Goal: Task Accomplishment & Management: Use online tool/utility

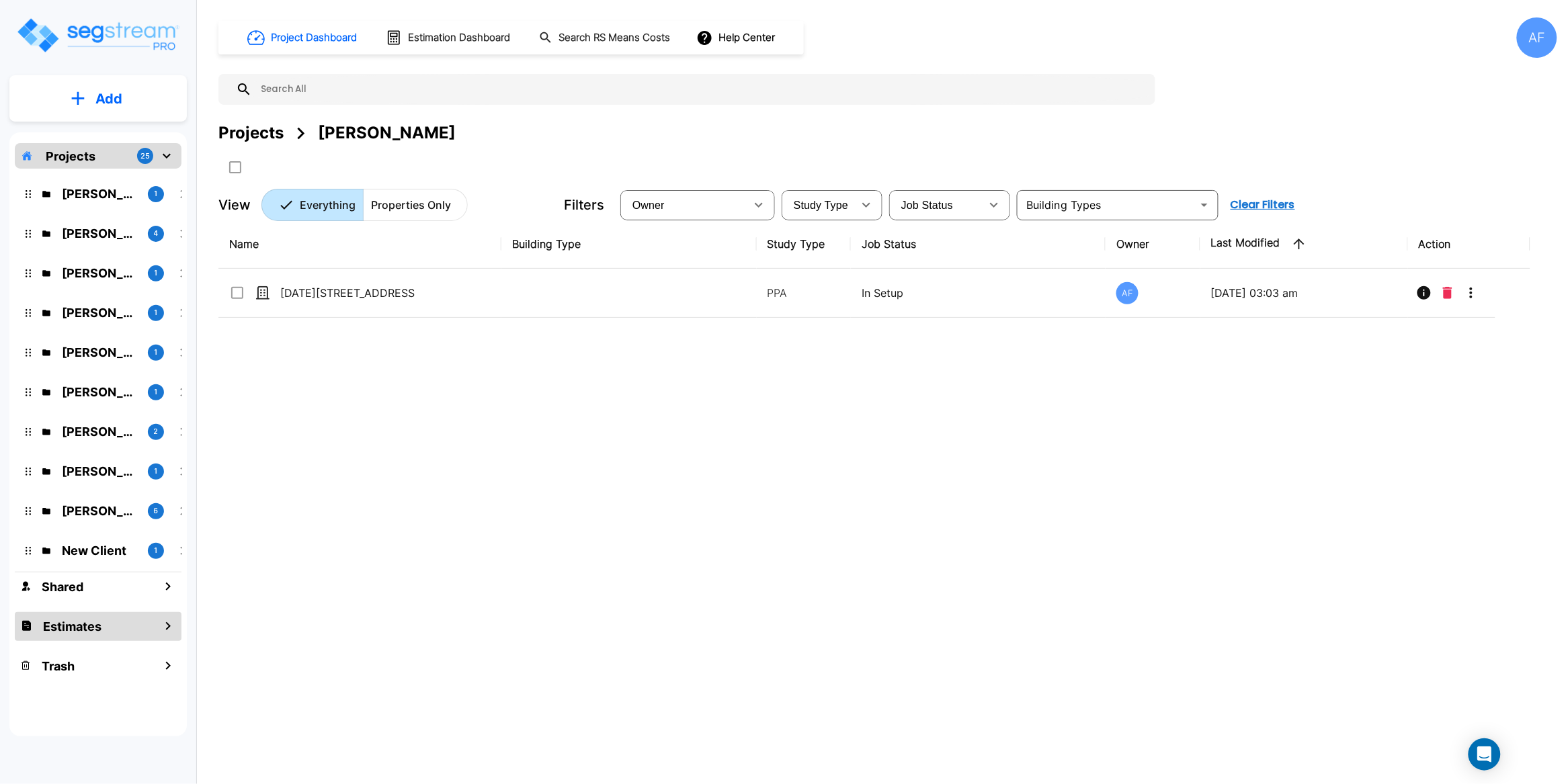
click at [94, 630] on h1 "Estimates" at bounding box center [72, 627] width 59 height 18
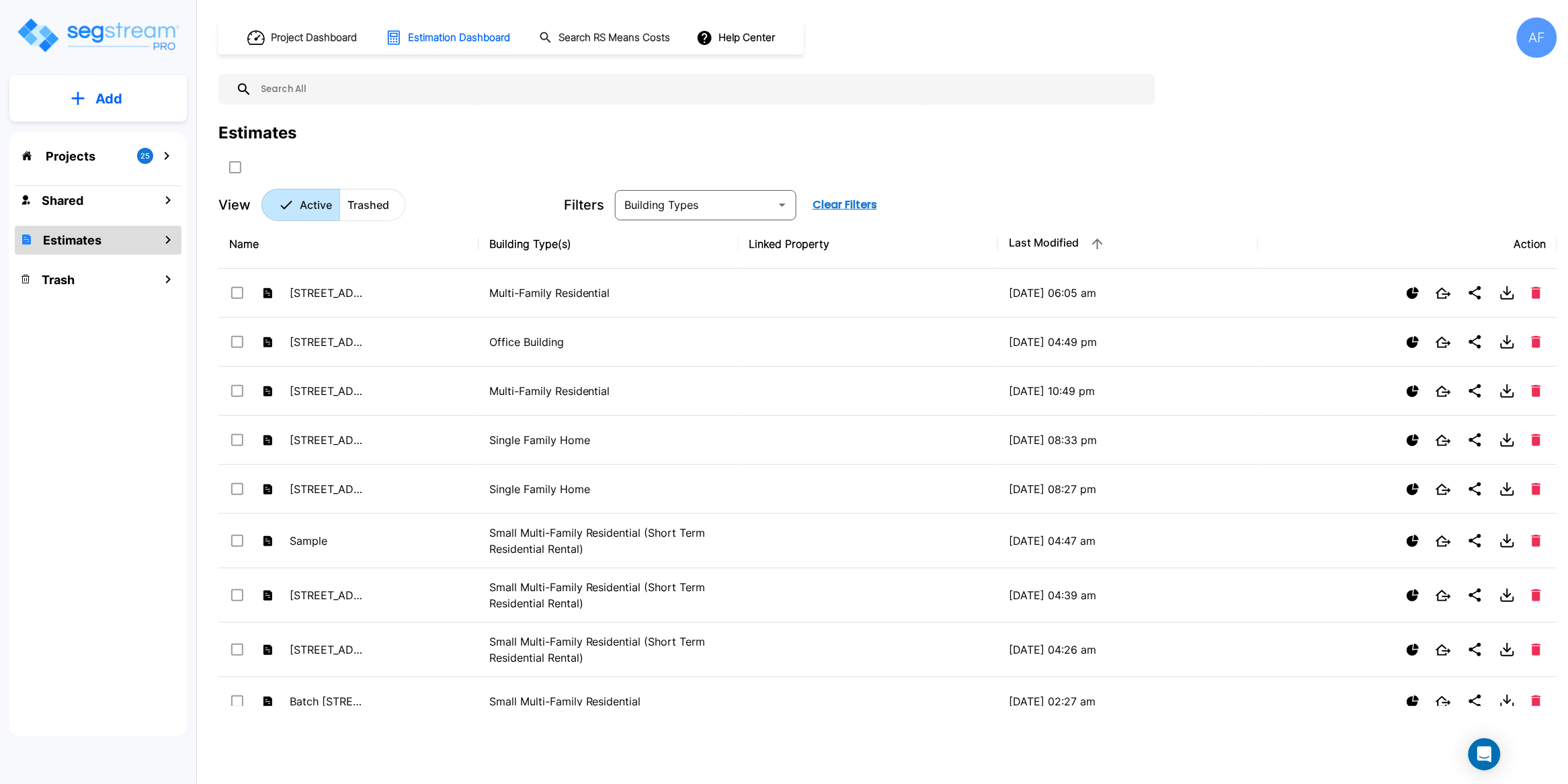
click at [537, 129] on div "Estimates" at bounding box center [888, 132] width 1339 height 24
click at [96, 107] on p "Add" at bounding box center [108, 99] width 27 height 20
click at [108, 221] on p "Add Estimate" at bounding box center [105, 212] width 68 height 16
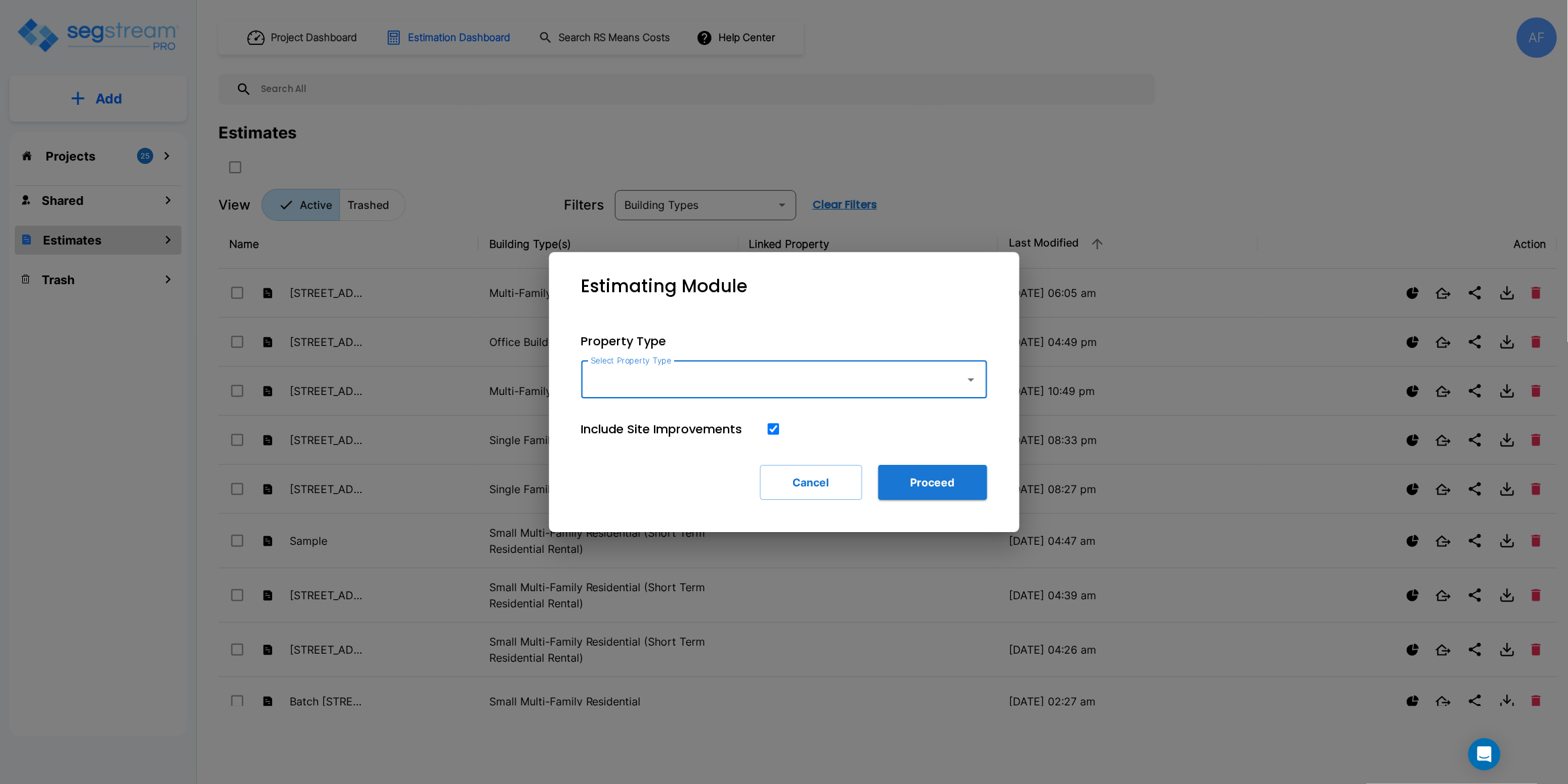
paste input "Multifamily"
type input "Multifamily"
drag, startPoint x: 658, startPoint y: 383, endPoint x: 523, endPoint y: 383, distance: 135.0
click at [524, 383] on div "Estimating Module Property Type Select Property Type Multifamily Select Propert…" at bounding box center [784, 392] width 1568 height 784
click at [968, 310] on div "Property Type Select Property Type Select Property Type Include Site Improvemen…" at bounding box center [784, 416] width 449 height 211
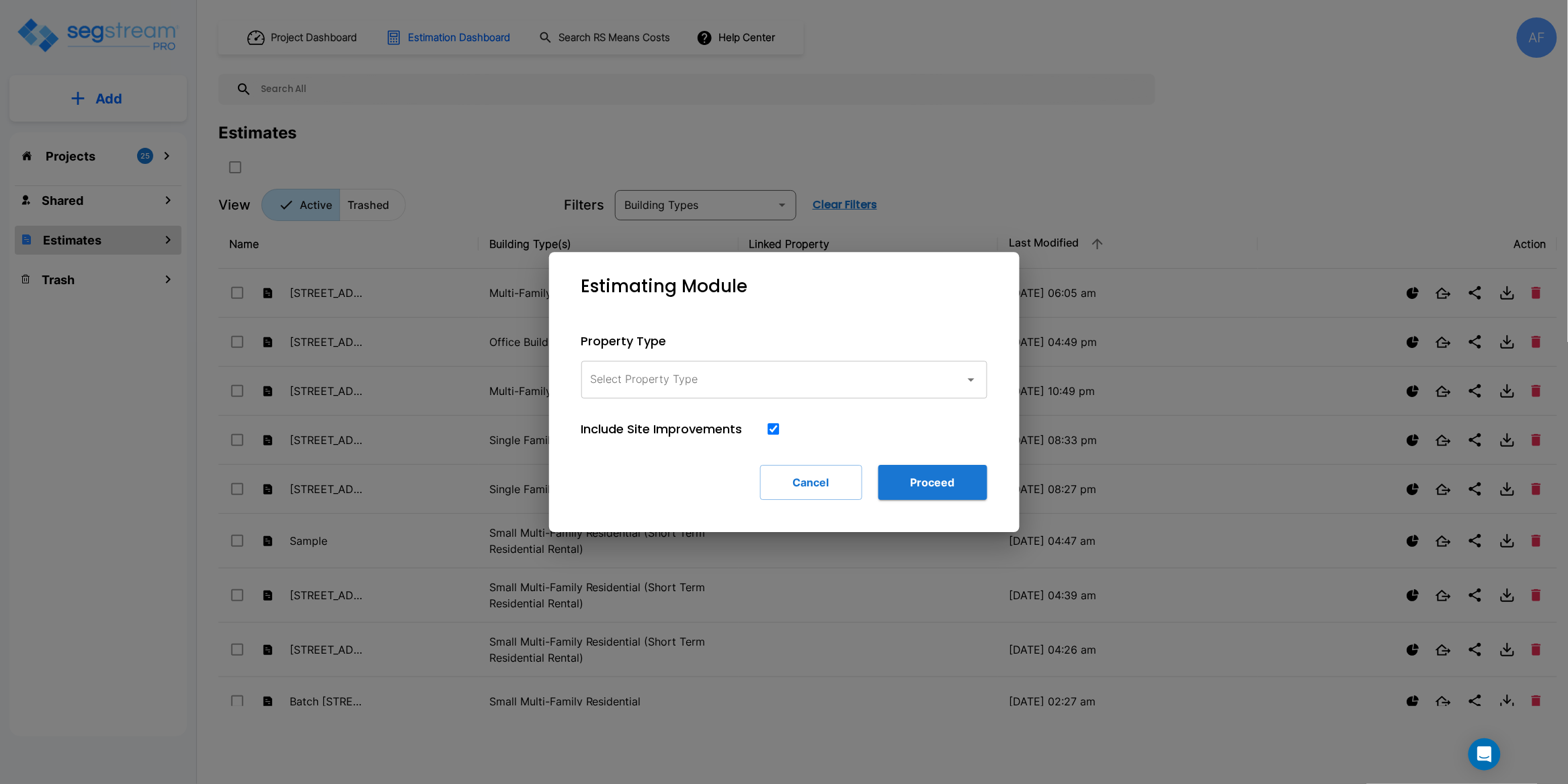
click at [924, 375] on input "Select Property Type" at bounding box center [770, 379] width 365 height 26
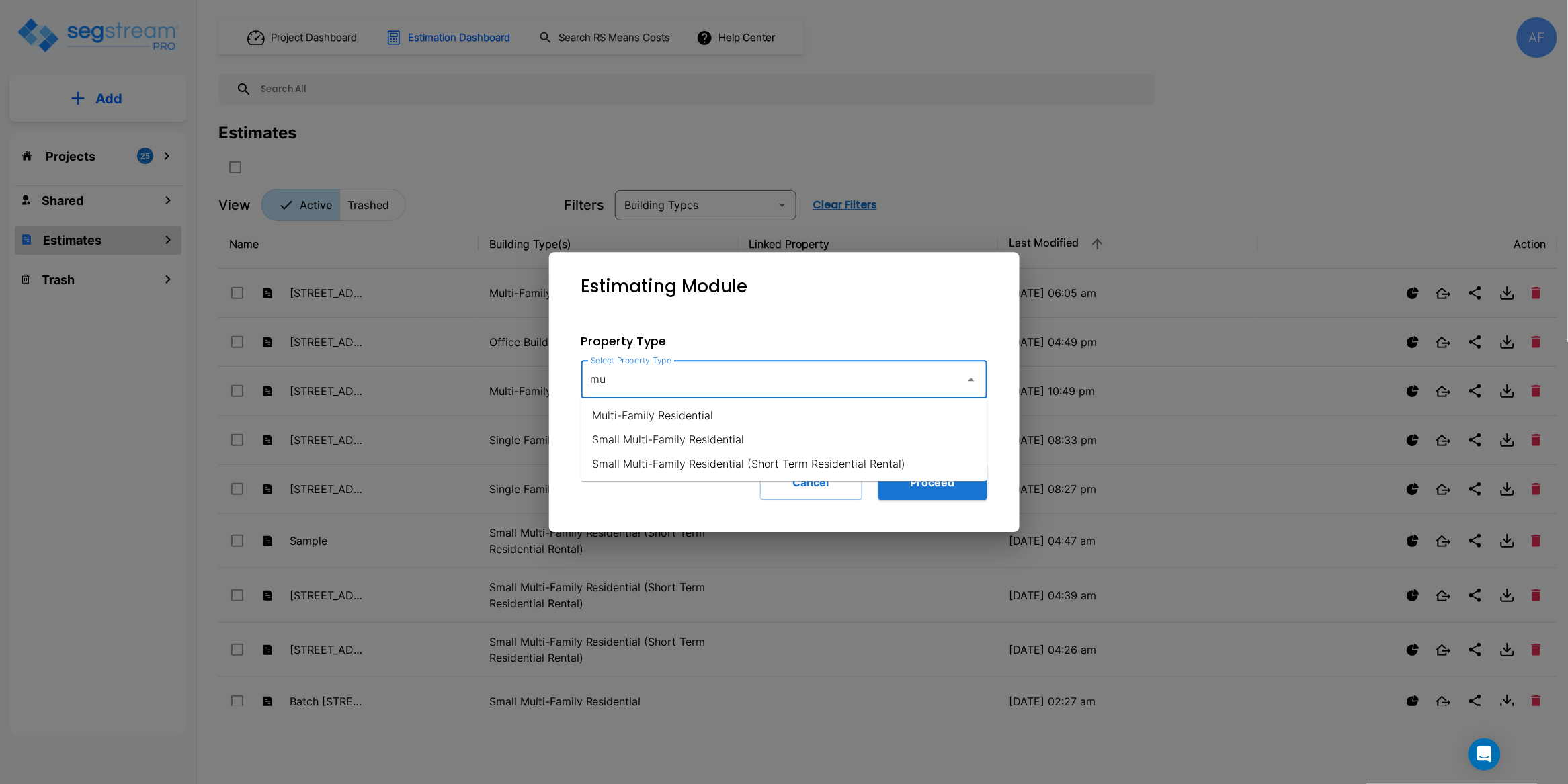
click at [742, 416] on li "Multi-Family Residential" at bounding box center [784, 416] width 406 height 24
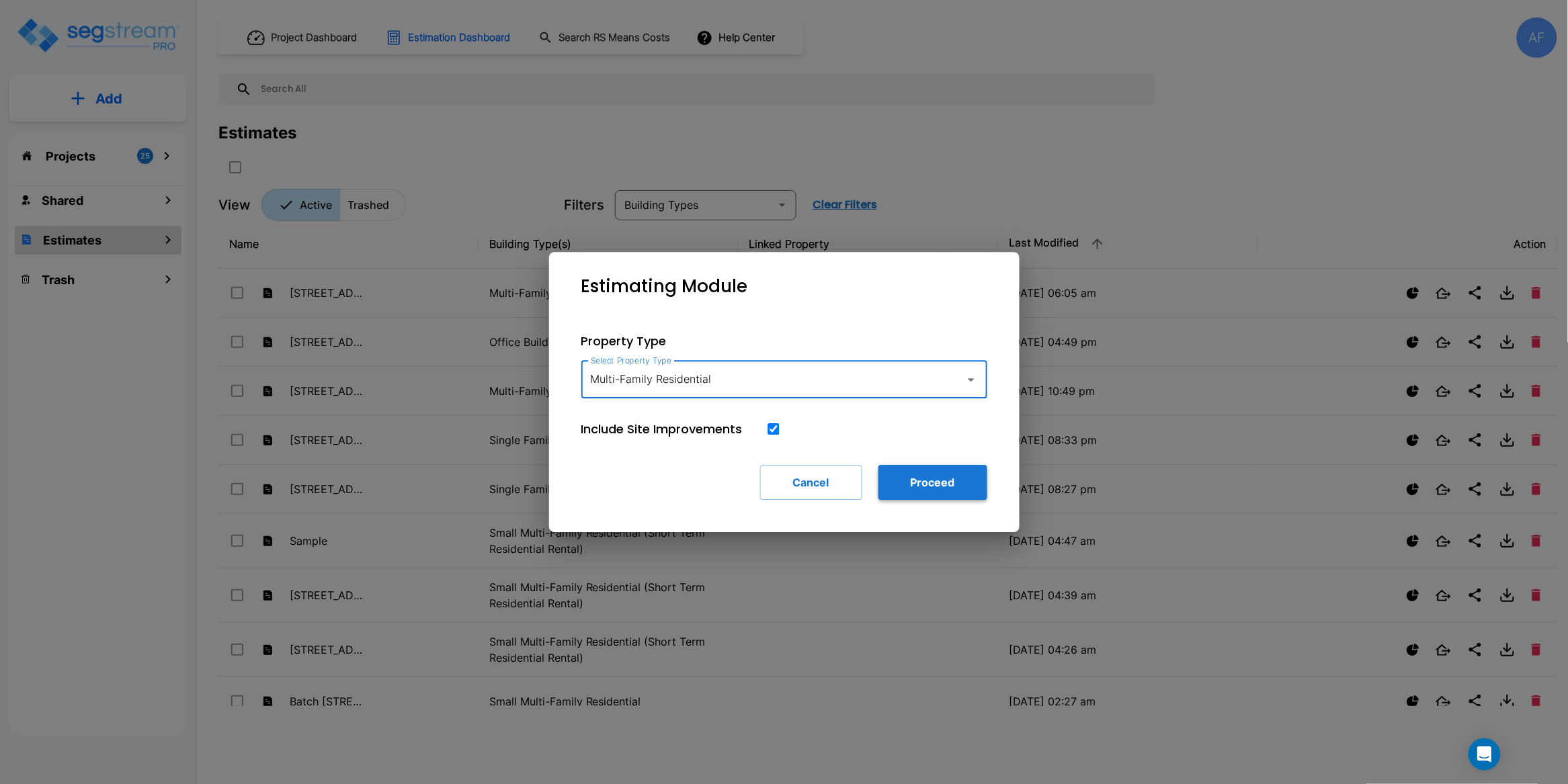
type input "Multi-Family Residential"
click at [941, 481] on button "Proceed" at bounding box center [933, 483] width 109 height 35
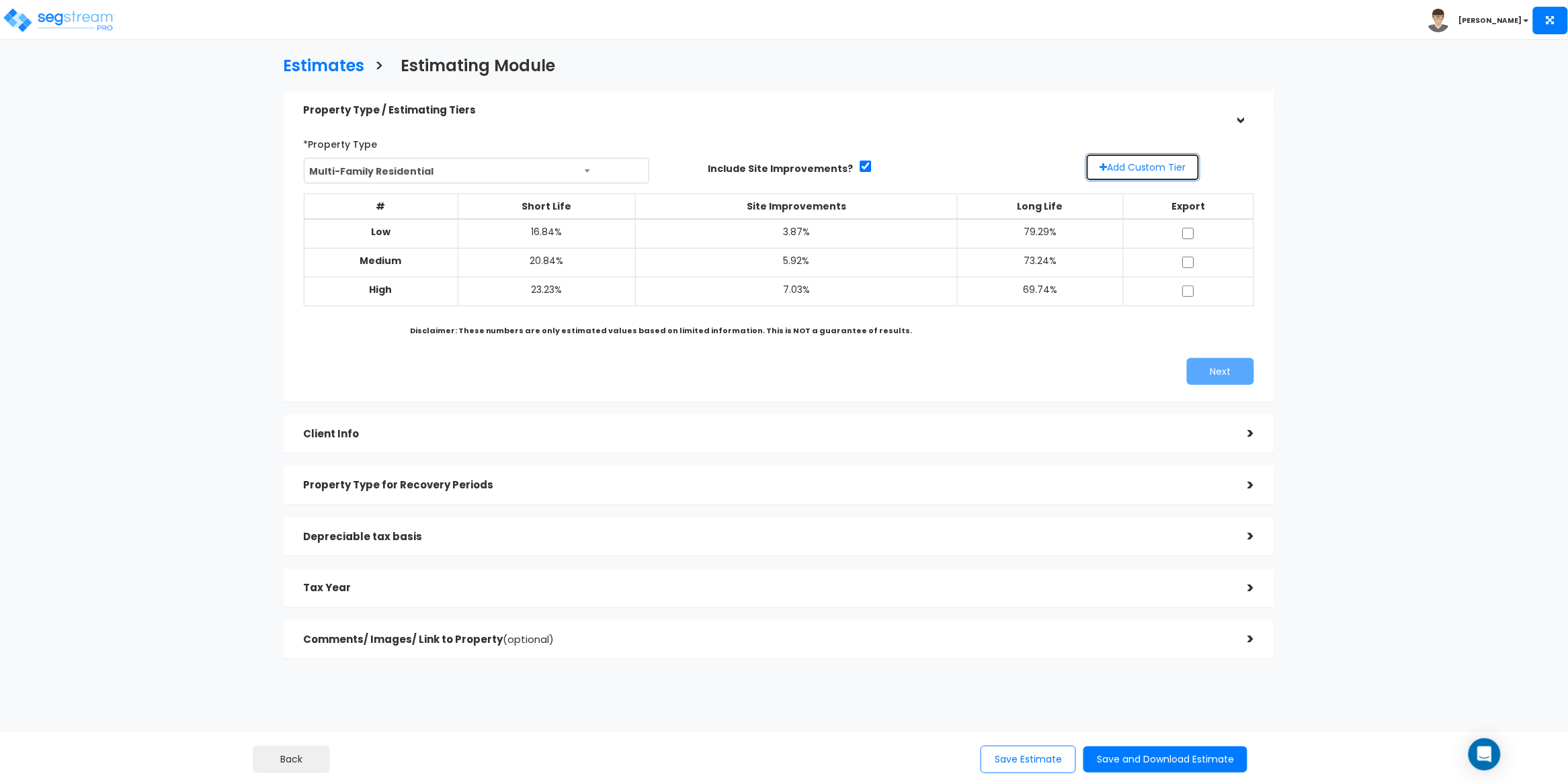
click at [1151, 168] on button "Add Custom Tier" at bounding box center [1143, 167] width 115 height 28
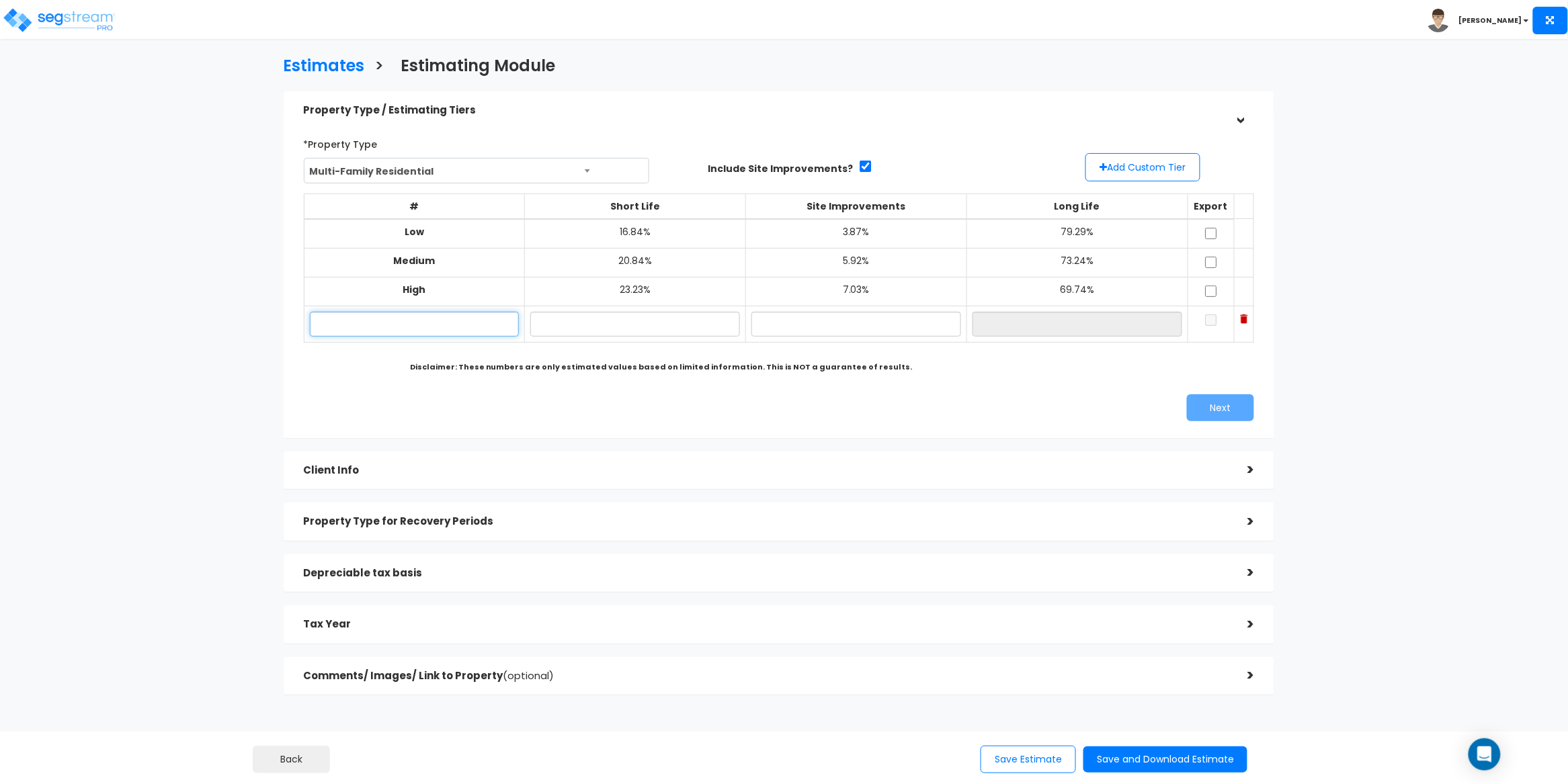
click at [446, 324] on input "text" at bounding box center [414, 324] width 210 height 25
paste input "Multifamily"
drag, startPoint x: 390, startPoint y: 325, endPoint x: 285, endPoint y: 323, distance: 105.0
click at [285, 323] on div "*Property Type Multi-Family Residential Assisted/Senior Living Auto Repair Shop…" at bounding box center [779, 277] width 992 height 322
paste input "3509/3511 Farragut Rd, Brooklyn, NY 11210"
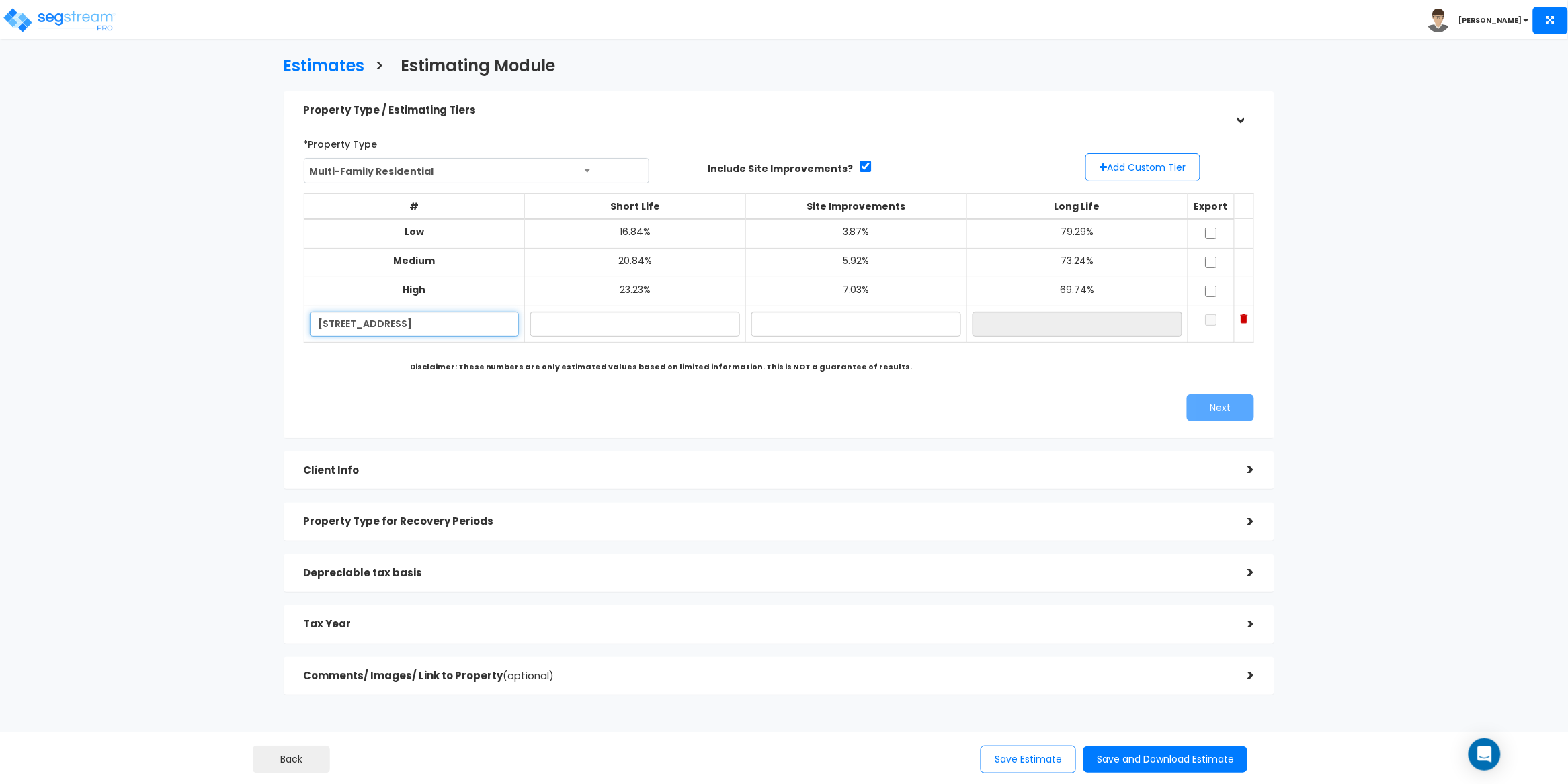
scroll to position [0, 9]
type input "3509/3511 Farragut Rd, Brooklyn, NY 11210"
click at [603, 331] on input "text" at bounding box center [635, 324] width 210 height 25
type input "8.23%"
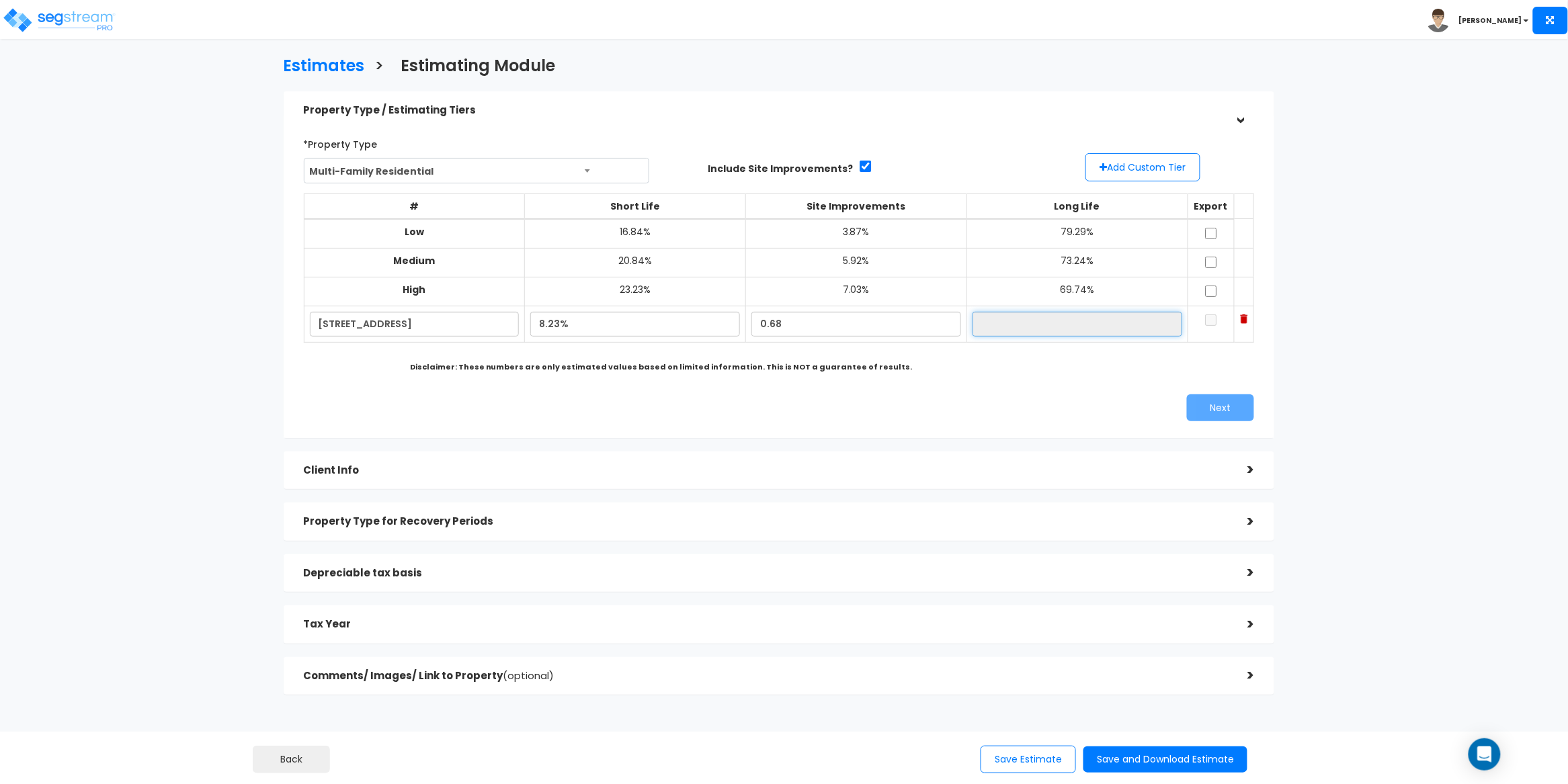
type input "0.68%"
type input "91.09%"
click at [1028, 362] on div "# Short Life Site Improvements Long Life Export Low 16.84% 3.87% 79.29% Medium …" at bounding box center [779, 275] width 962 height 174
click at [1205, 323] on input "checkbox" at bounding box center [1211, 320] width 13 height 12
checkbox input "true"
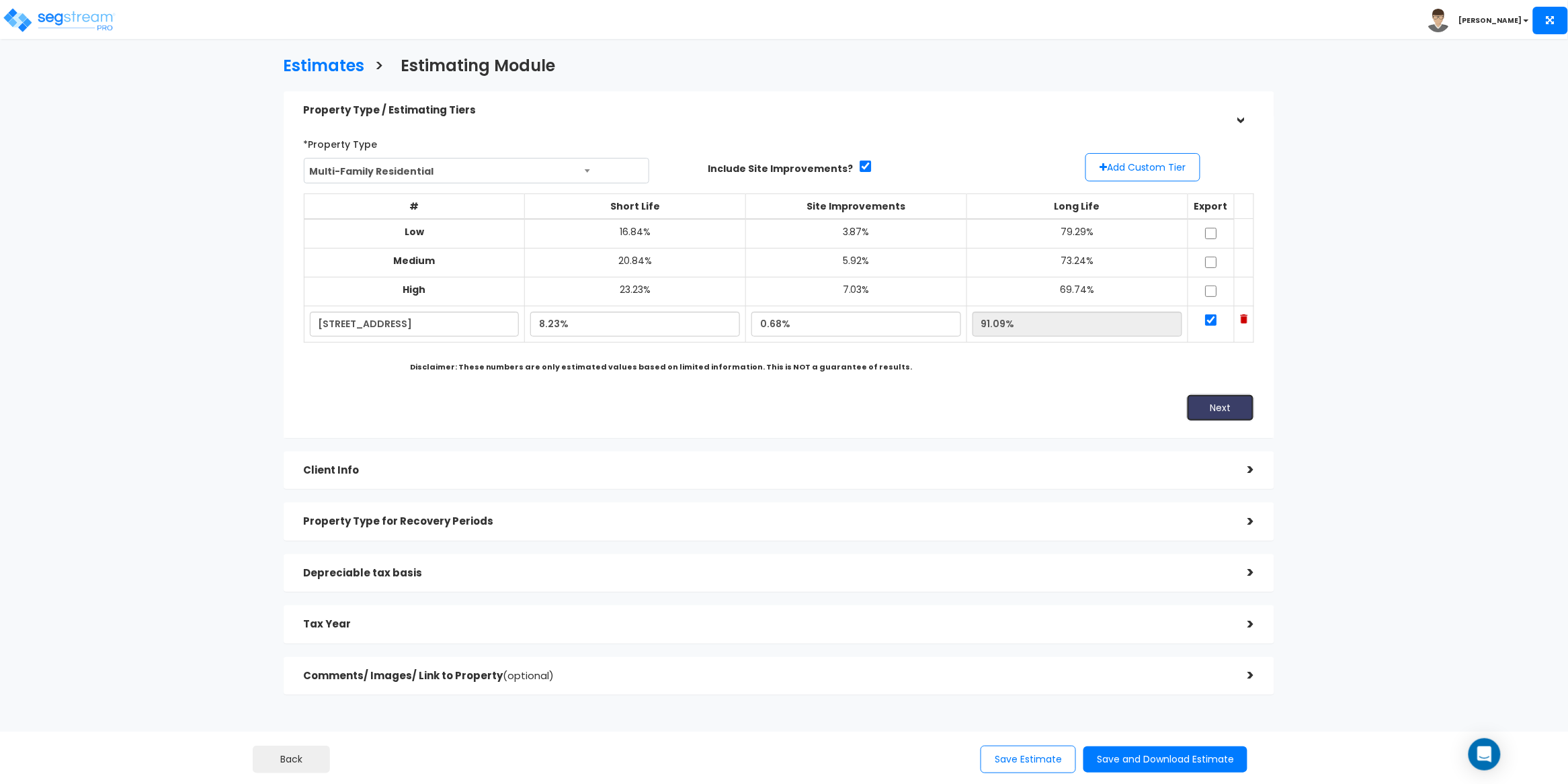
click at [1227, 411] on button "Next" at bounding box center [1220, 408] width 67 height 27
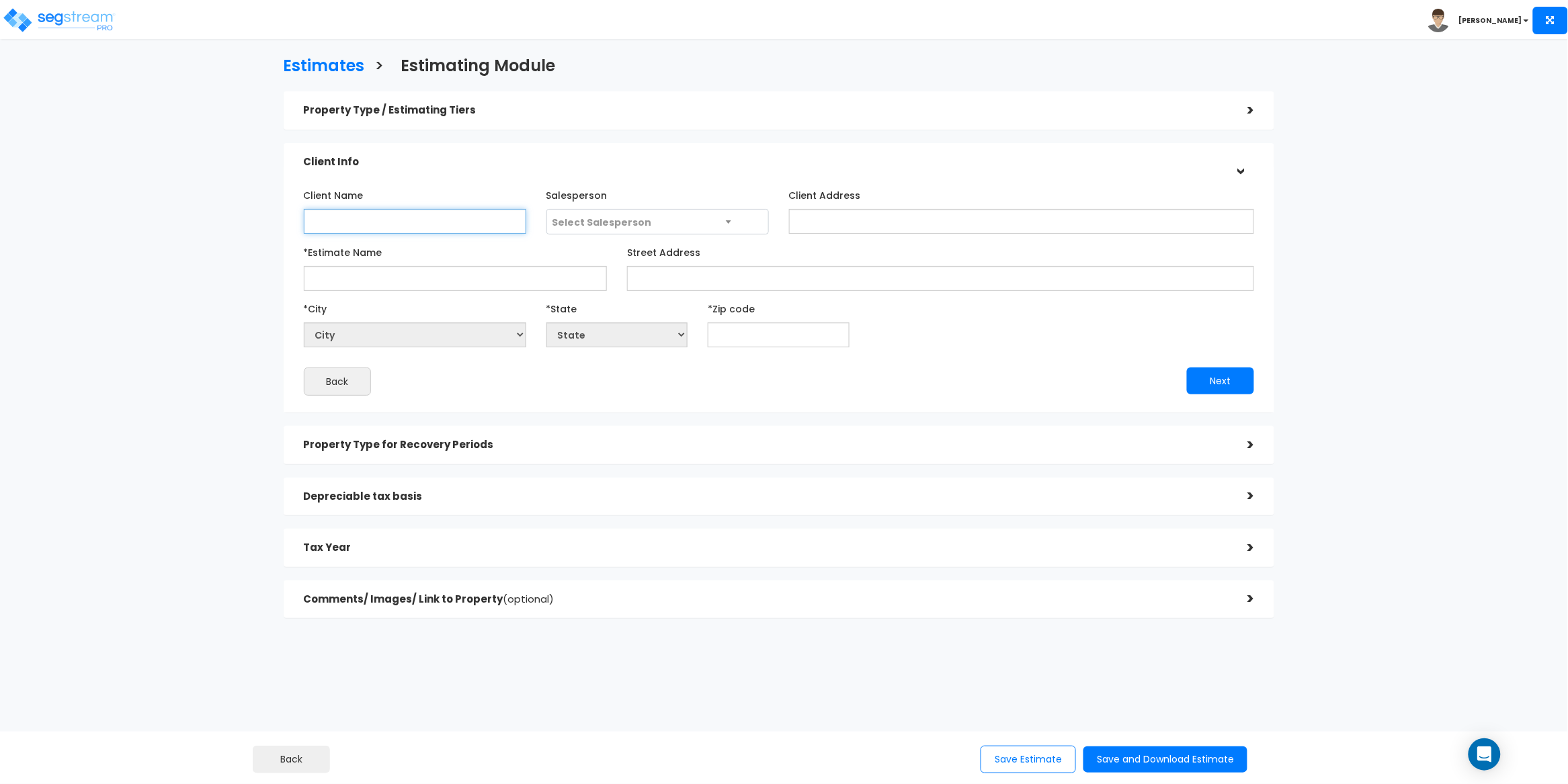
click at [405, 218] on input "Client Name" at bounding box center [415, 221] width 223 height 25
click at [347, 275] on input "*Estimate Name" at bounding box center [456, 279] width 304 height 25
paste input "[STREET_ADDRESS]"
type input "[STREET_ADDRESS]"
click at [680, 278] on input "Street Address" at bounding box center [940, 279] width 627 height 25
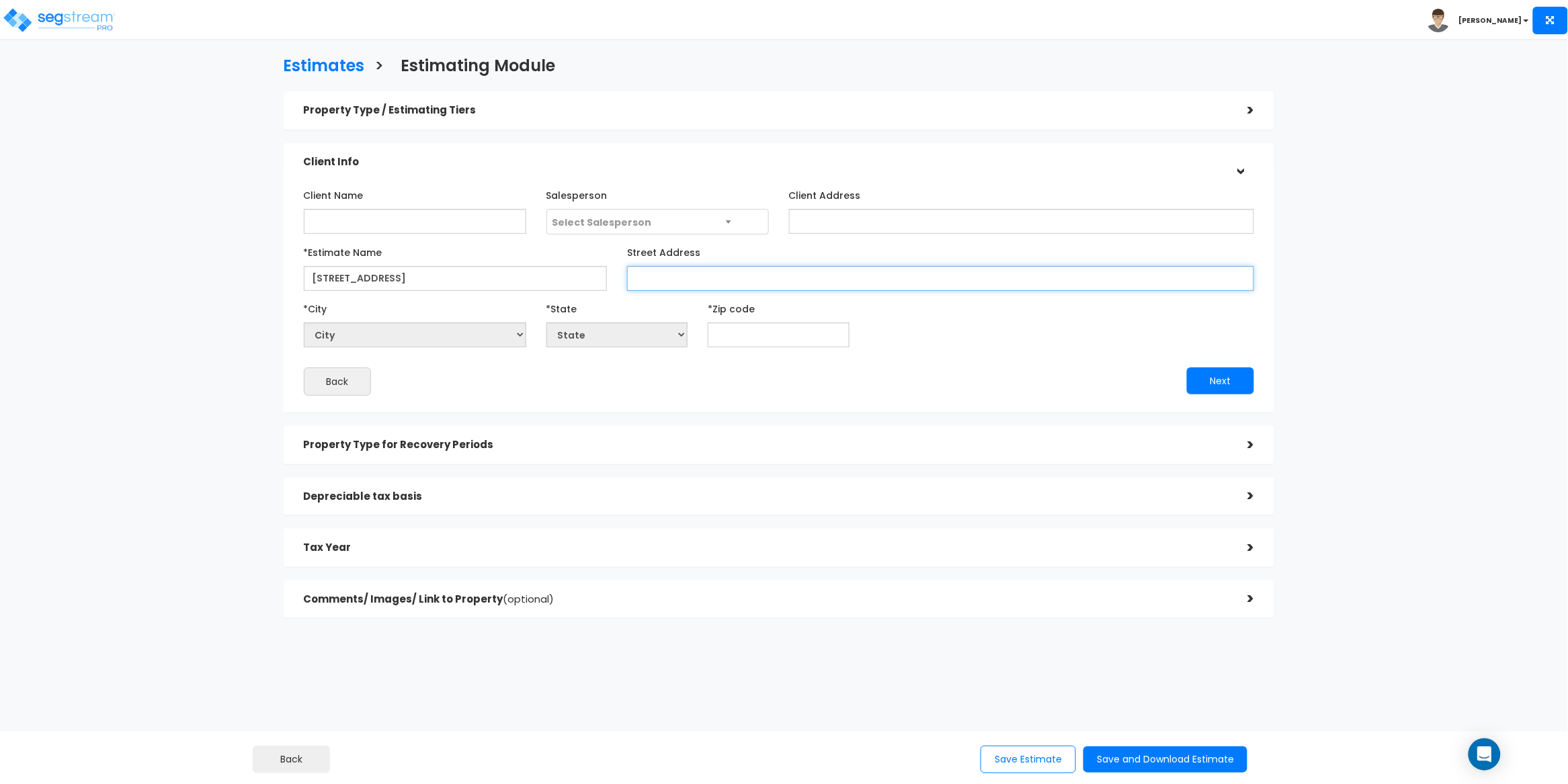
paste input "[STREET_ADDRESS]"
type input "[STREET_ADDRESS]"
click at [759, 343] on input "text" at bounding box center [778, 335] width 142 height 25
click at [500, 278] on input "[STREET_ADDRESS]" at bounding box center [456, 279] width 304 height 25
click at [500, 278] on input "3509/3511 Farragut Rd, Brooklyn, NY 11210" at bounding box center [456, 279] width 304 height 25
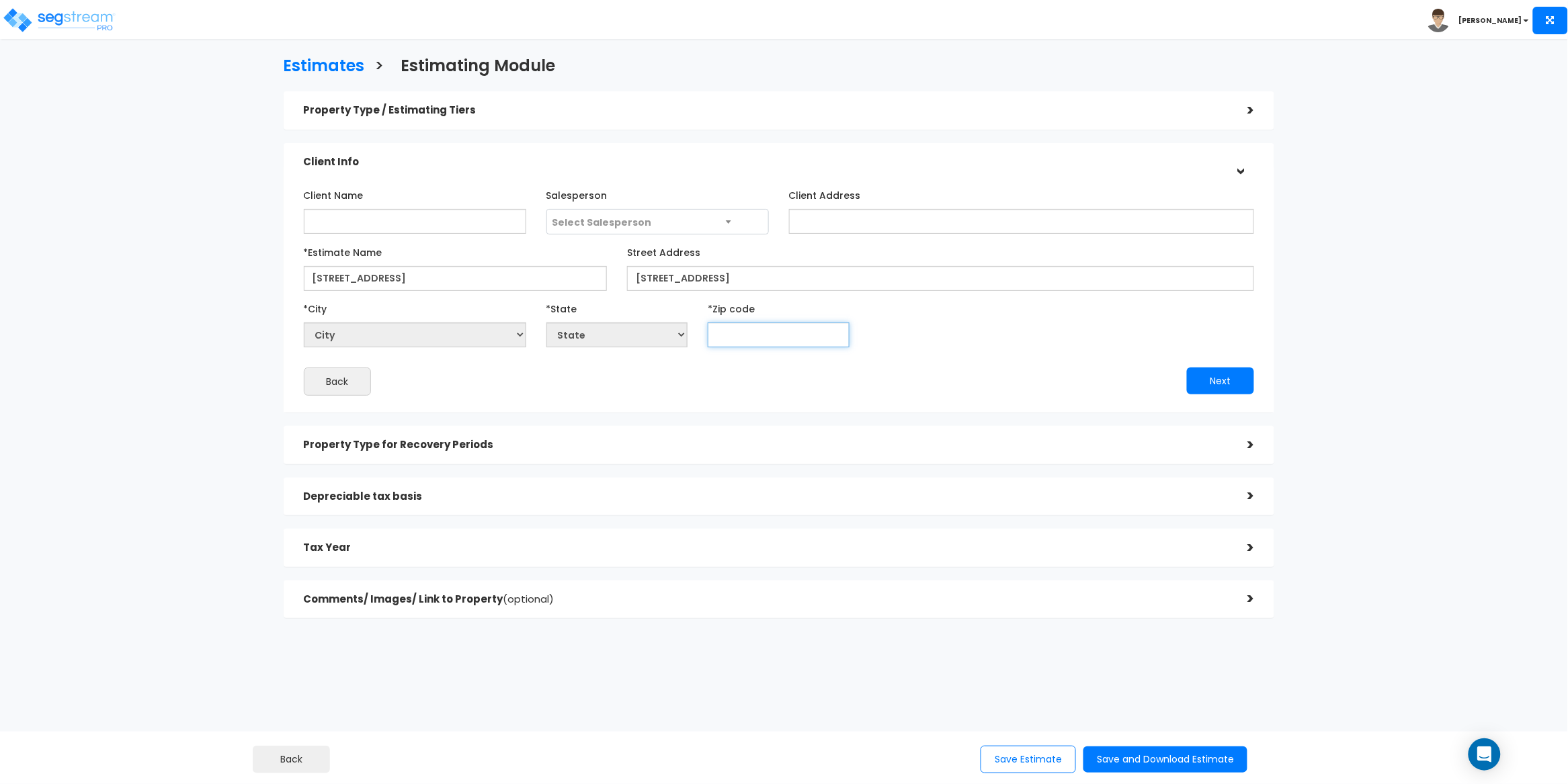
click at [781, 336] on input "text" at bounding box center [778, 335] width 142 height 25
paste input "11210"
type input "11210"
select select "NY"
type input "11210"
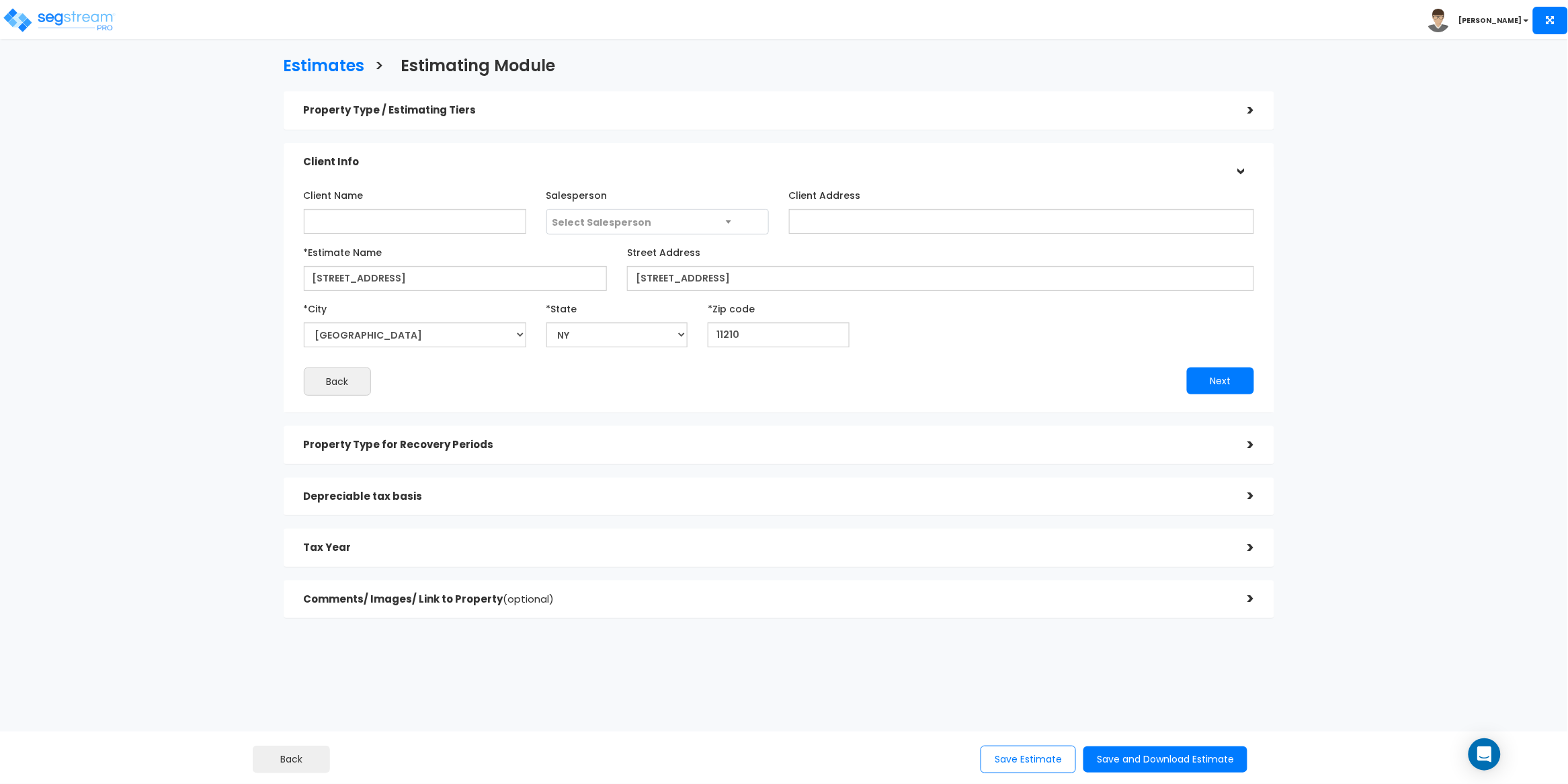
click at [892, 345] on div "*City City Accord Acra Adams Adams Basin Adams Center Addison Adirondack Afton …" at bounding box center [779, 323] width 971 height 50
drag, startPoint x: 531, startPoint y: 281, endPoint x: 419, endPoint y: 281, distance: 112.0
click at [419, 281] on input "3509/3511 Farragut Rd, Brooklyn, NY 11210" at bounding box center [456, 279] width 304 height 25
type input "[STREET_ADDRESS]"
click at [1001, 325] on div "*City City Accord Acra Adams Adams Basin Adams Center Addison Adirondack Afton …" at bounding box center [779, 323] width 971 height 50
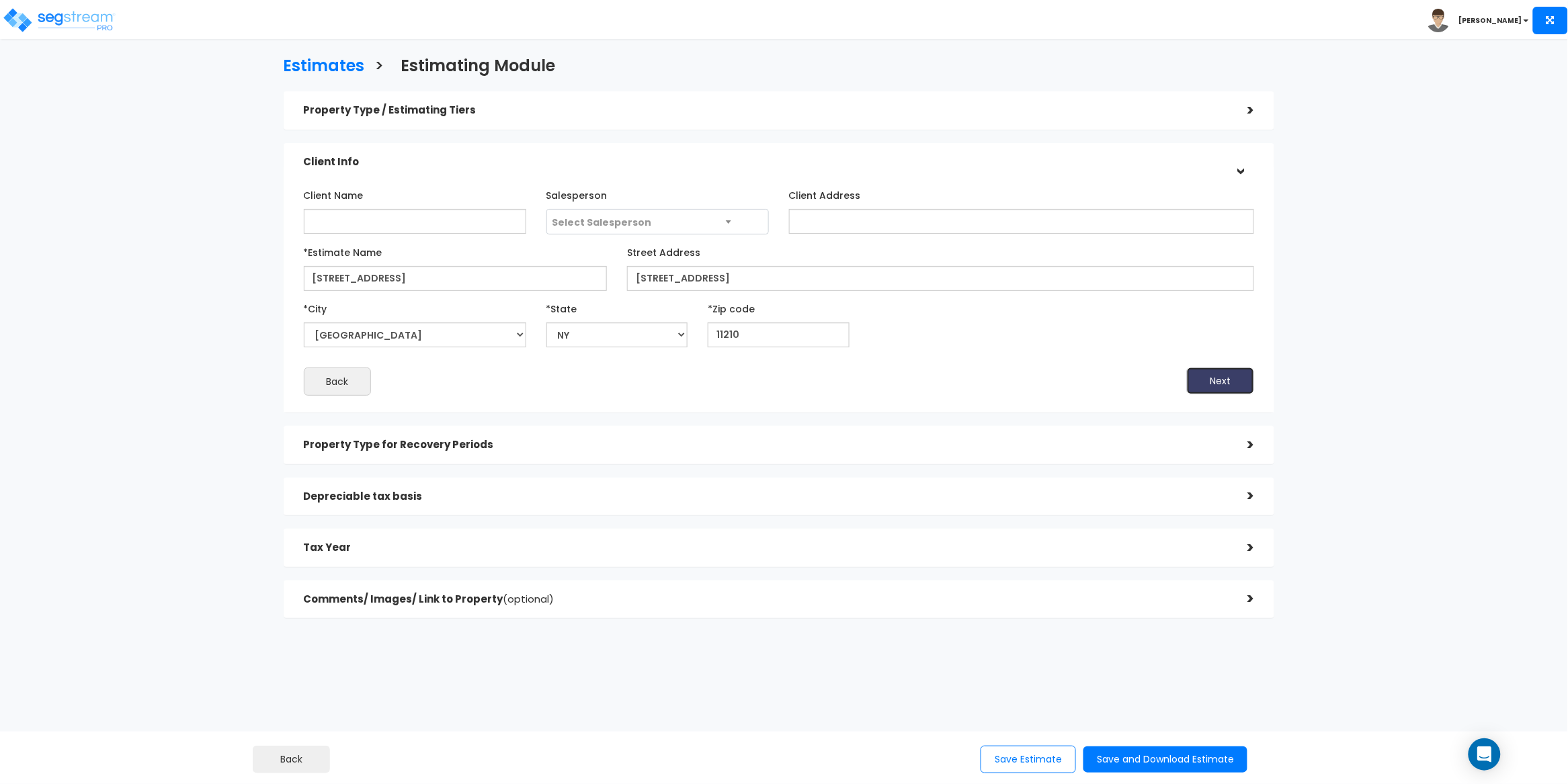
click at [1199, 384] on button "Next" at bounding box center [1220, 381] width 67 height 27
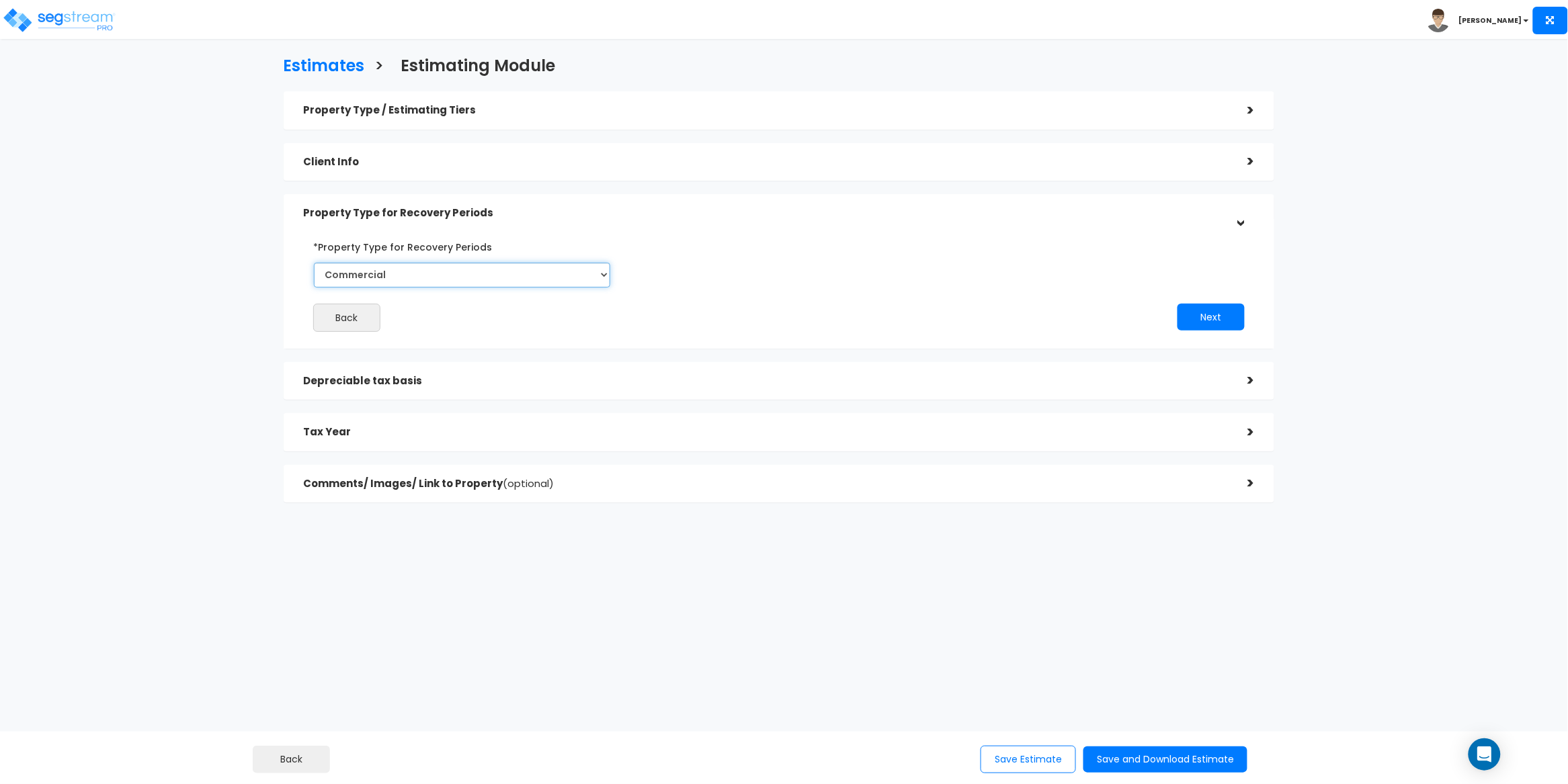
click at [487, 277] on select "Commercial Residential" at bounding box center [462, 275] width 297 height 25
select select "Residential"
click at [314, 263] on select "Commercial Residential" at bounding box center [462, 275] width 297 height 25
click at [871, 310] on div "Next" at bounding box center [1022, 317] width 485 height 27
click at [1198, 321] on button "Next" at bounding box center [1211, 317] width 67 height 27
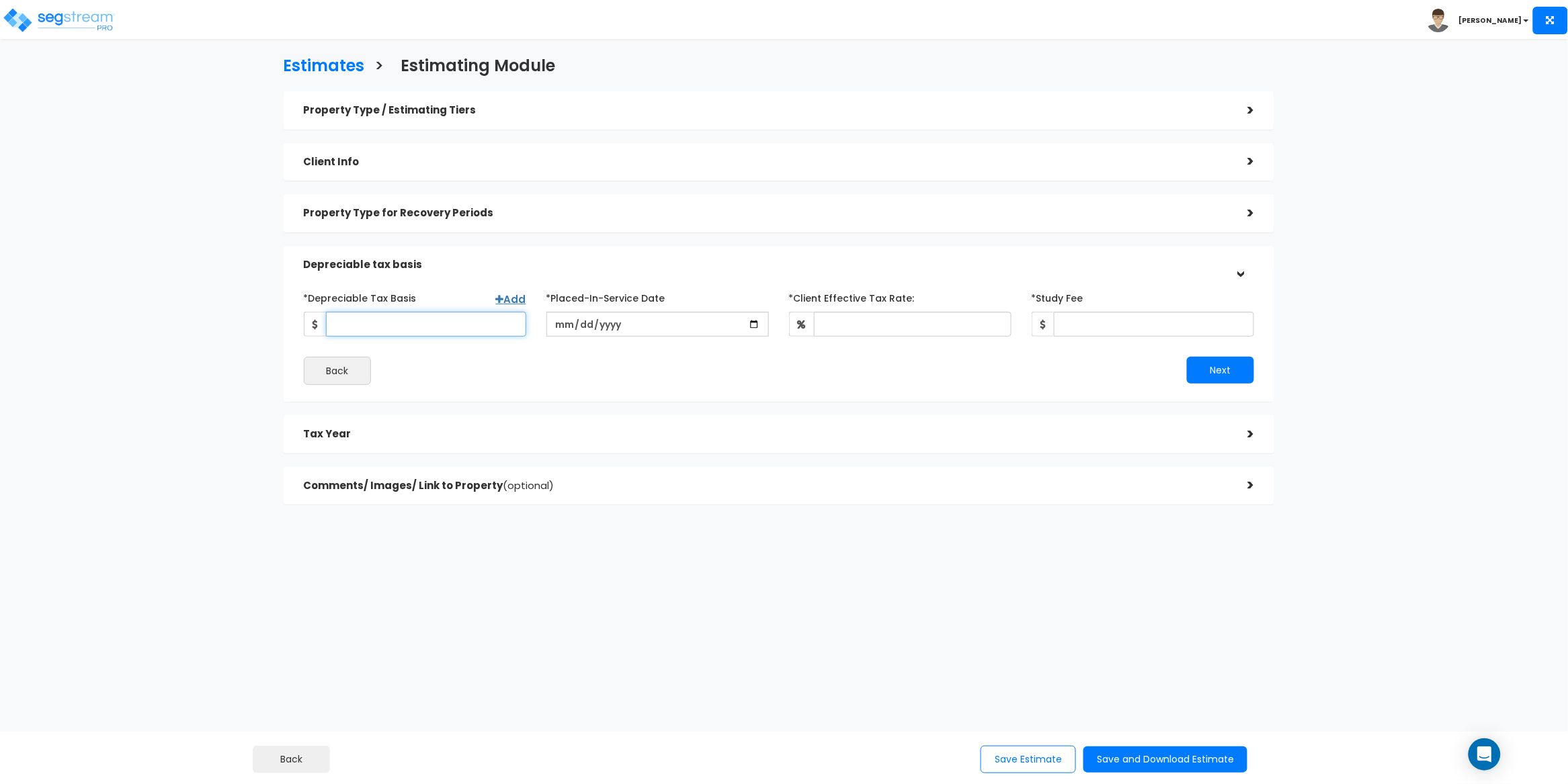
click at [378, 325] on input "*Depreciable Tax Basis" at bounding box center [426, 324] width 200 height 25
paste input "$5,017,600"
type input "5,017,600"
click at [579, 328] on input "date" at bounding box center [657, 324] width 223 height 25
type input "[DATE]"
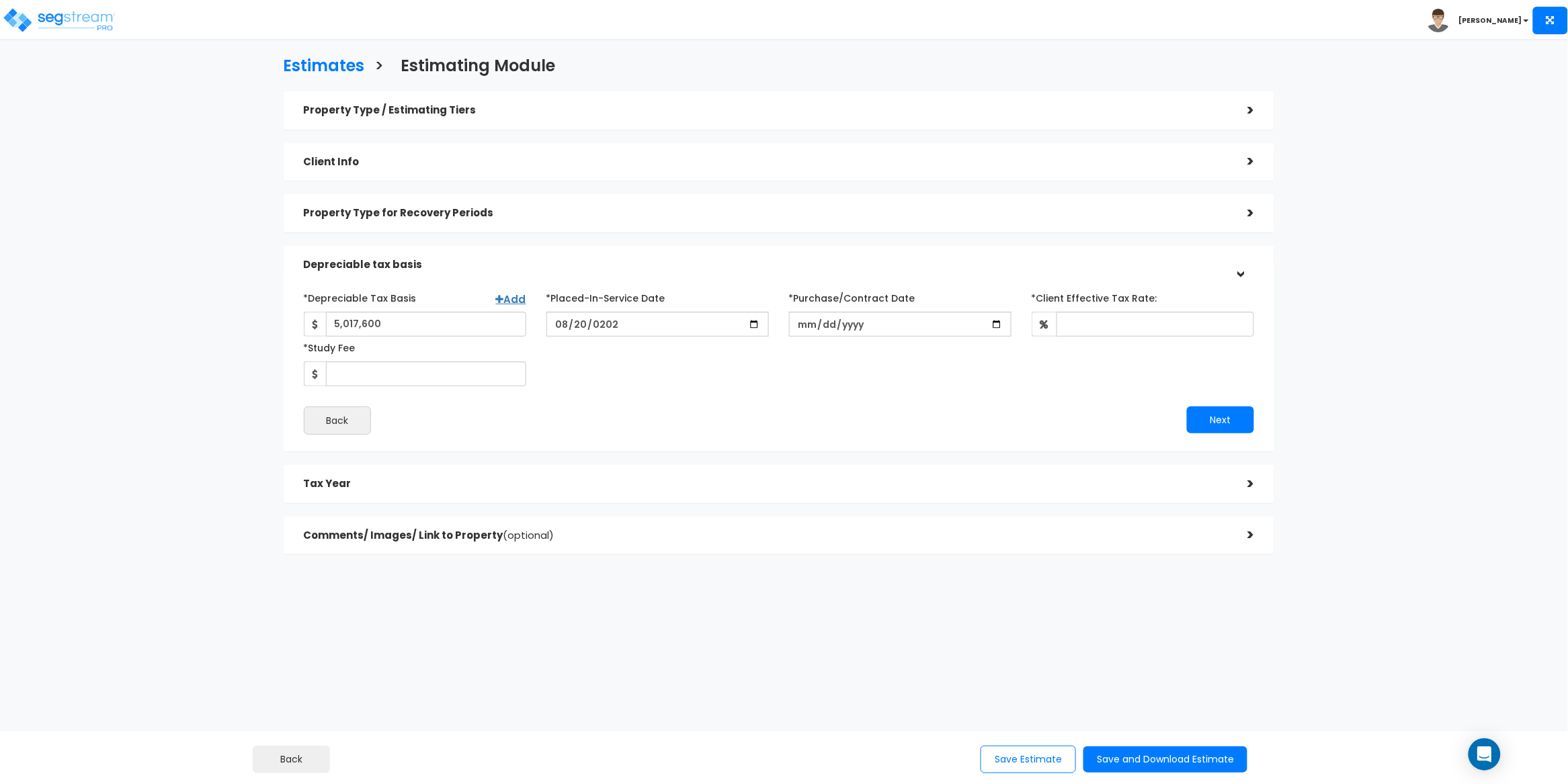
click at [596, 357] on div "*Depreciable Tax Basis Add 5,017,600 *Placed-In-Service Date 2025-08-20" at bounding box center [779, 336] width 971 height 99
click at [811, 324] on input "*Purchase/Contract Date" at bounding box center [900, 324] width 223 height 25
type input "[DATE]"
click at [832, 371] on div "*Depreciable Tax Basis Add 5,017,600 *Placed-In-Service Date 2025-08-20" at bounding box center [779, 336] width 971 height 99
click at [1090, 316] on input "*Client Effective Tax Rate:" at bounding box center [1155, 324] width 198 height 25
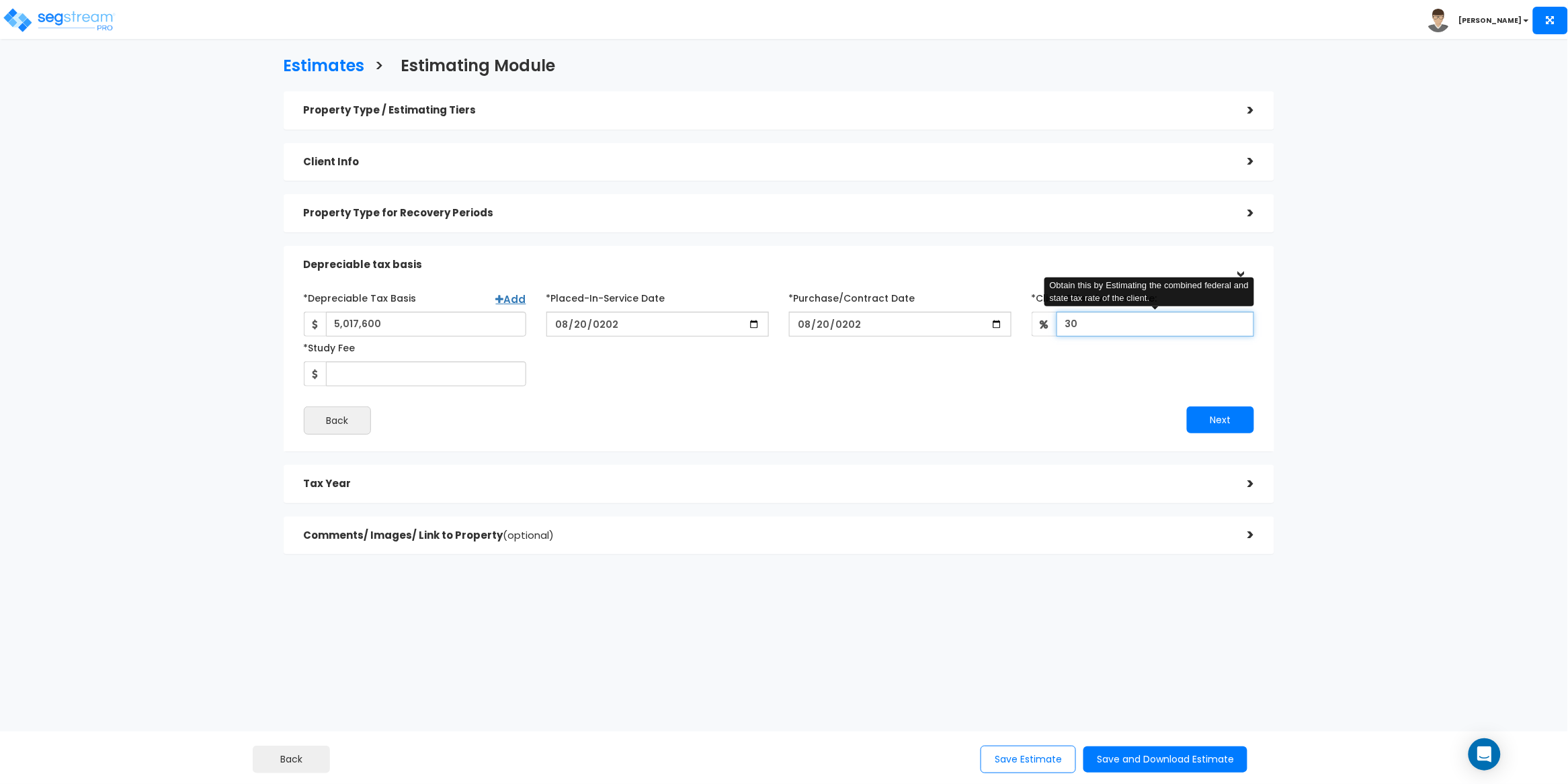
type input "30"
drag, startPoint x: 943, startPoint y: 385, endPoint x: 869, endPoint y: 394, distance: 74.5
click at [943, 385] on div "*Depreciable Tax Basis Add 5,017,600 *Placed-In-Service Date 2025-08-20" at bounding box center [779, 336] width 971 height 99
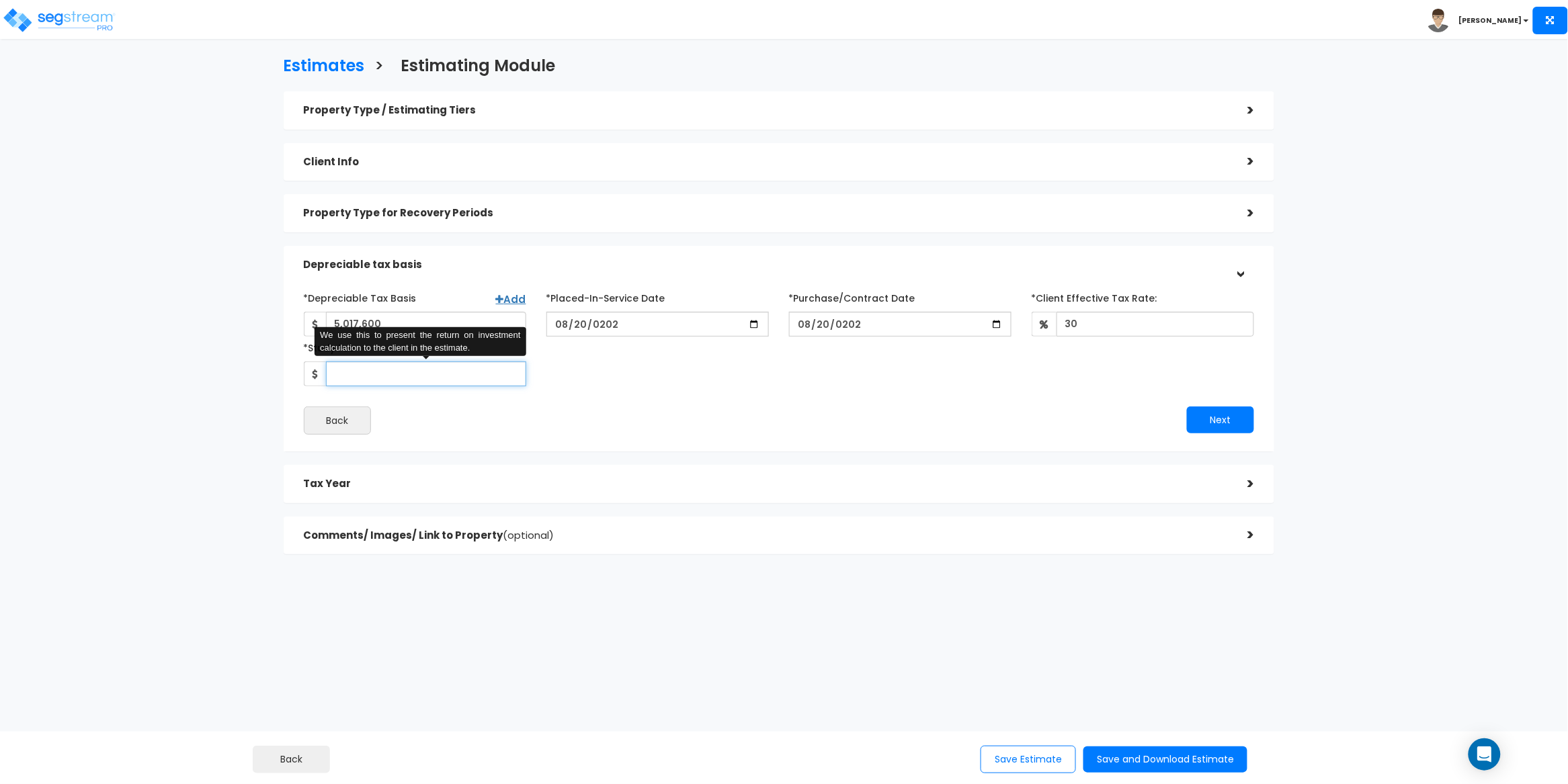
click at [434, 374] on input "*Study Fee" at bounding box center [426, 374] width 200 height 25
type input "3,500"
click at [738, 366] on div "*Depreciable Tax Basis Add 5,017,600 *Placed-In-Service Date 2025-08-20" at bounding box center [779, 336] width 971 height 99
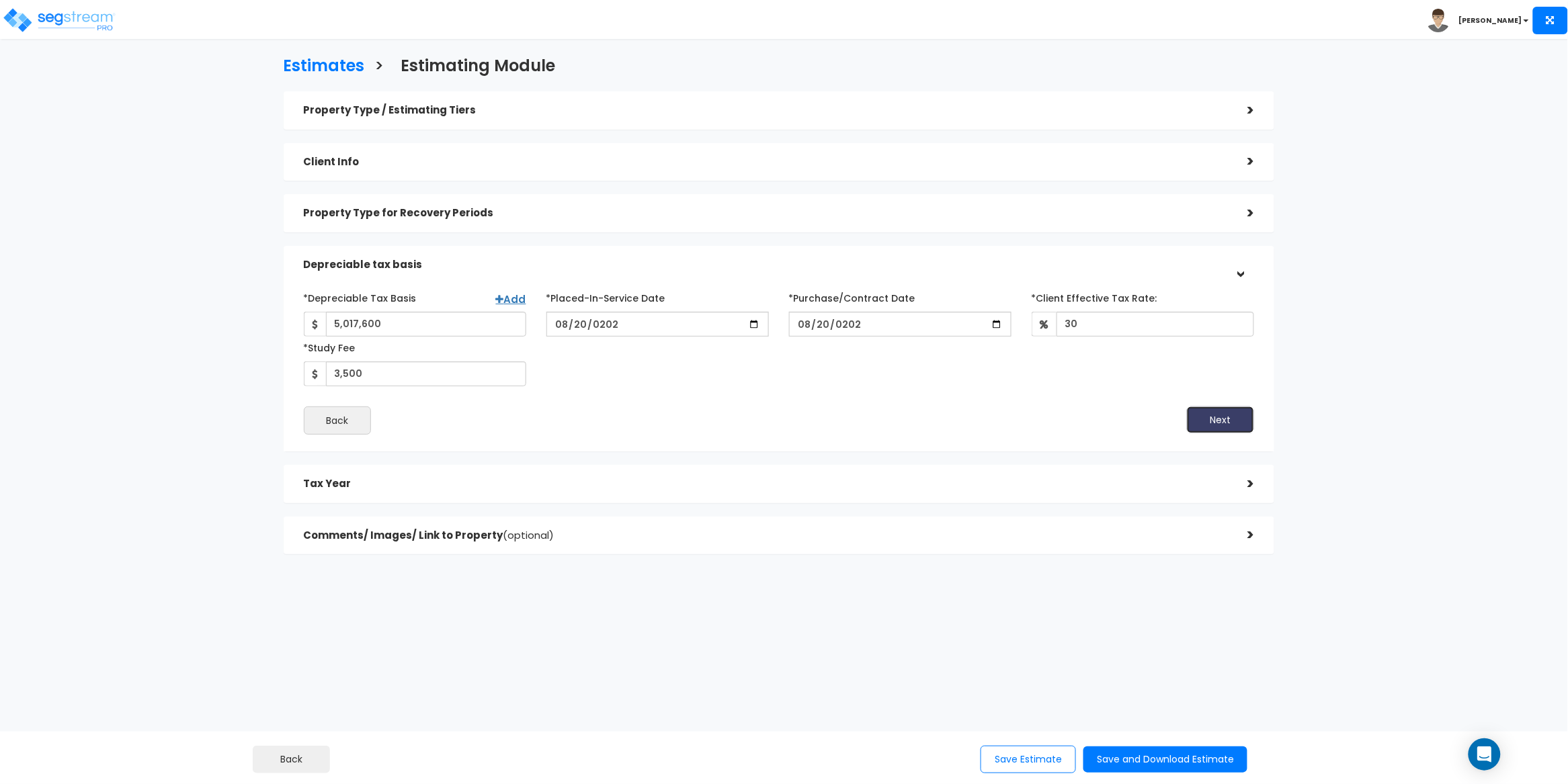
click at [1241, 426] on button "Next" at bounding box center [1220, 420] width 67 height 27
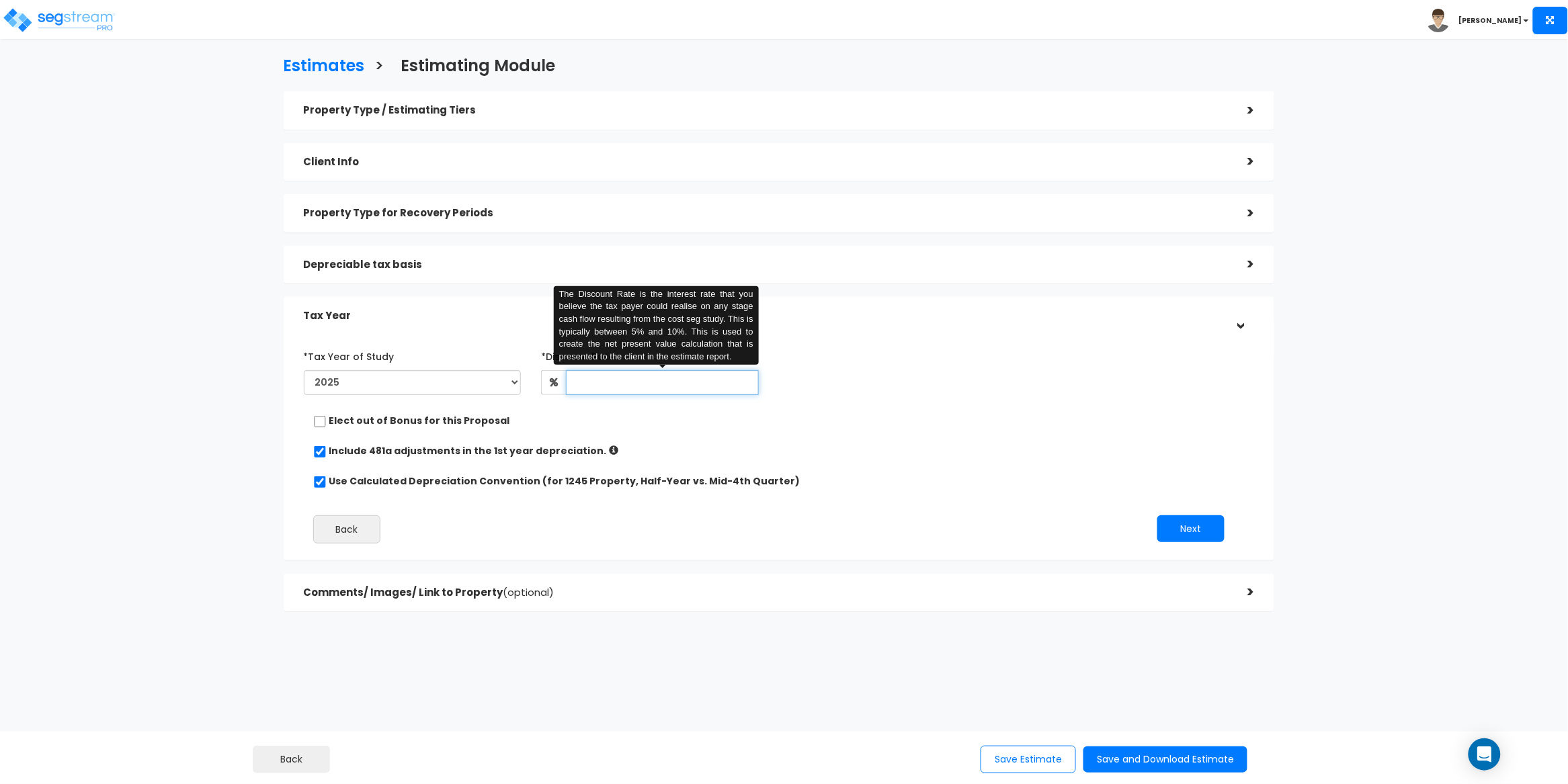
click at [645, 382] on input "text" at bounding box center [663, 383] width 193 height 25
type input "5"
click at [959, 441] on div "*Tax Year of Study 2025 2026 Prior Accumulated Depreciation *Discount Rate:" at bounding box center [769, 450] width 951 height 222
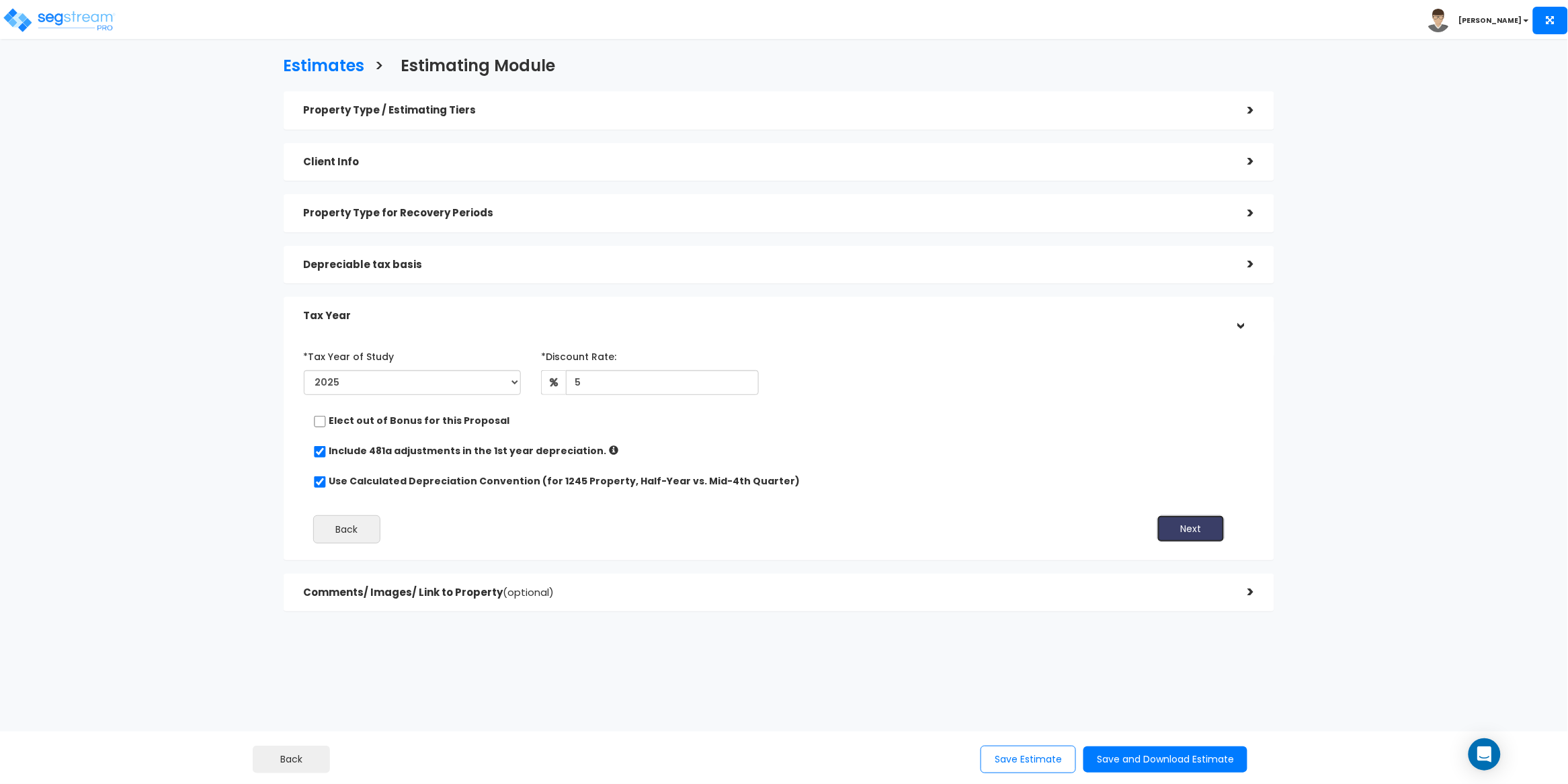
click at [1208, 522] on button "Next" at bounding box center [1190, 529] width 67 height 27
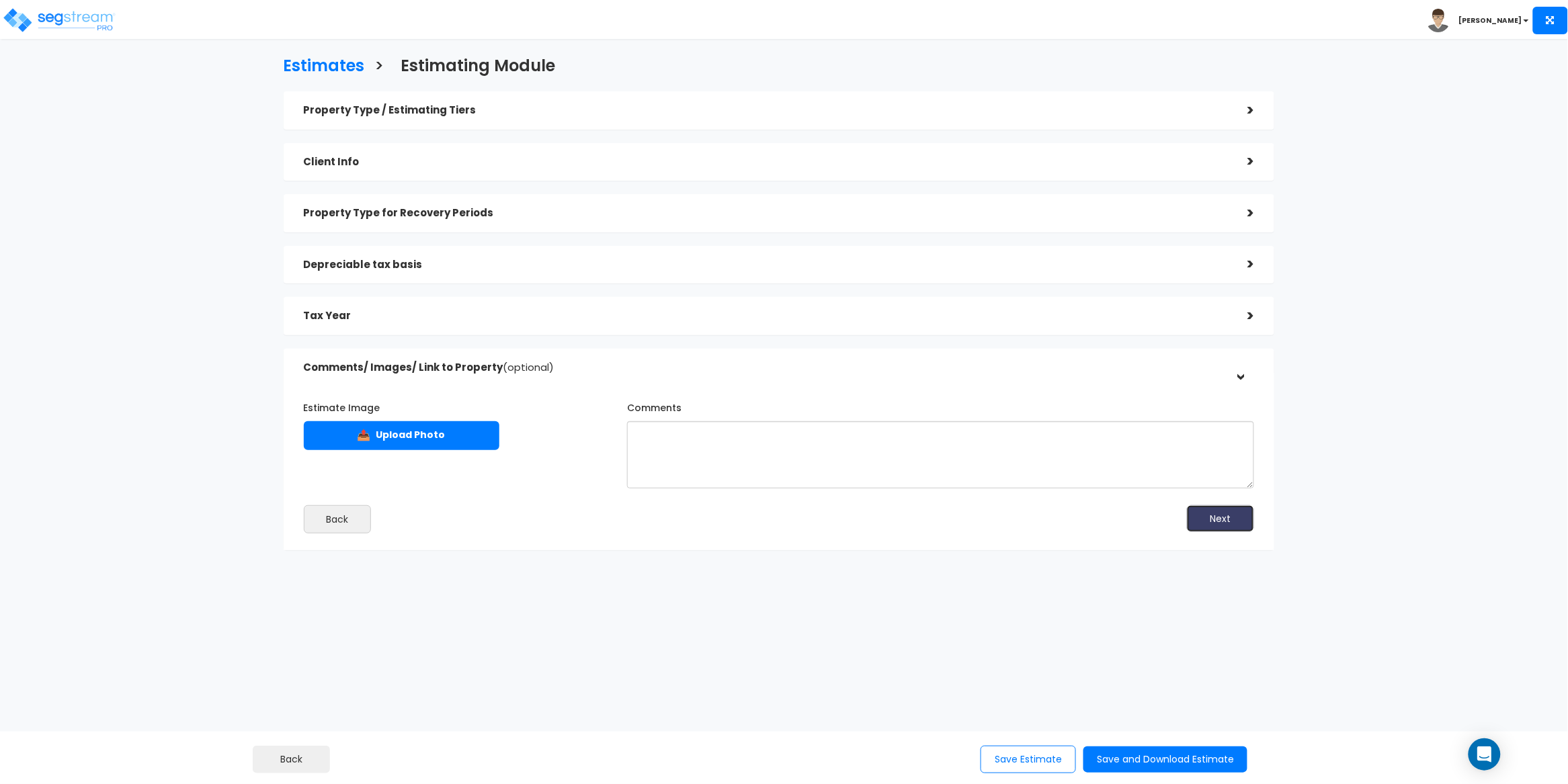
click at [1226, 522] on button "Next" at bounding box center [1220, 519] width 67 height 27
click at [1160, 761] on button "Save and Download Estimate" at bounding box center [1165, 760] width 164 height 26
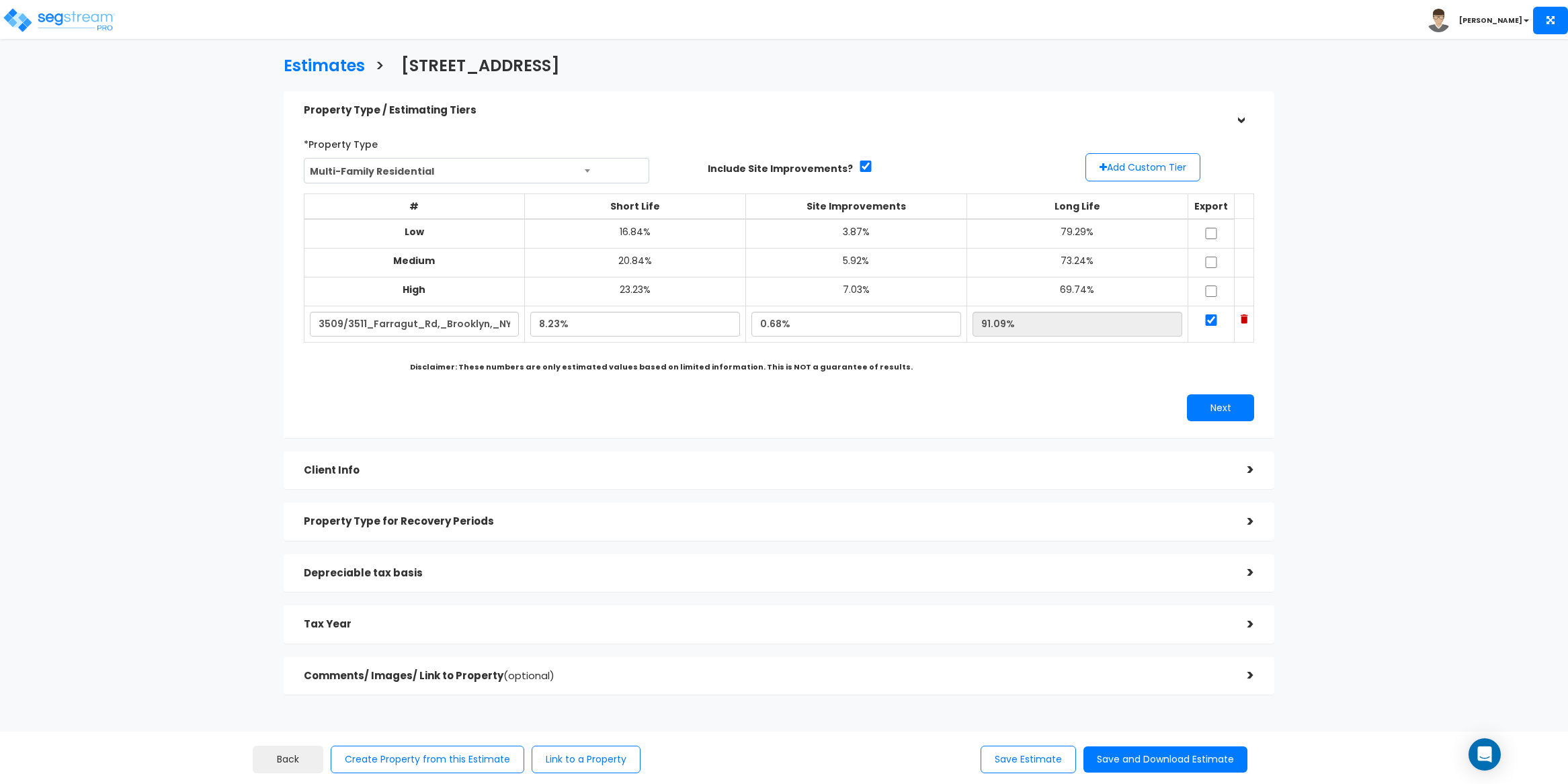
select select "NY"
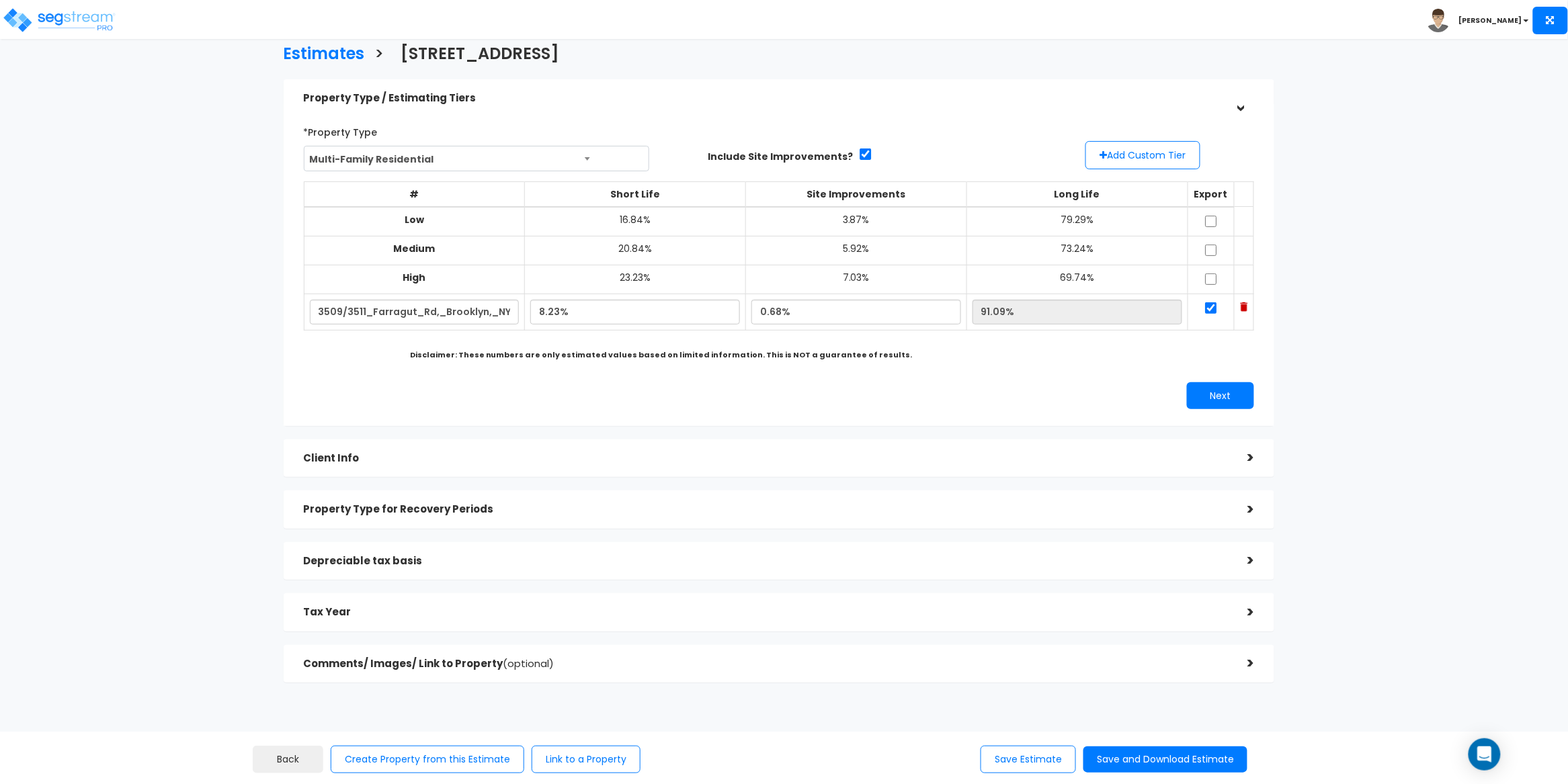
scroll to position [18, 0]
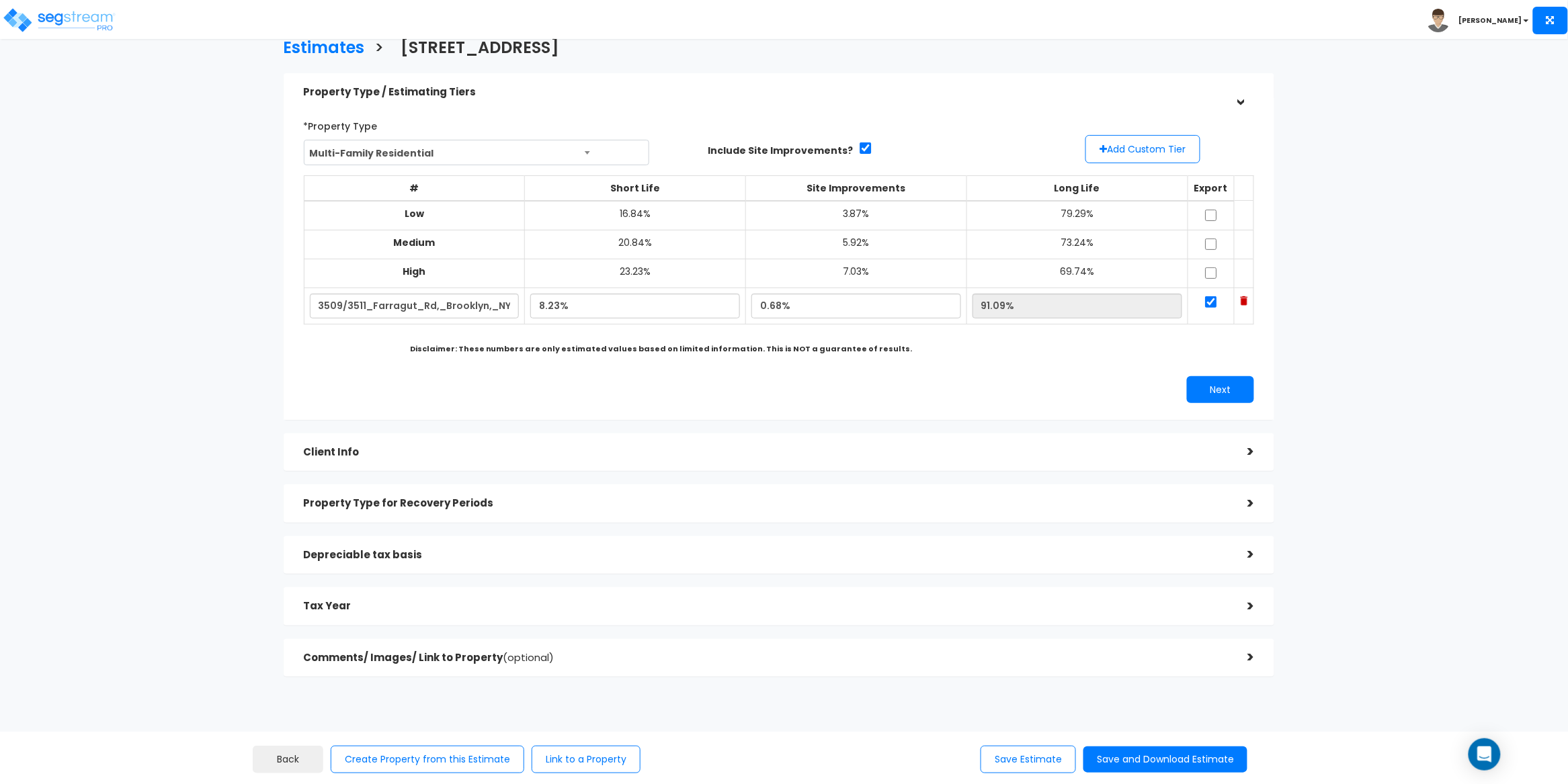
click at [1115, 459] on div "Client Info" at bounding box center [766, 452] width 924 height 25
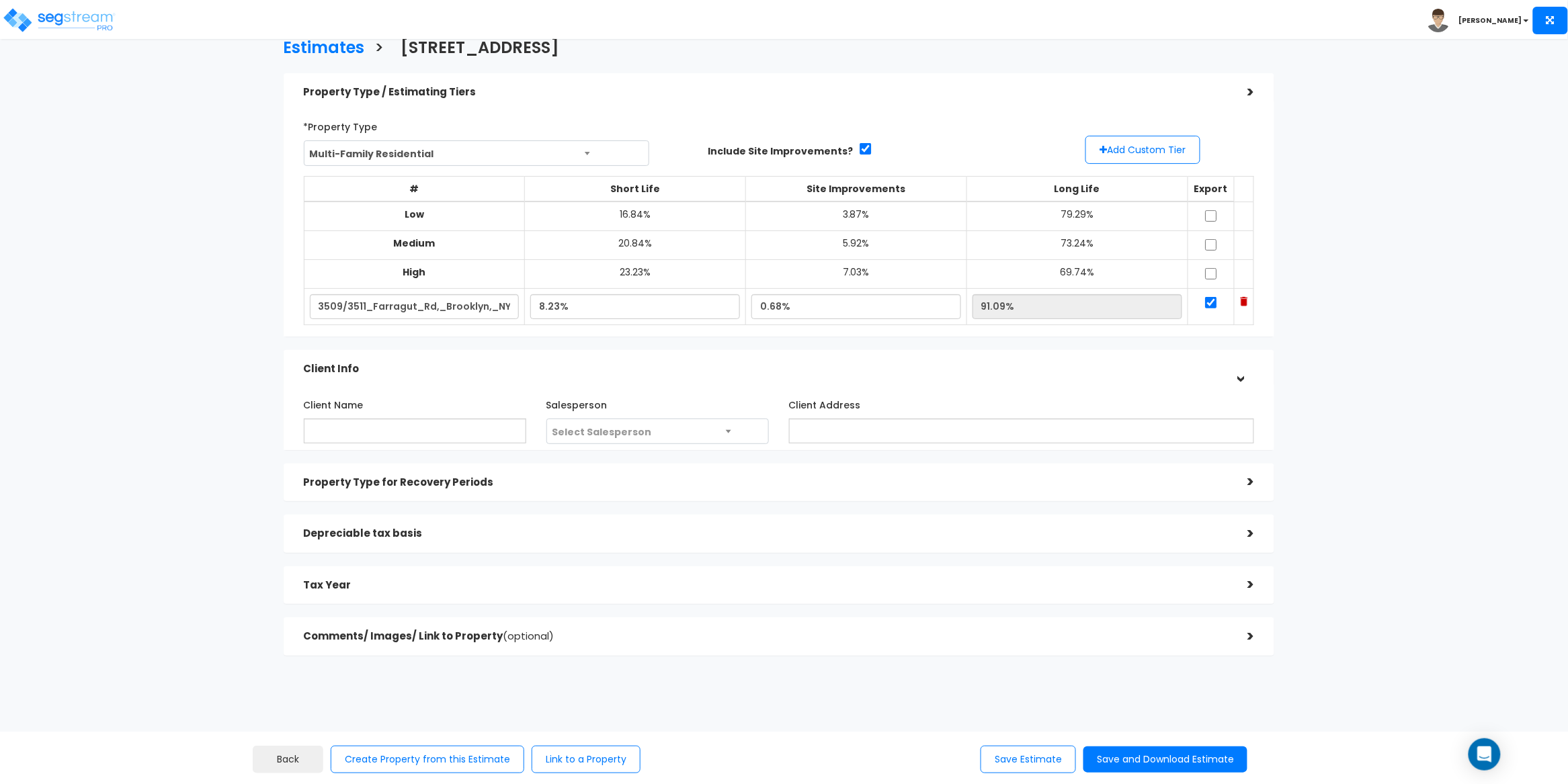
scroll to position [0, 0]
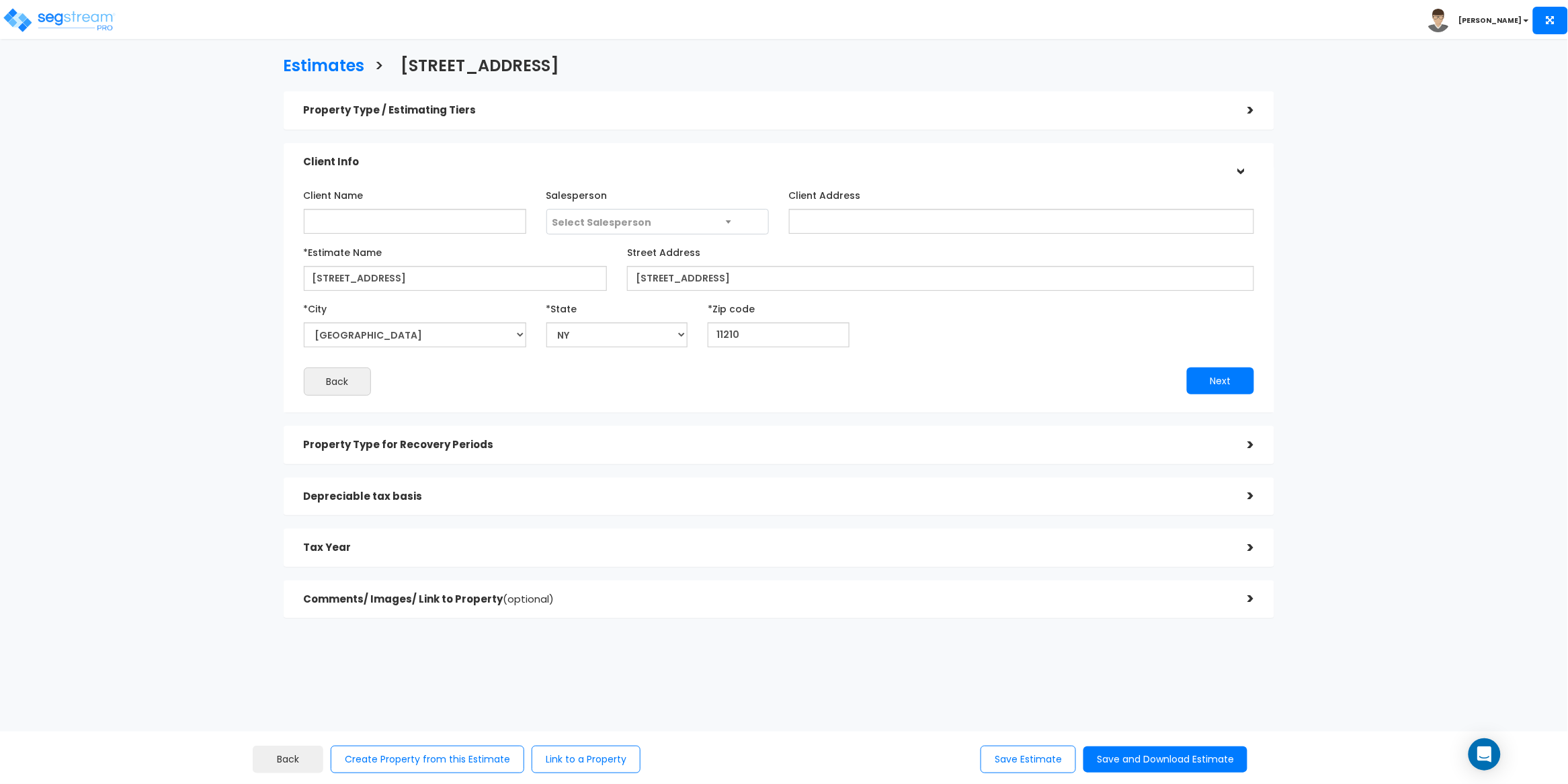
click at [1115, 459] on div "Property Type for Recovery Periods >" at bounding box center [779, 445] width 992 height 39
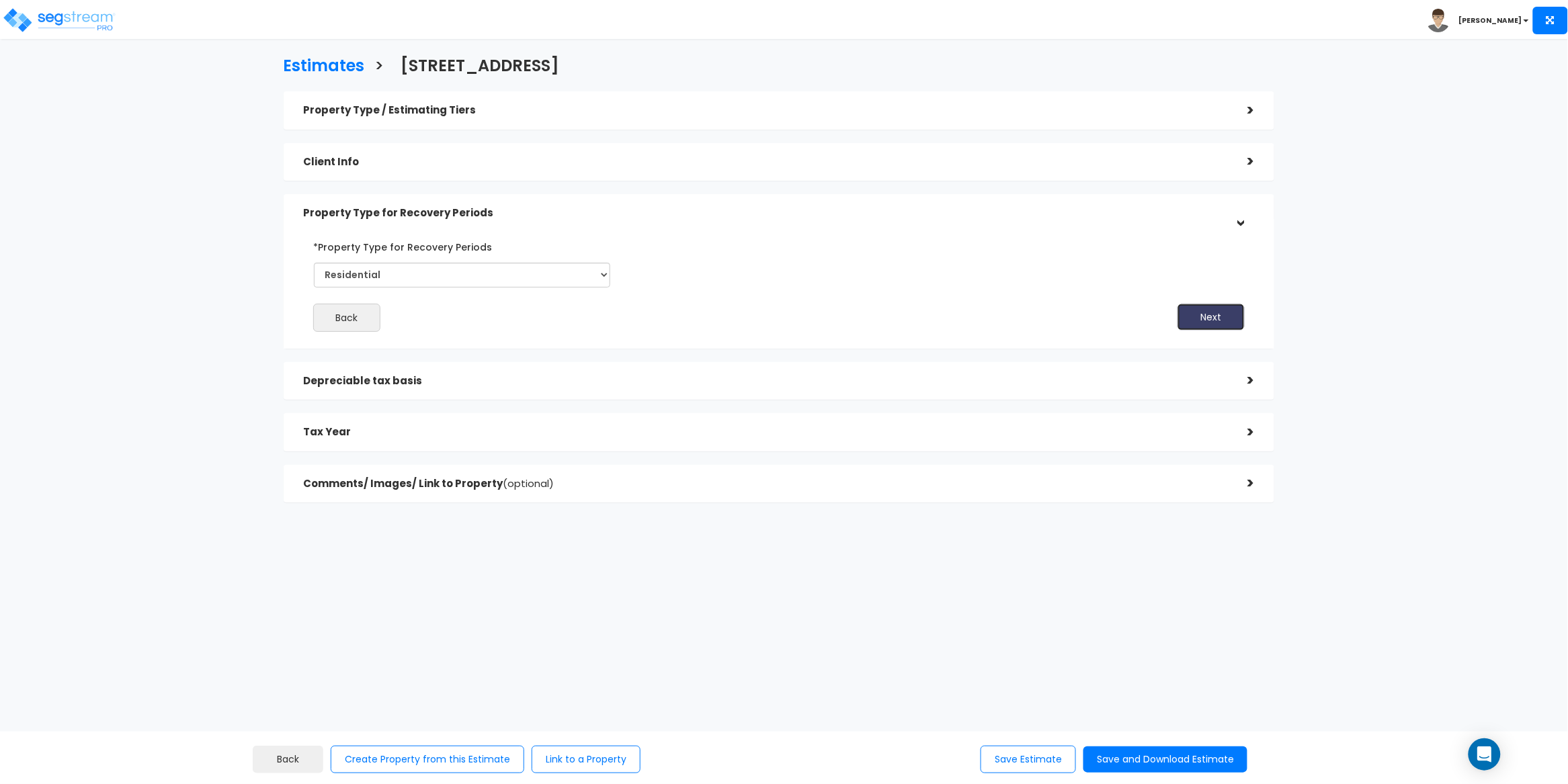
click at [1211, 321] on button "Next" at bounding box center [1211, 317] width 67 height 27
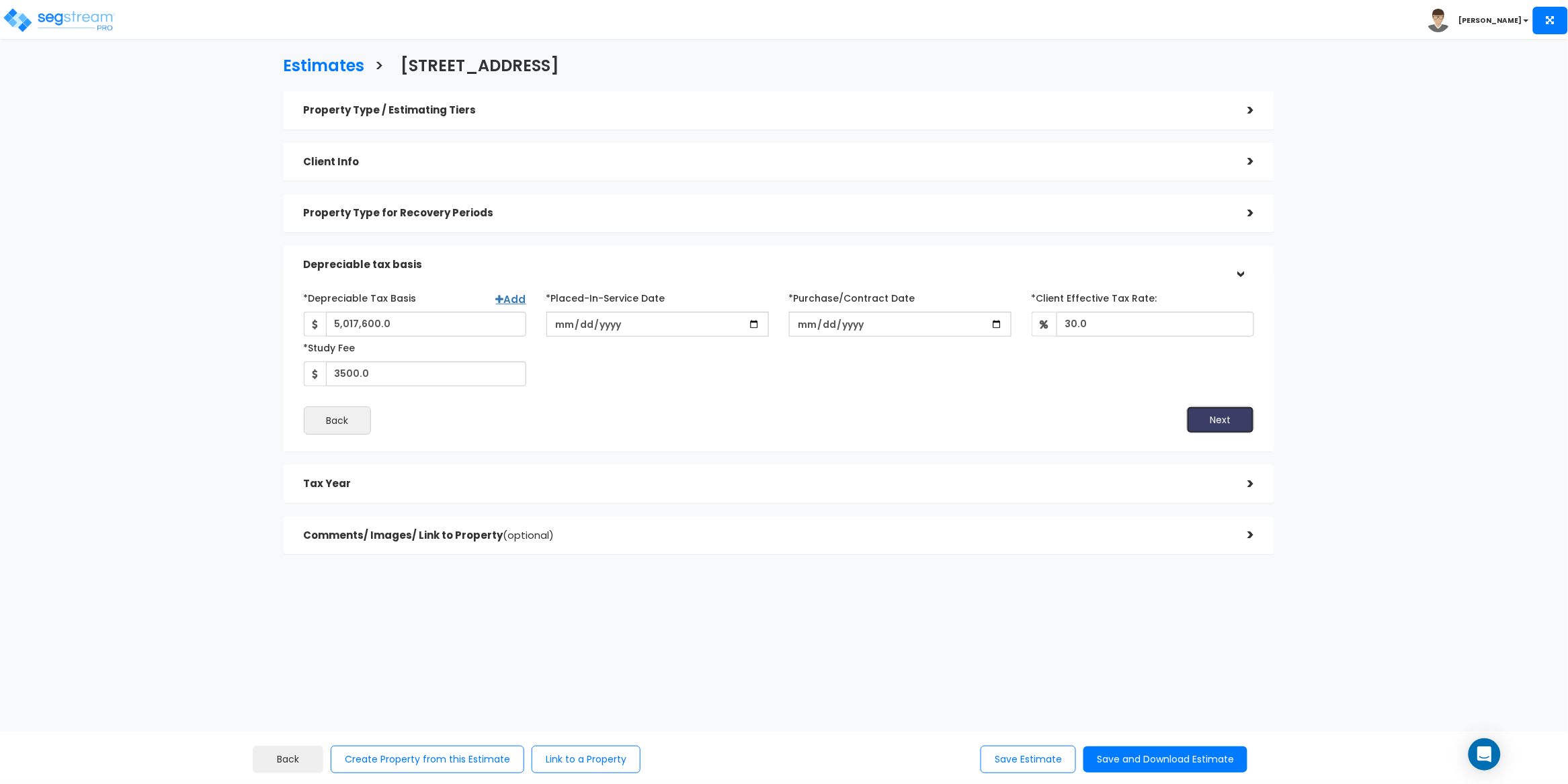
click at [1217, 417] on button "Next" at bounding box center [1220, 420] width 67 height 27
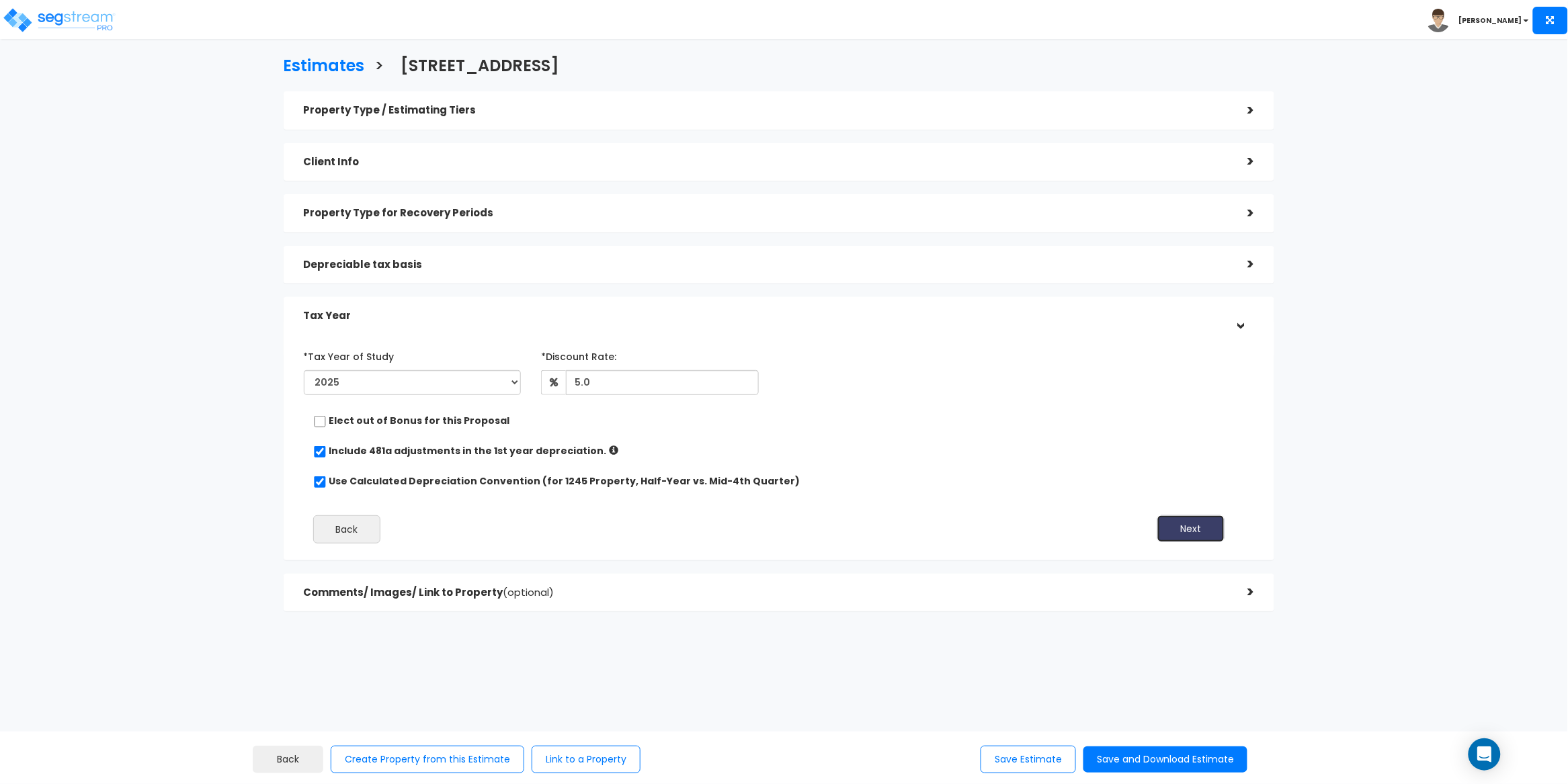
click at [1198, 528] on button "Next" at bounding box center [1190, 529] width 67 height 27
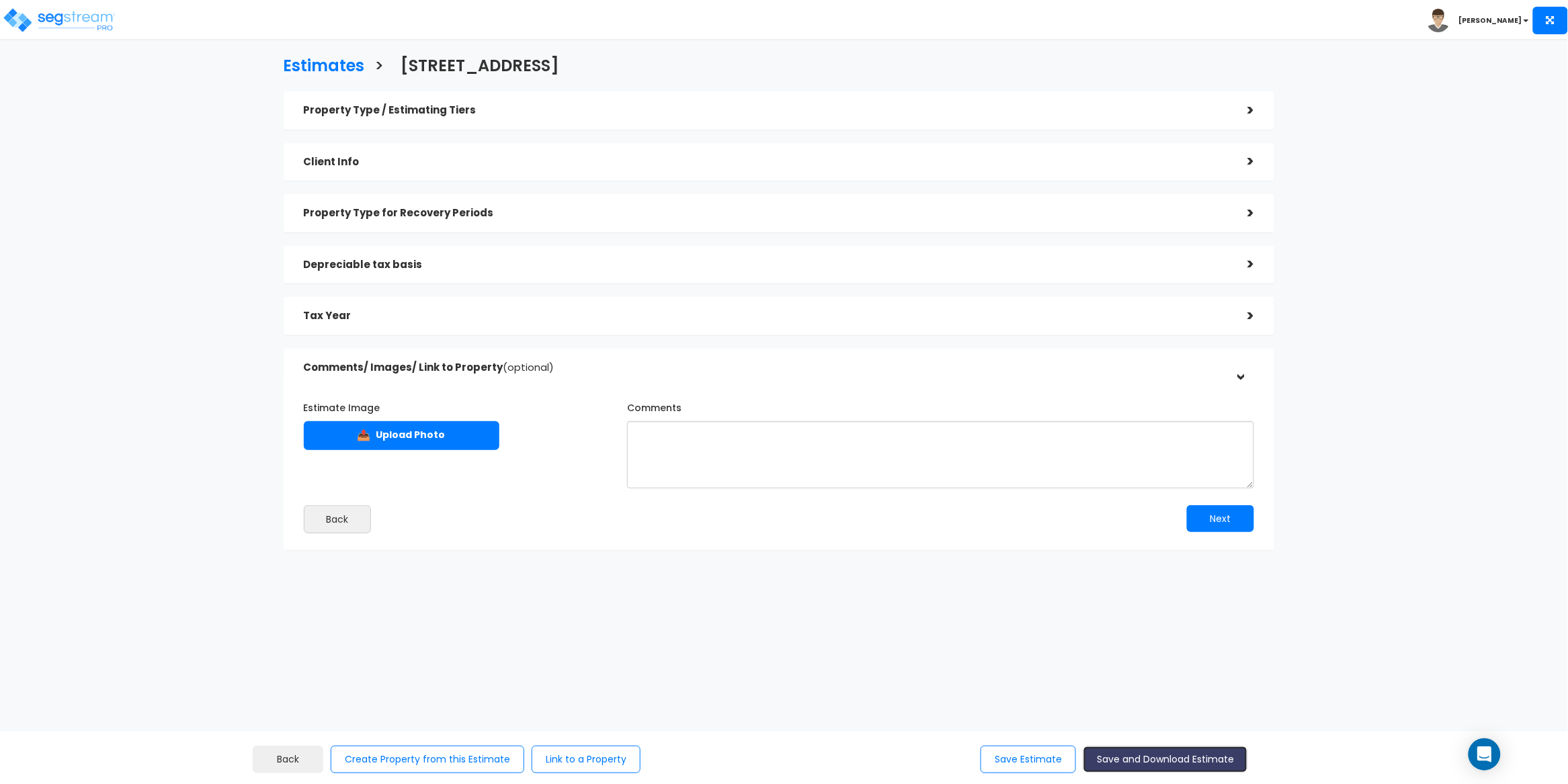
click at [1182, 758] on button "Save and Download Estimate" at bounding box center [1165, 760] width 164 height 26
click at [827, 105] on h5 "Property Type / Estimating Tiers" at bounding box center [766, 110] width 924 height 12
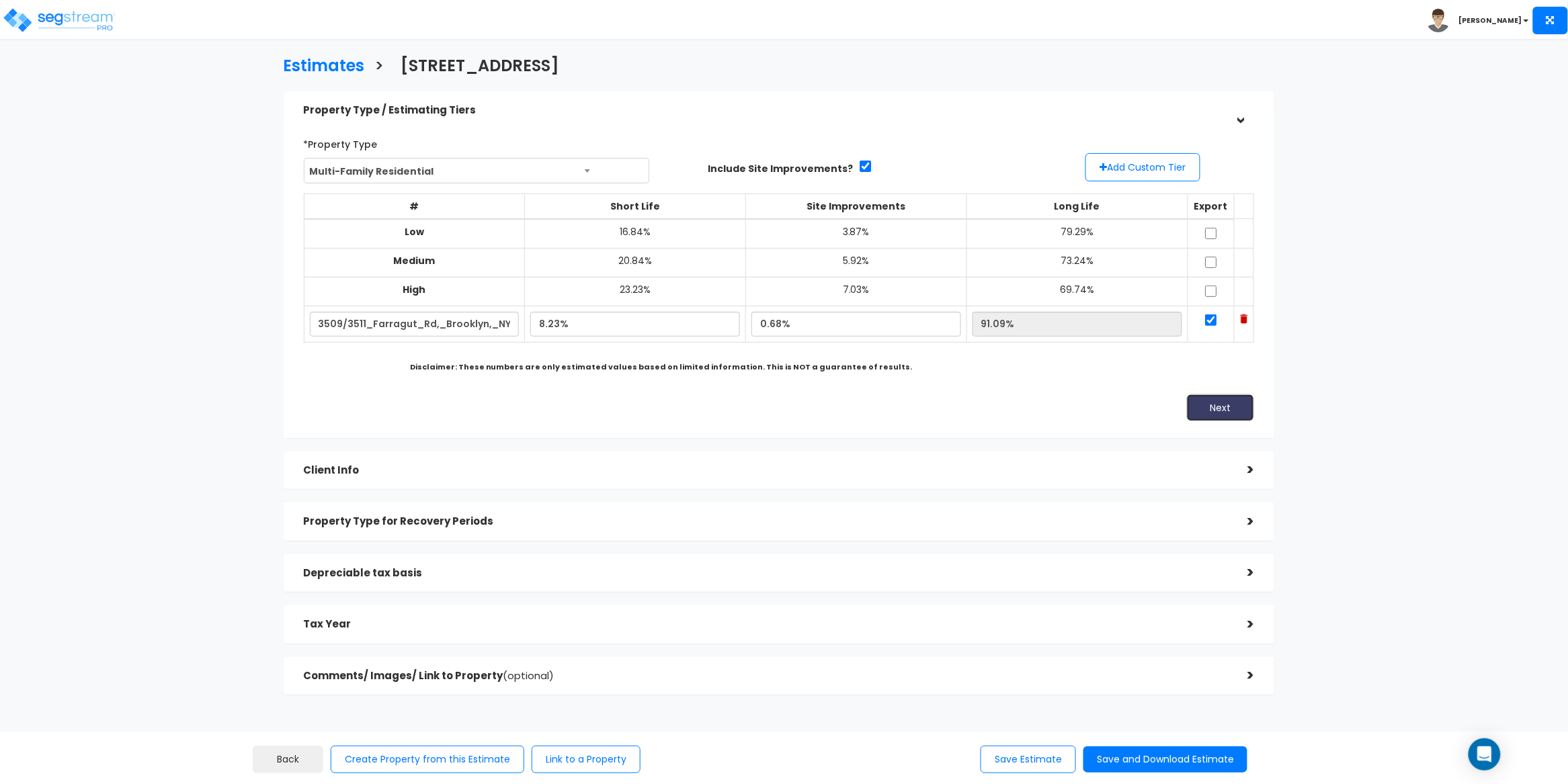
click at [1231, 402] on button "Next" at bounding box center [1220, 408] width 67 height 27
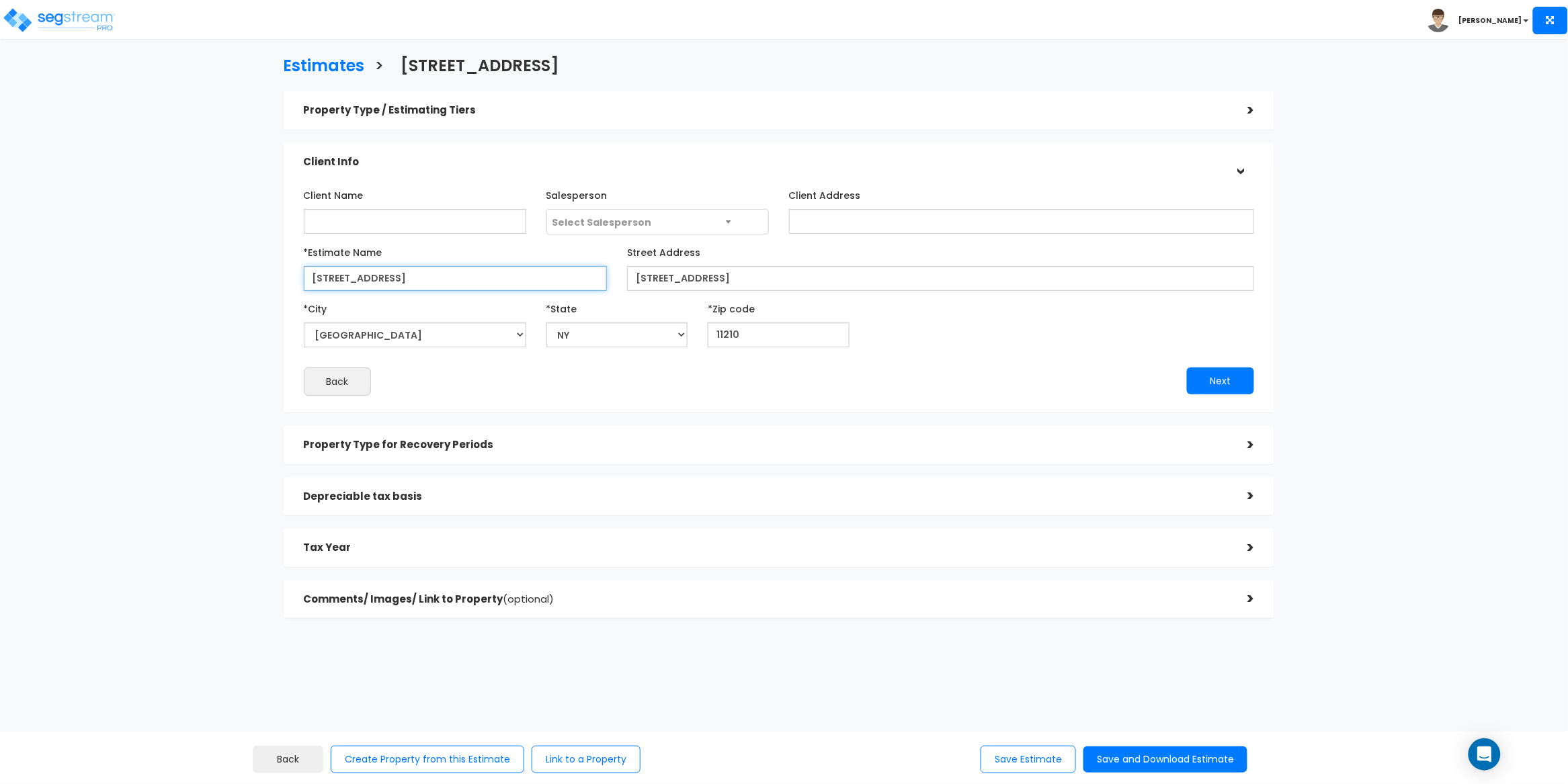
click at [341, 274] on input "3509/3511 Farragut Rd" at bounding box center [456, 279] width 304 height 25
click at [341, 277] on input "3509/3511 Farragut Rd" at bounding box center [456, 279] width 304 height 25
type input "[STREET_ADDRESS]"
click at [958, 113] on h5 "Property Type / Estimating Tiers" at bounding box center [766, 110] width 924 height 12
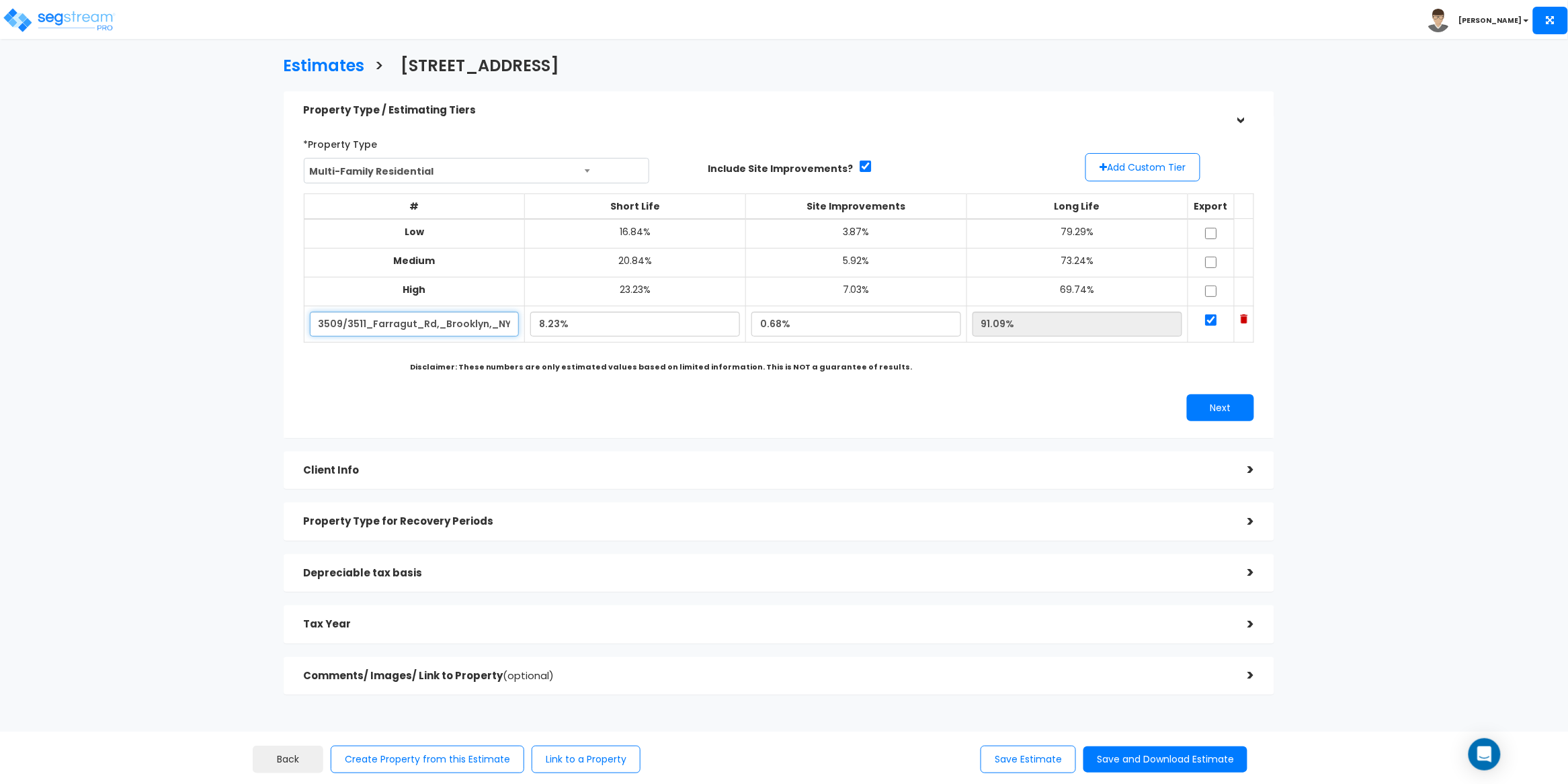
drag, startPoint x: 349, startPoint y: 328, endPoint x: 348, endPoint y: 361, distance: 33.0
click at [349, 328] on input "3509/3511_Farragut_Rd,_Brooklyn,_NY_11210" at bounding box center [414, 324] width 210 height 25
type input "3509-3511_Farragut_Rd,_Brooklyn,_NY_11210"
click at [361, 381] on div "*Property Type Multi-Family Residential Assisted/Senior Living Auto Repair Shop…" at bounding box center [779, 277] width 971 height 302
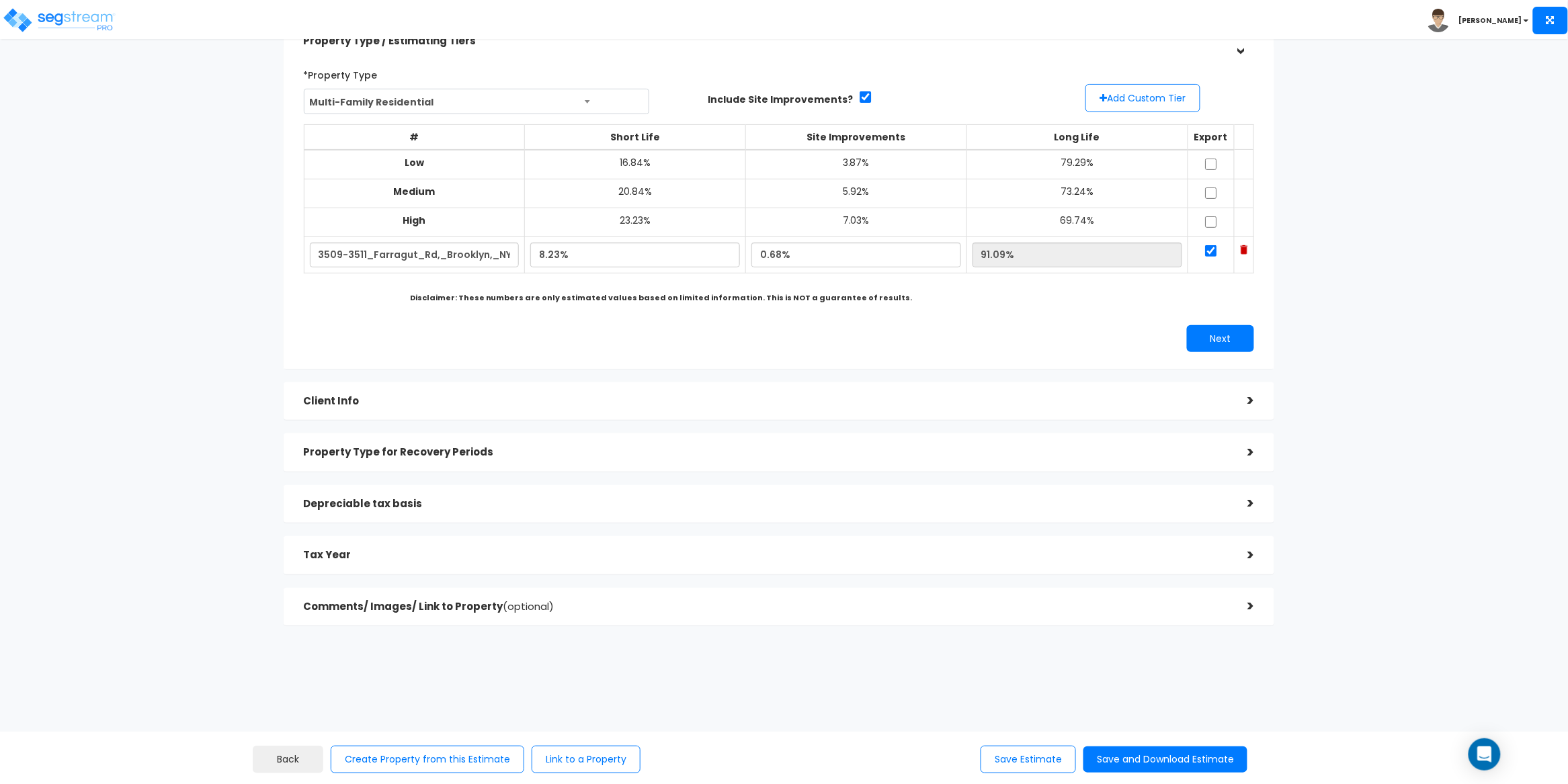
click at [419, 410] on div "Client Info" at bounding box center [766, 401] width 924 height 25
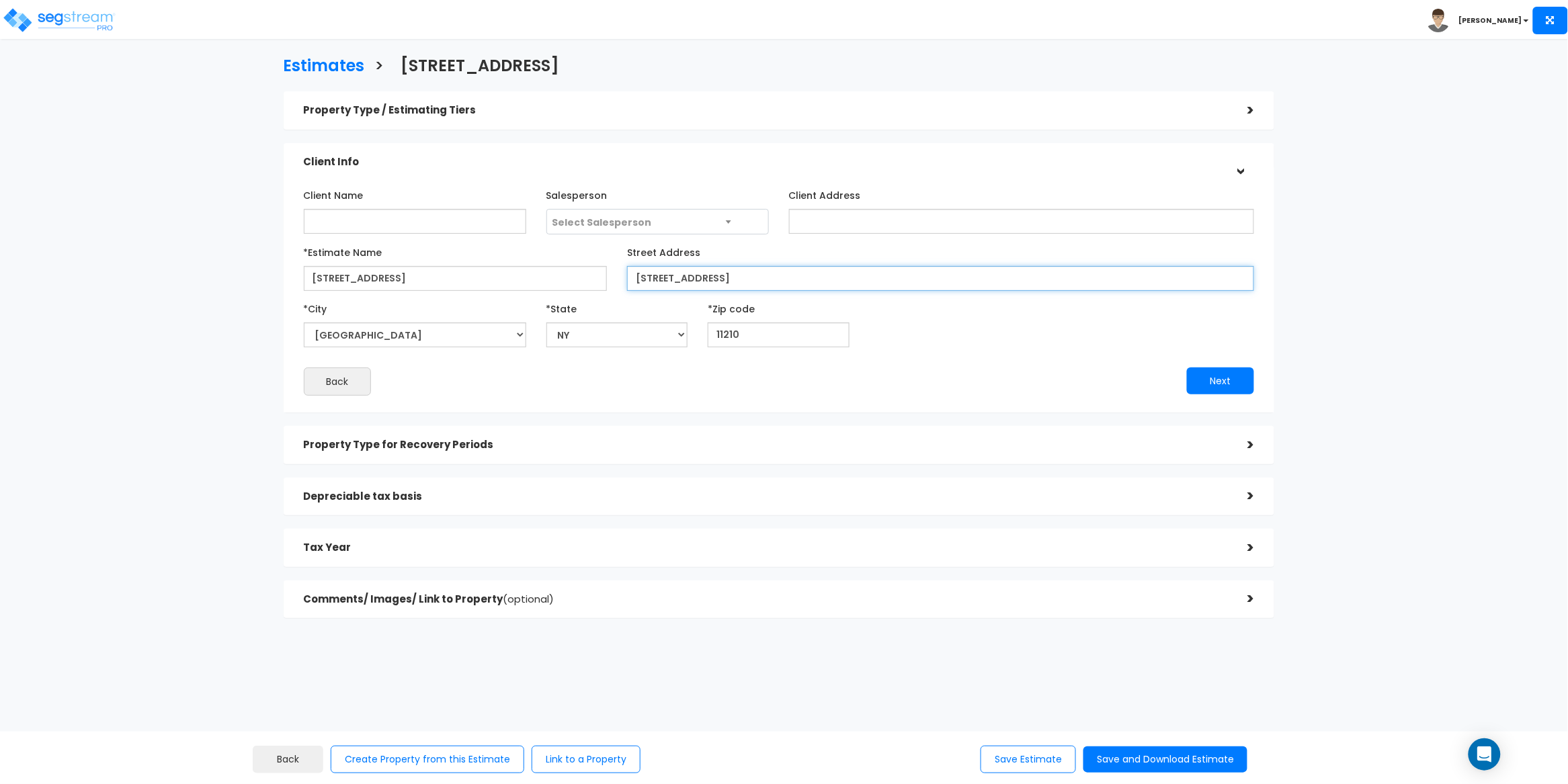
click at [665, 277] on input "[STREET_ADDRESS]" at bounding box center [940, 279] width 627 height 25
click at [994, 321] on div "*City Brooklyn *State State National Average AB AK AL" at bounding box center [779, 323] width 971 height 50
drag, startPoint x: 872, startPoint y: 273, endPoint x: 750, endPoint y: 297, distance: 124.3
click at [748, 277] on input "[STREET_ADDRESS]" at bounding box center [940, 279] width 627 height 25
type input "3509-3511 Farragut Rd"
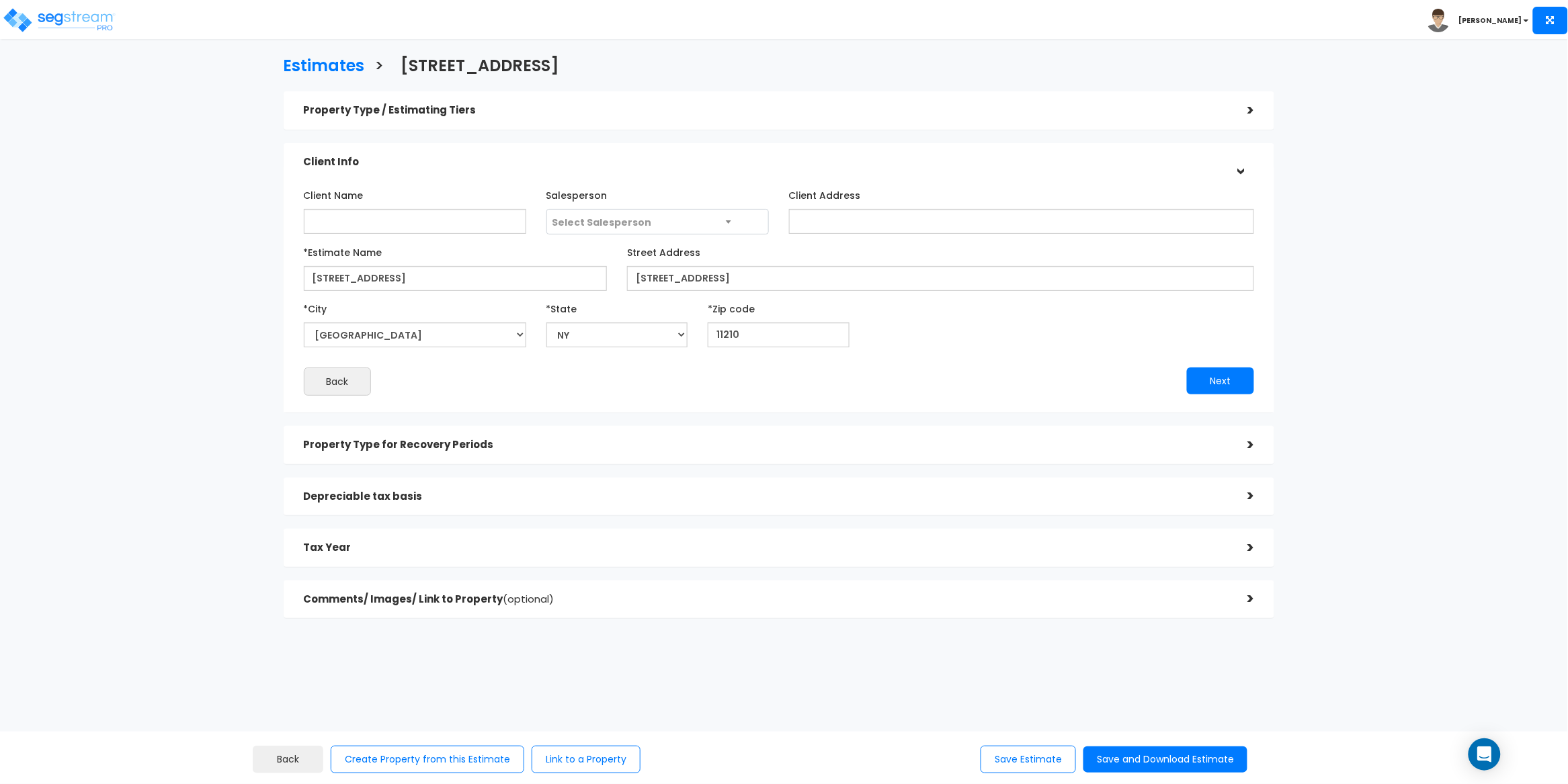
click at [948, 325] on div "*City Brooklyn *State State National Average AB AK AL" at bounding box center [779, 323] width 971 height 50
click at [1215, 377] on button "Next" at bounding box center [1220, 381] width 67 height 27
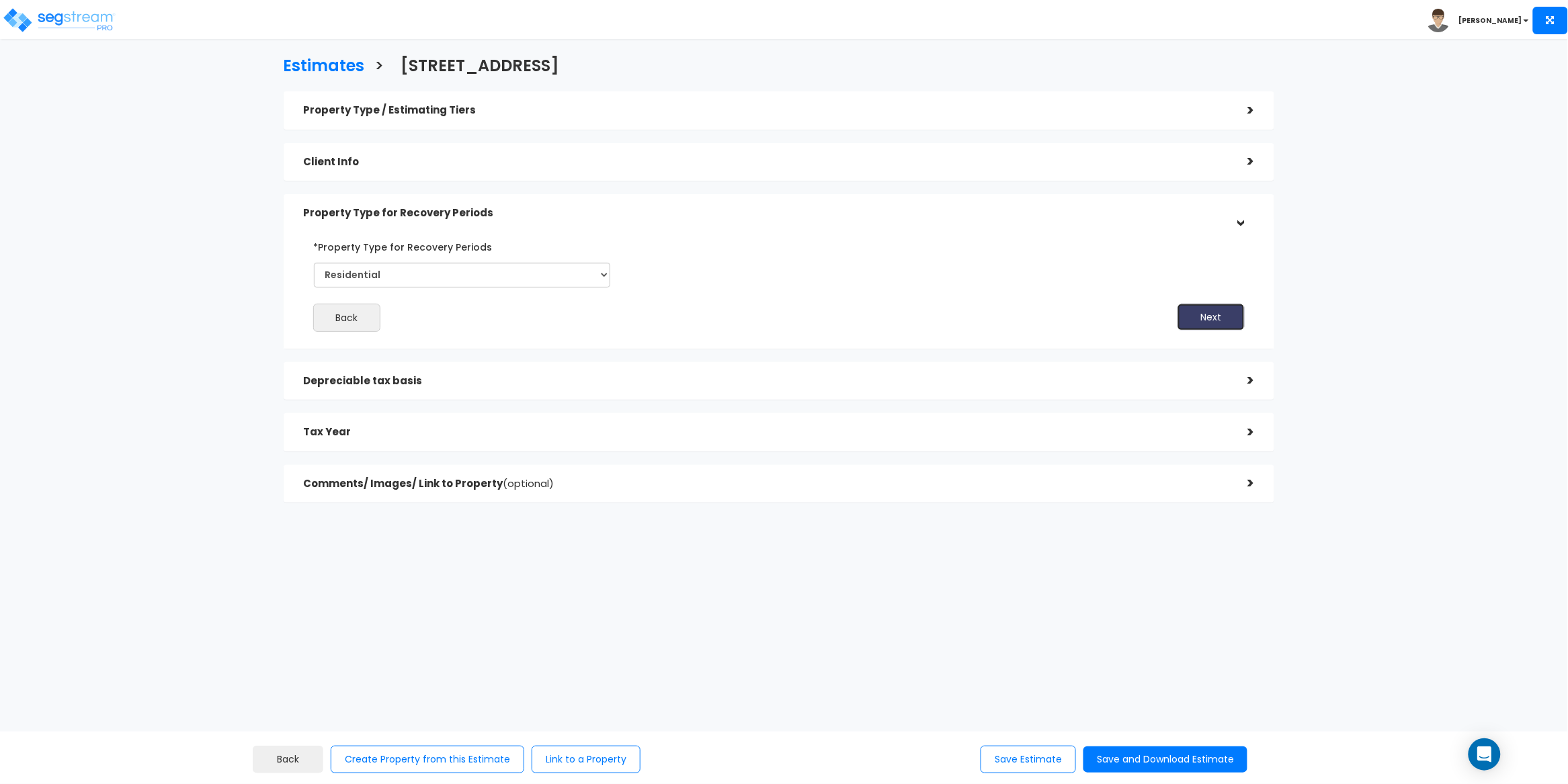
click at [1209, 313] on button "Next" at bounding box center [1211, 317] width 67 height 27
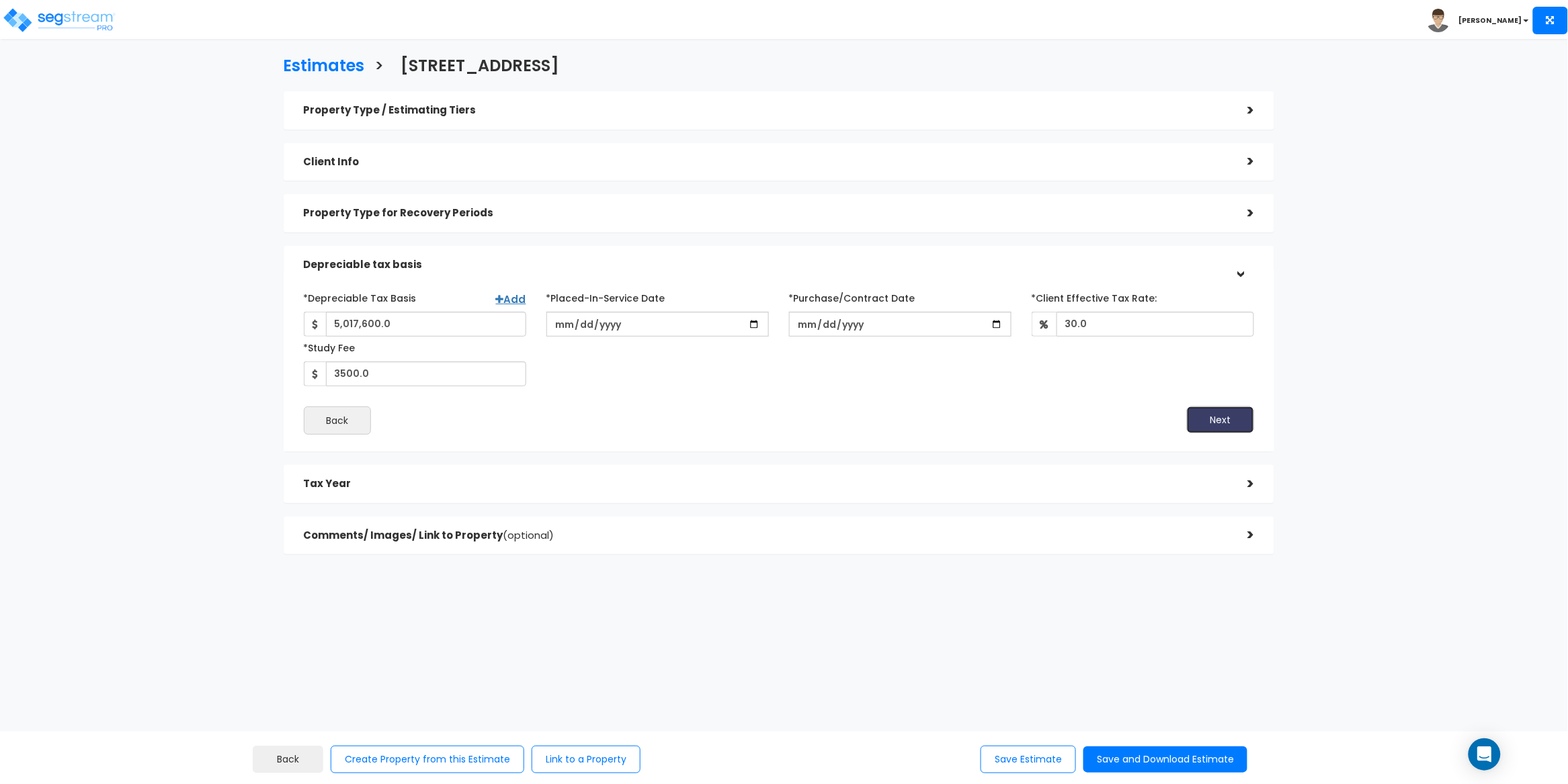
click at [1229, 417] on button "Next" at bounding box center [1220, 420] width 67 height 27
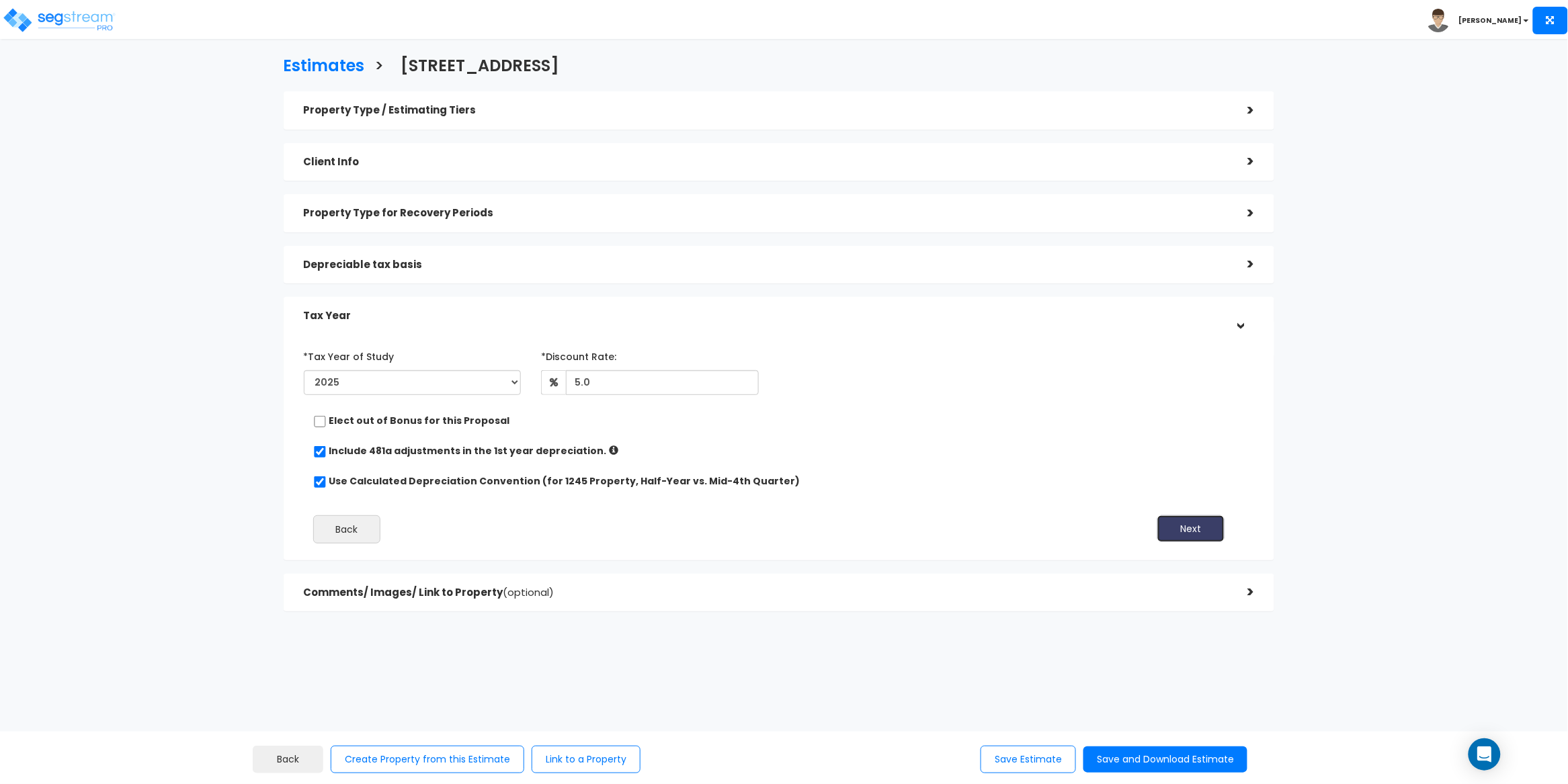
click at [1200, 534] on button "Next" at bounding box center [1190, 529] width 67 height 27
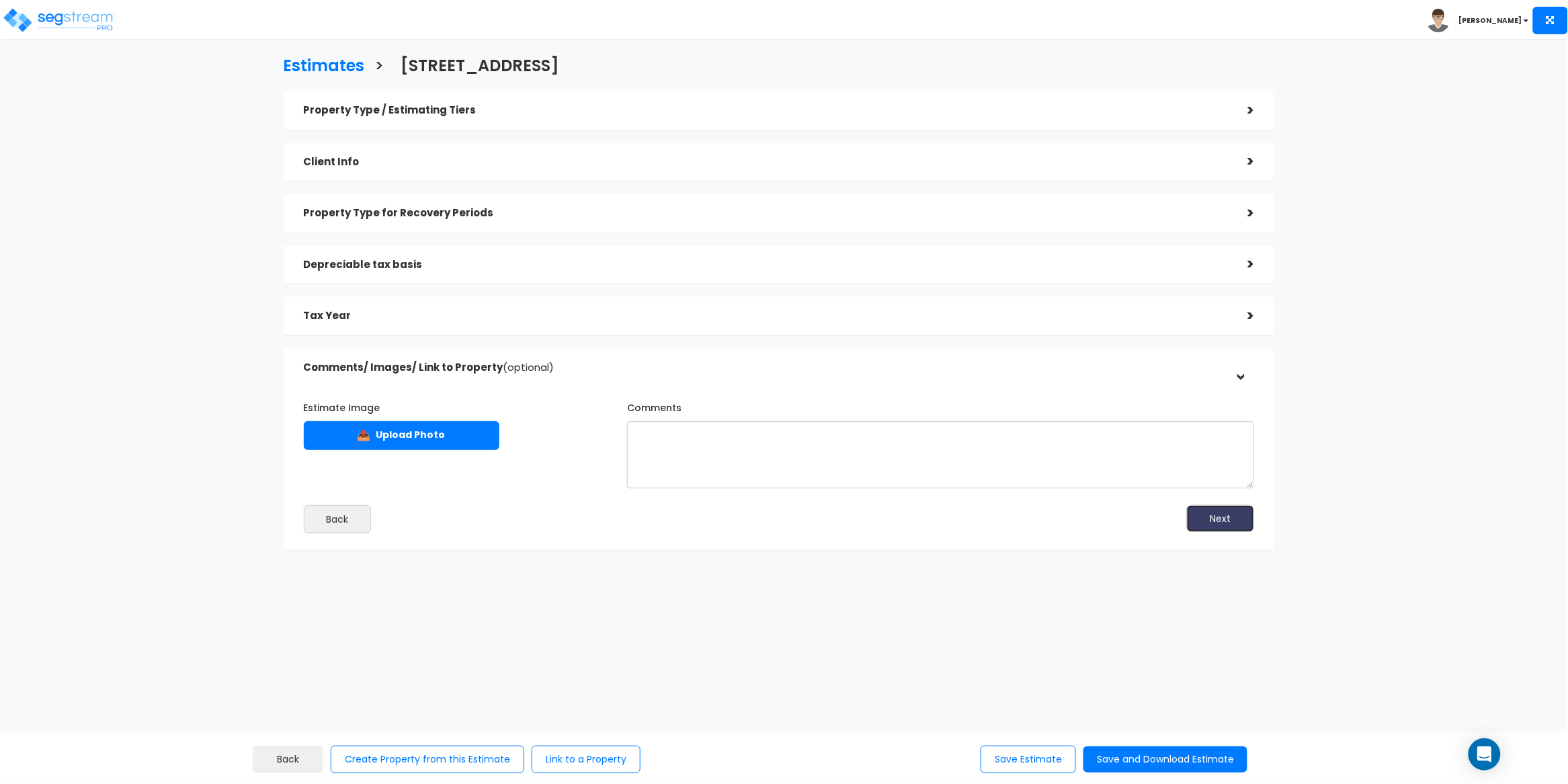
click at [1224, 519] on button "Next" at bounding box center [1220, 519] width 67 height 27
click at [1183, 766] on button "Save and Download Estimate" at bounding box center [1165, 760] width 164 height 26
click at [837, 660] on div "Estimates > 3509/3511 Farragut Rd Property Type / Estimating Tiers > *Property …" at bounding box center [778, 308] width 1289 height 806
click at [917, 647] on div "Estimates > 3509/3511 Farragut Rd Property Type / Estimating Tiers > *Property …" at bounding box center [778, 308] width 1289 height 806
click at [1025, 752] on button "Save Estimate" at bounding box center [1028, 760] width 95 height 28
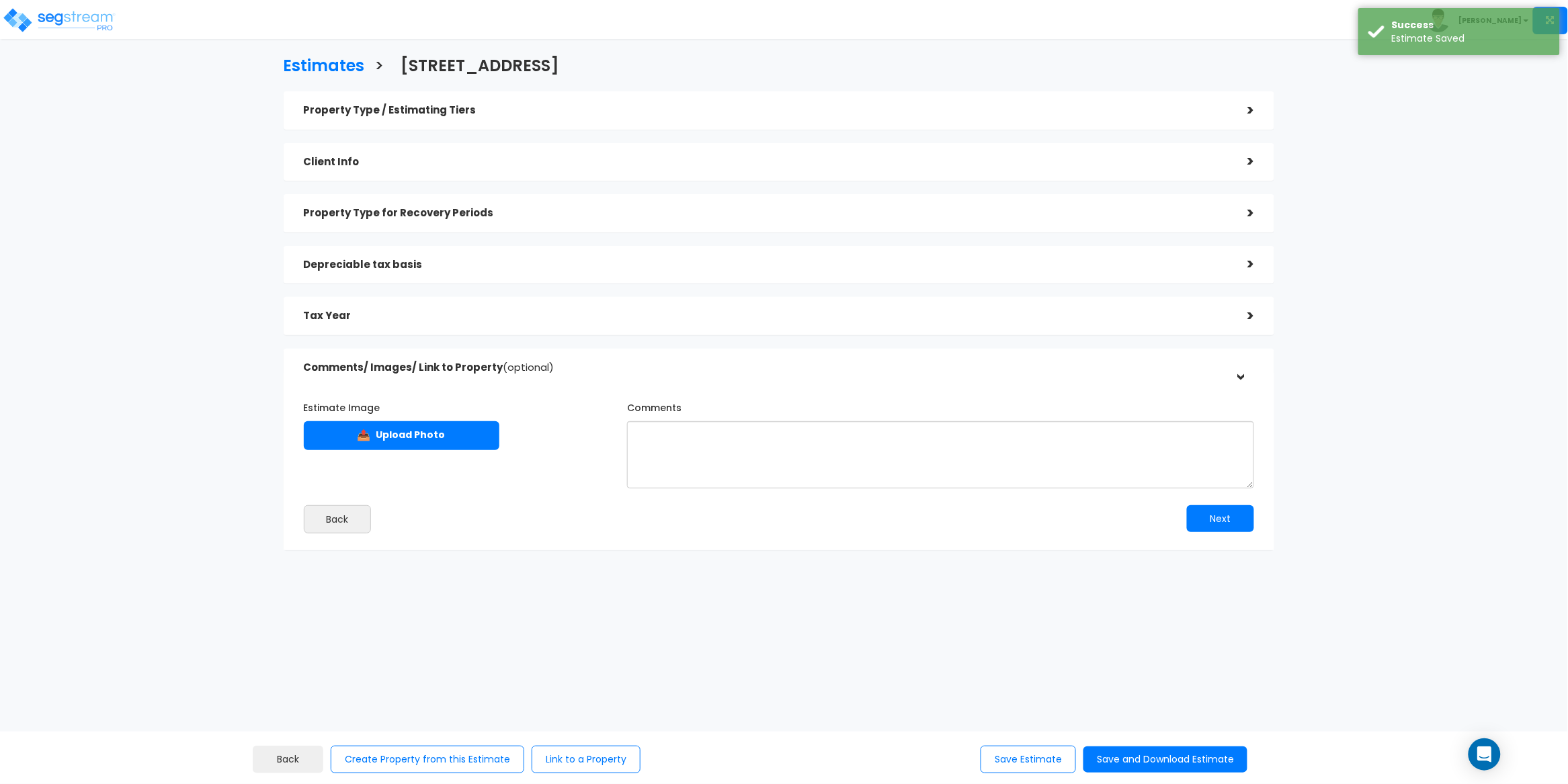
click at [711, 619] on div "Estimates > 3509/3511 Farragut Rd Property Type / Estimating Tiers > *Property …" at bounding box center [778, 308] width 1289 height 806
click at [518, 101] on div "Property Type / Estimating Tiers" at bounding box center [766, 110] width 924 height 25
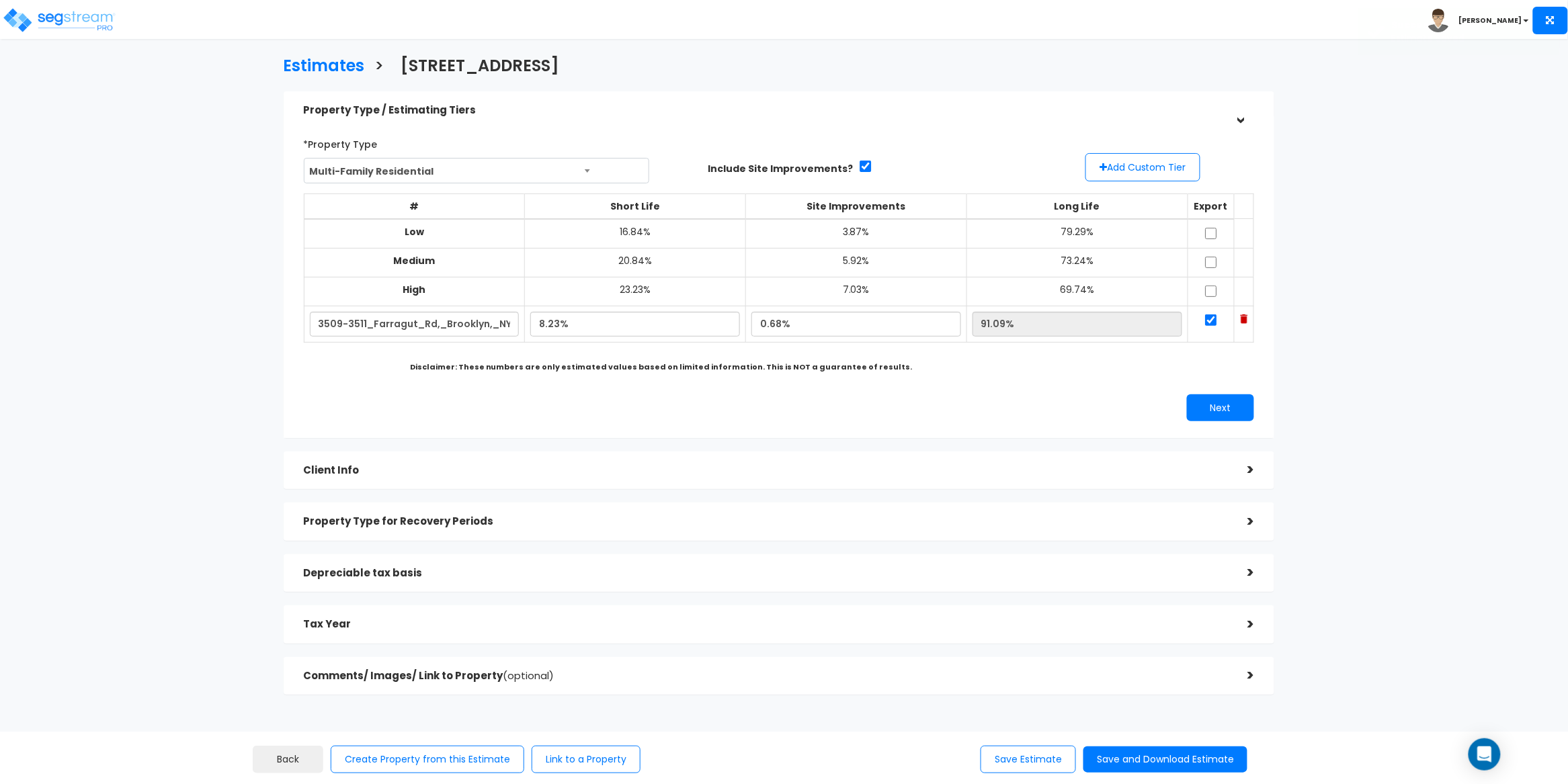
click at [518, 101] on div "Property Type / Estimating Tiers" at bounding box center [766, 110] width 924 height 25
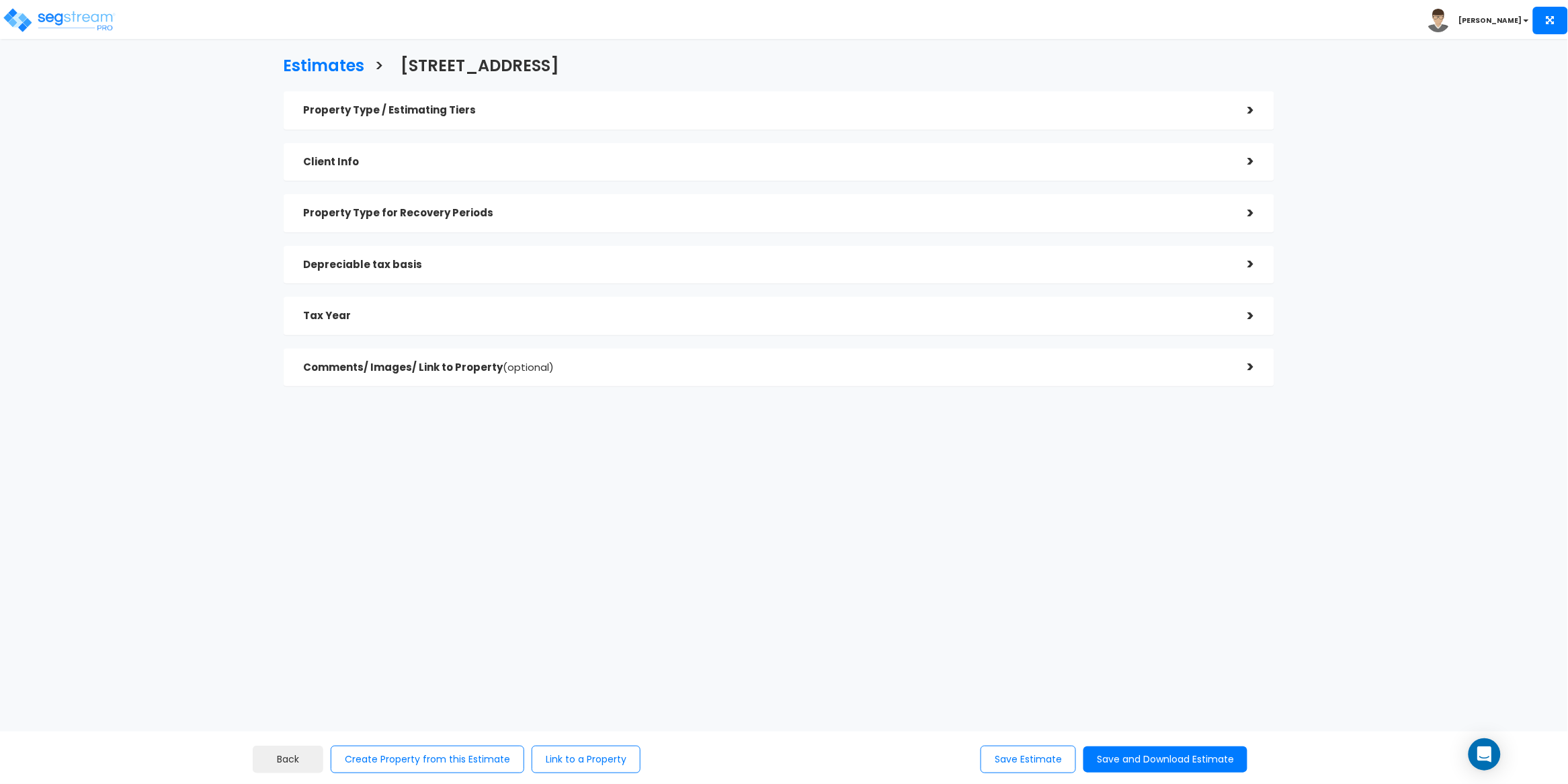
click at [519, 153] on div "Client Info" at bounding box center [766, 162] width 924 height 25
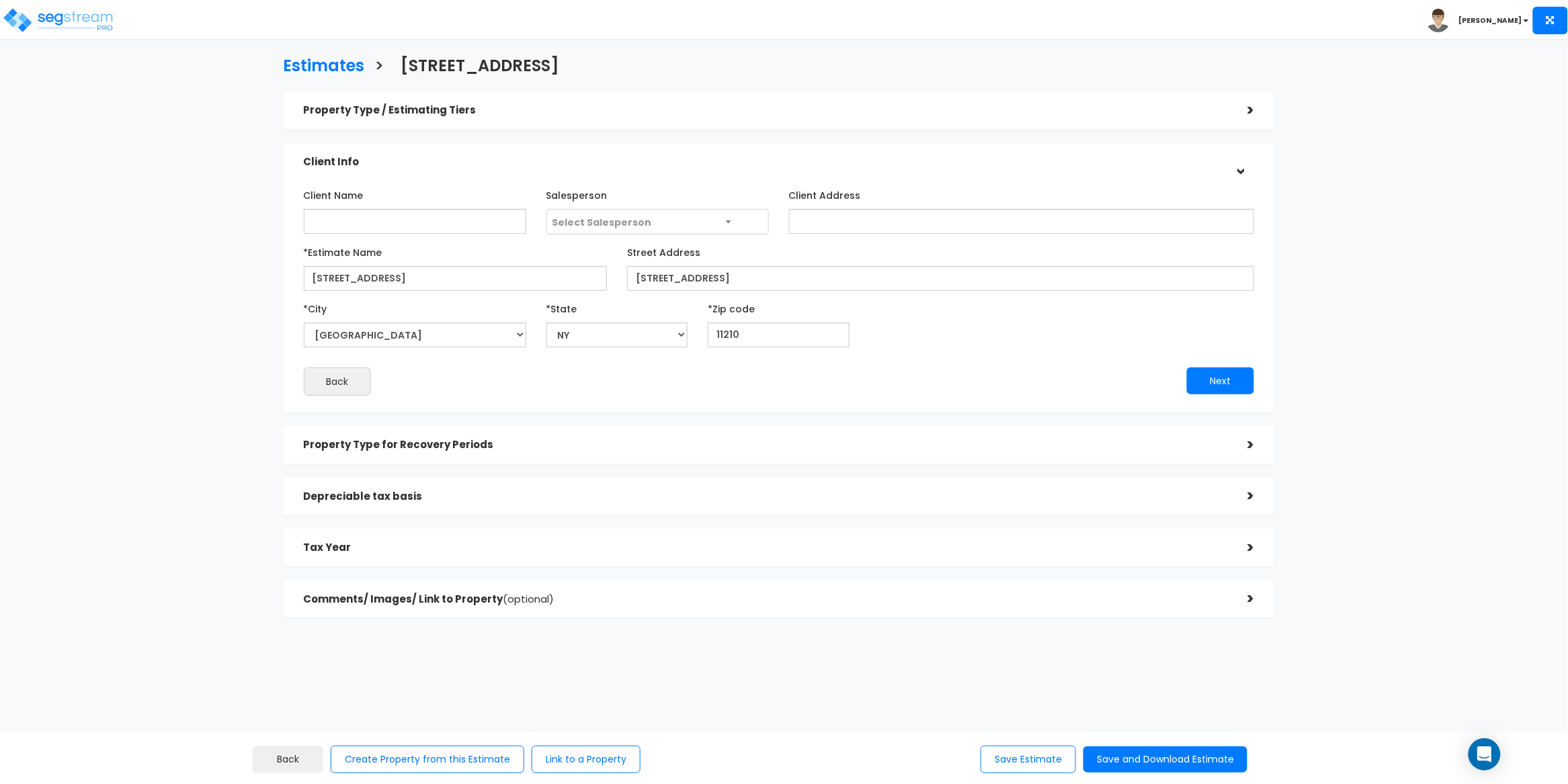
click at [519, 153] on div "Client Info" at bounding box center [766, 162] width 924 height 25
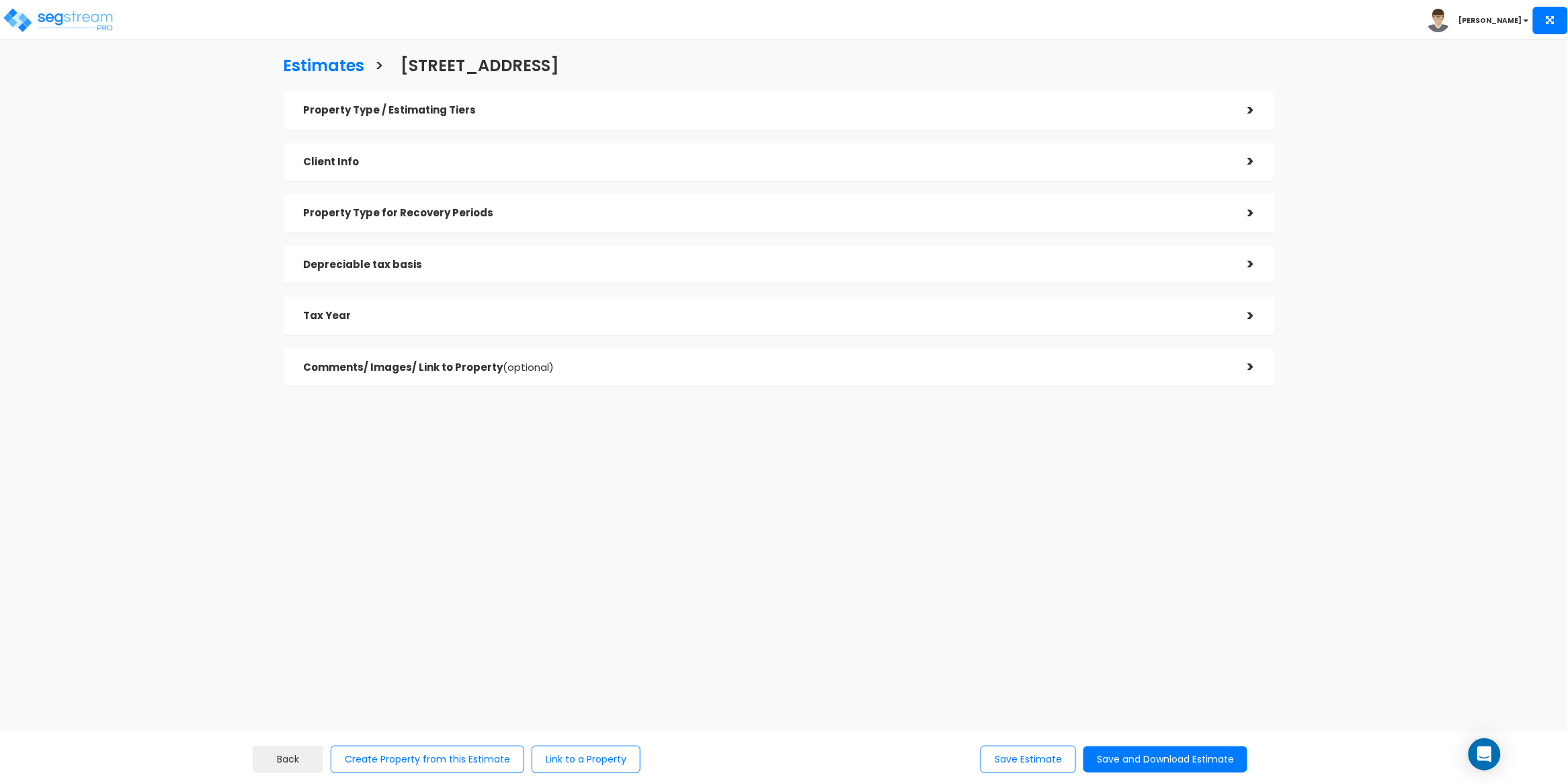
click at [525, 213] on h5 "Property Type for Recovery Periods" at bounding box center [766, 213] width 924 height 12
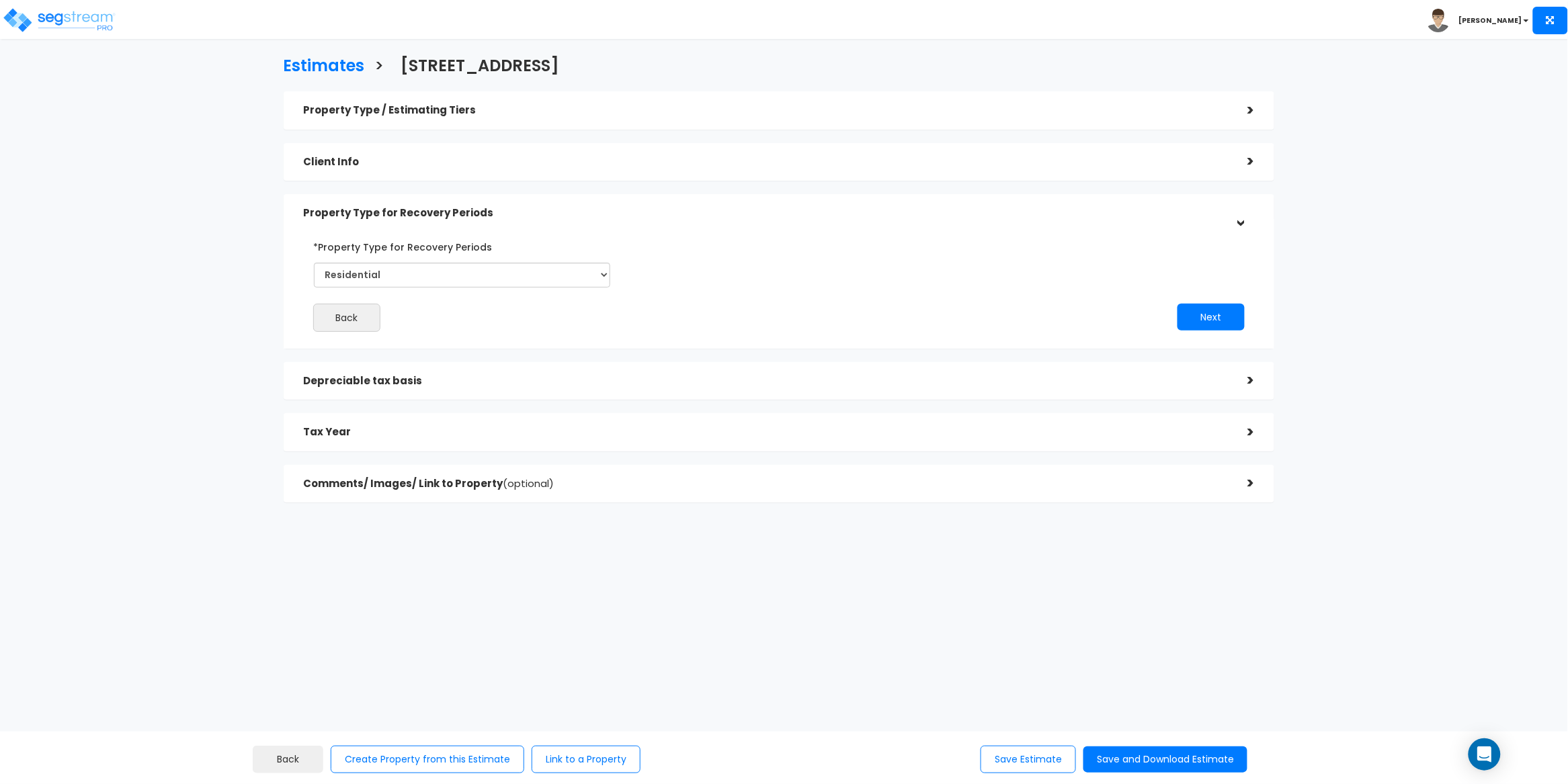
click at [525, 213] on h5 "Property Type for Recovery Periods" at bounding box center [766, 213] width 924 height 12
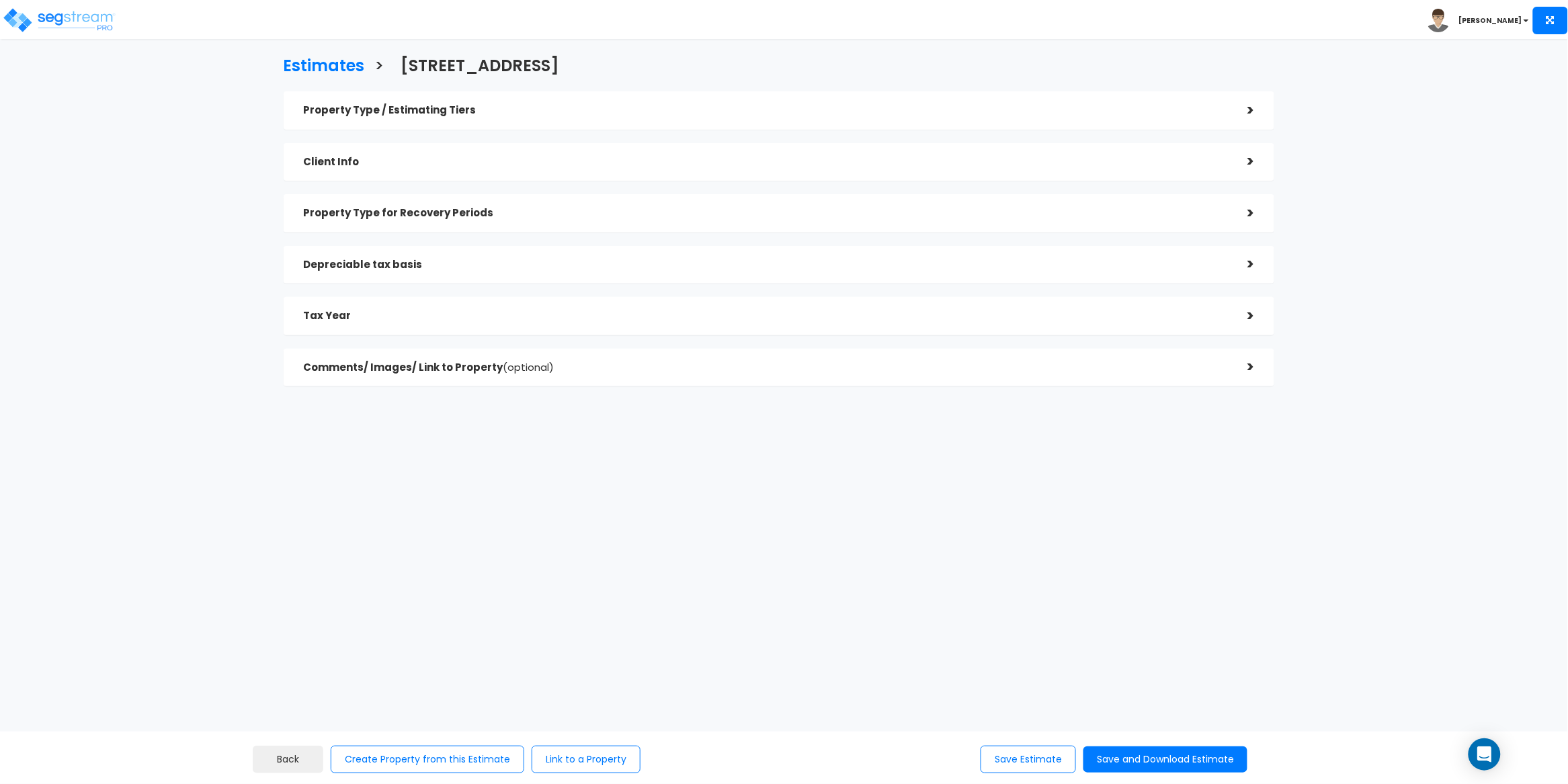
click at [529, 262] on h5 "Depreciable tax basis" at bounding box center [766, 265] width 924 height 12
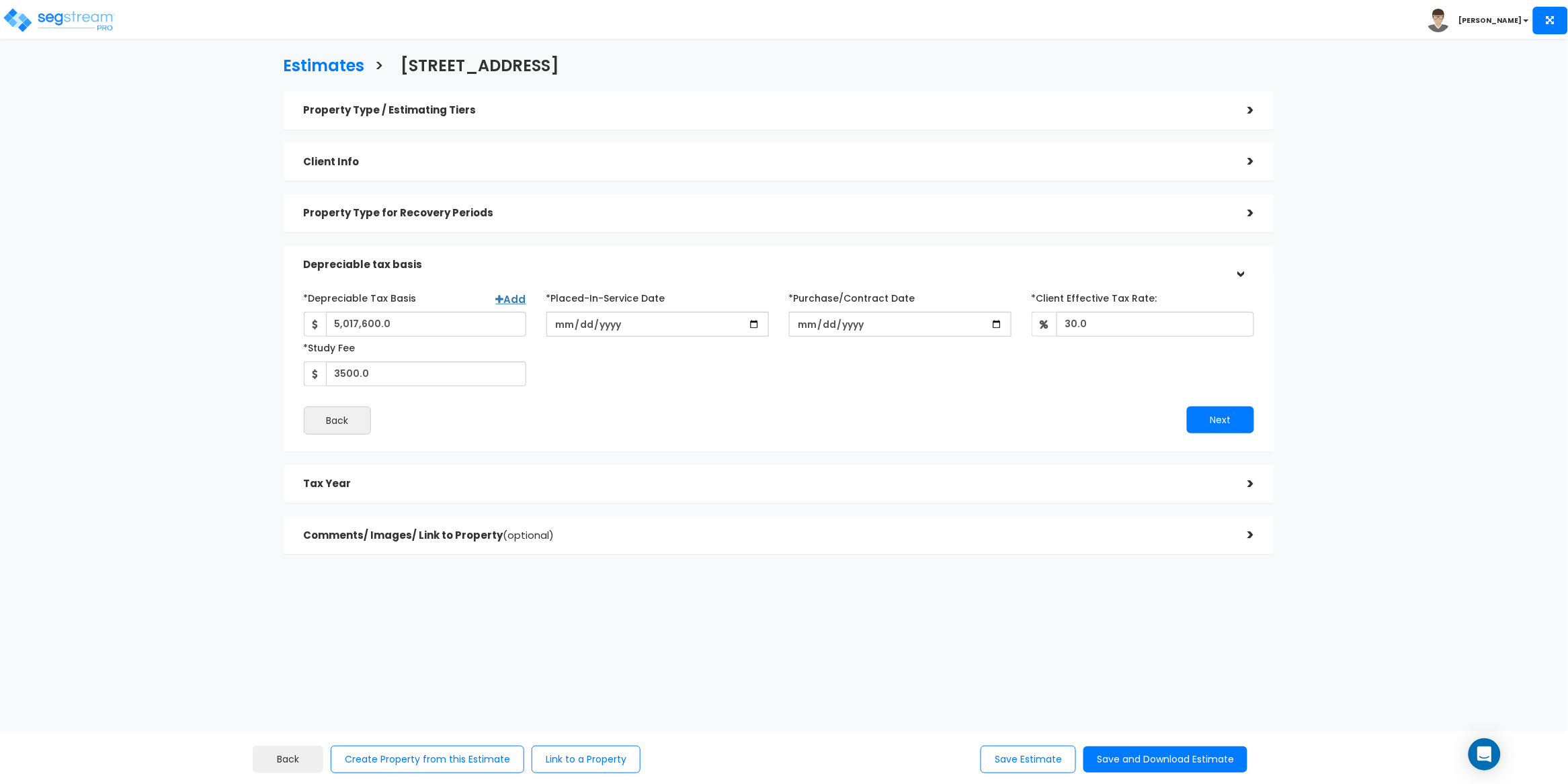
click at [530, 257] on div "Depreciable tax basis" at bounding box center [766, 265] width 924 height 25
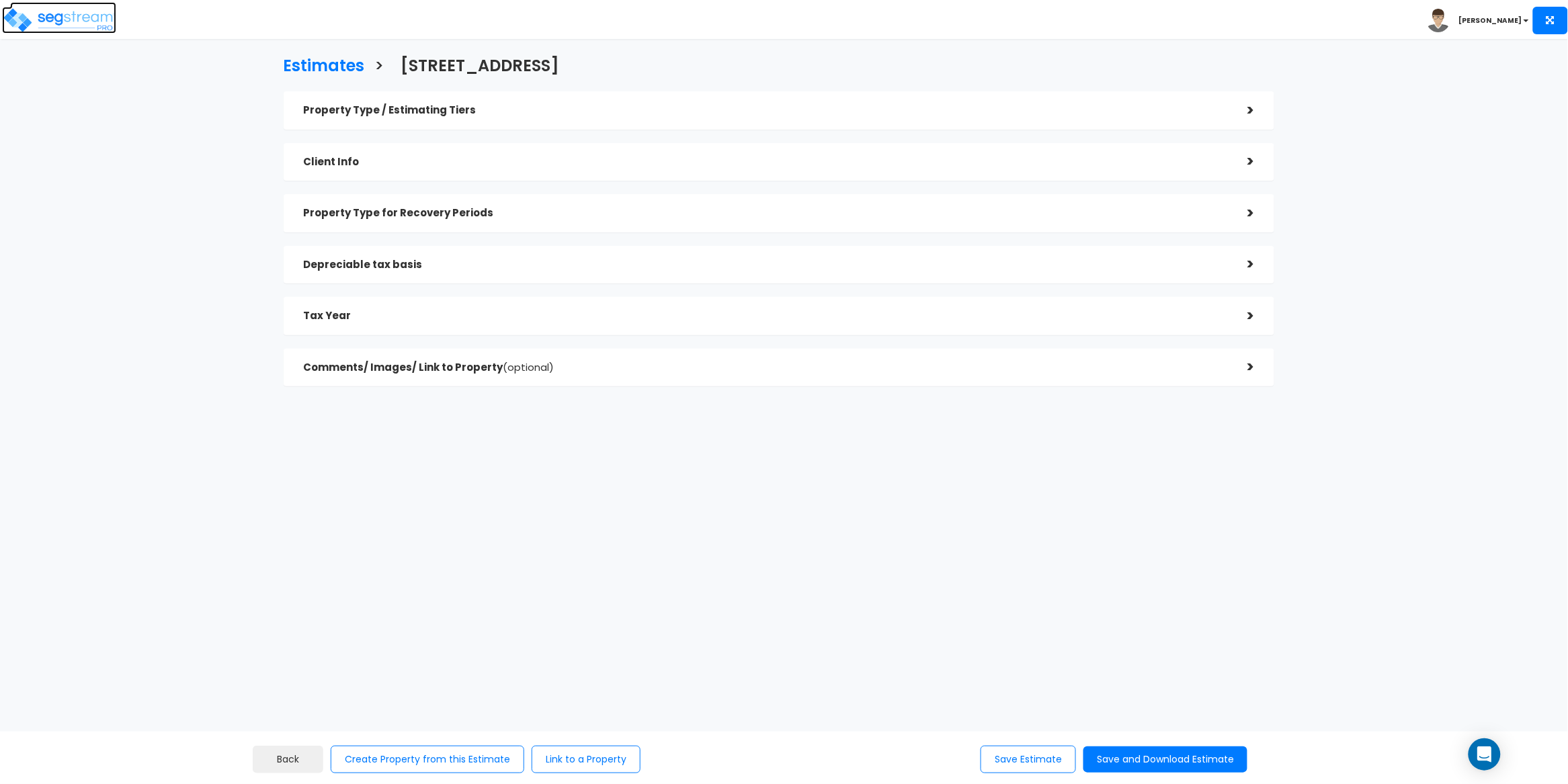
click at [98, 18] on img at bounding box center [59, 20] width 114 height 27
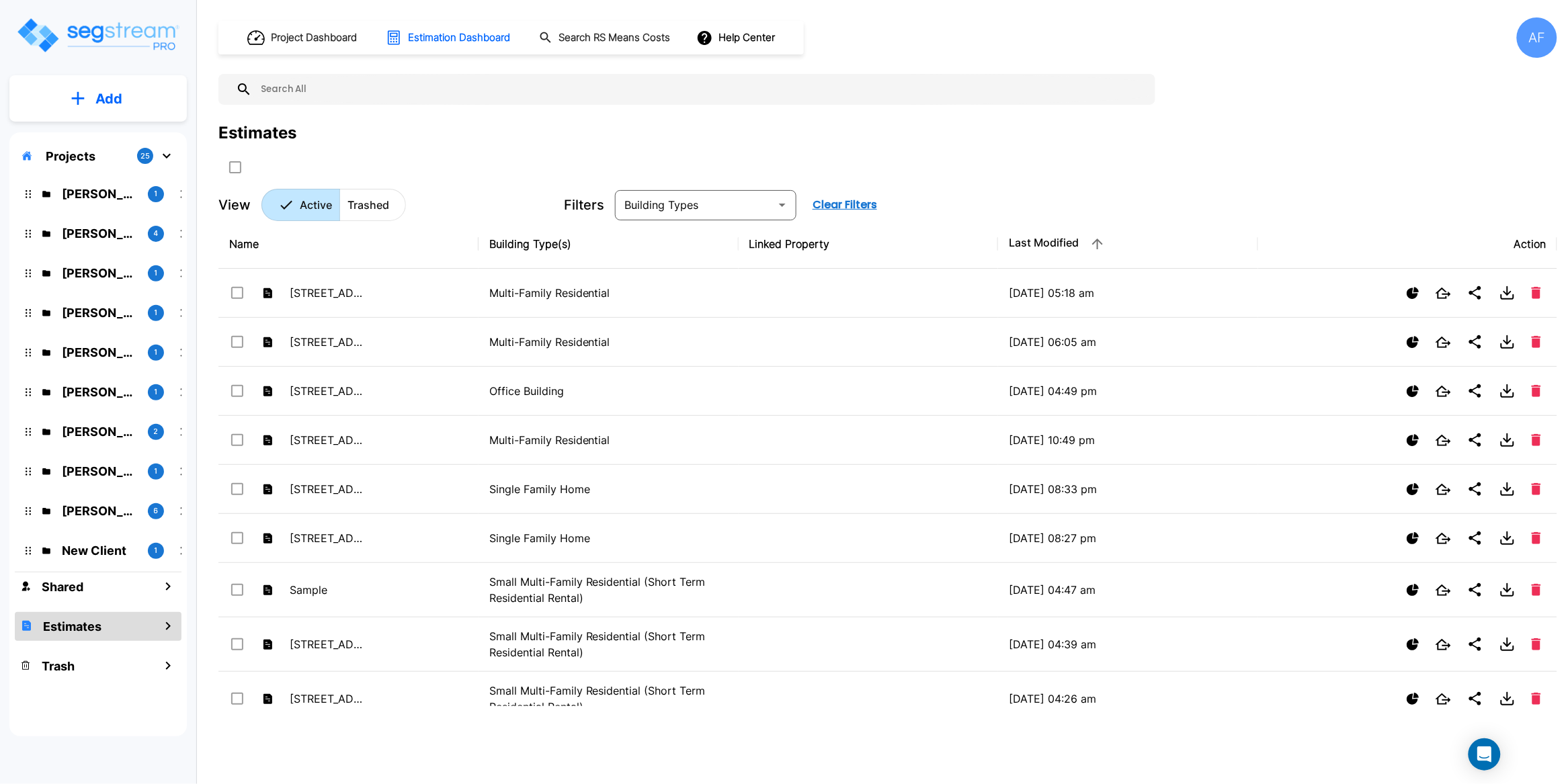
click at [507, 149] on div "Estimates" at bounding box center [888, 149] width 1339 height 57
click at [105, 94] on p "Add" at bounding box center [108, 99] width 27 height 20
click at [121, 213] on p "Add Estimate" at bounding box center [105, 212] width 68 height 16
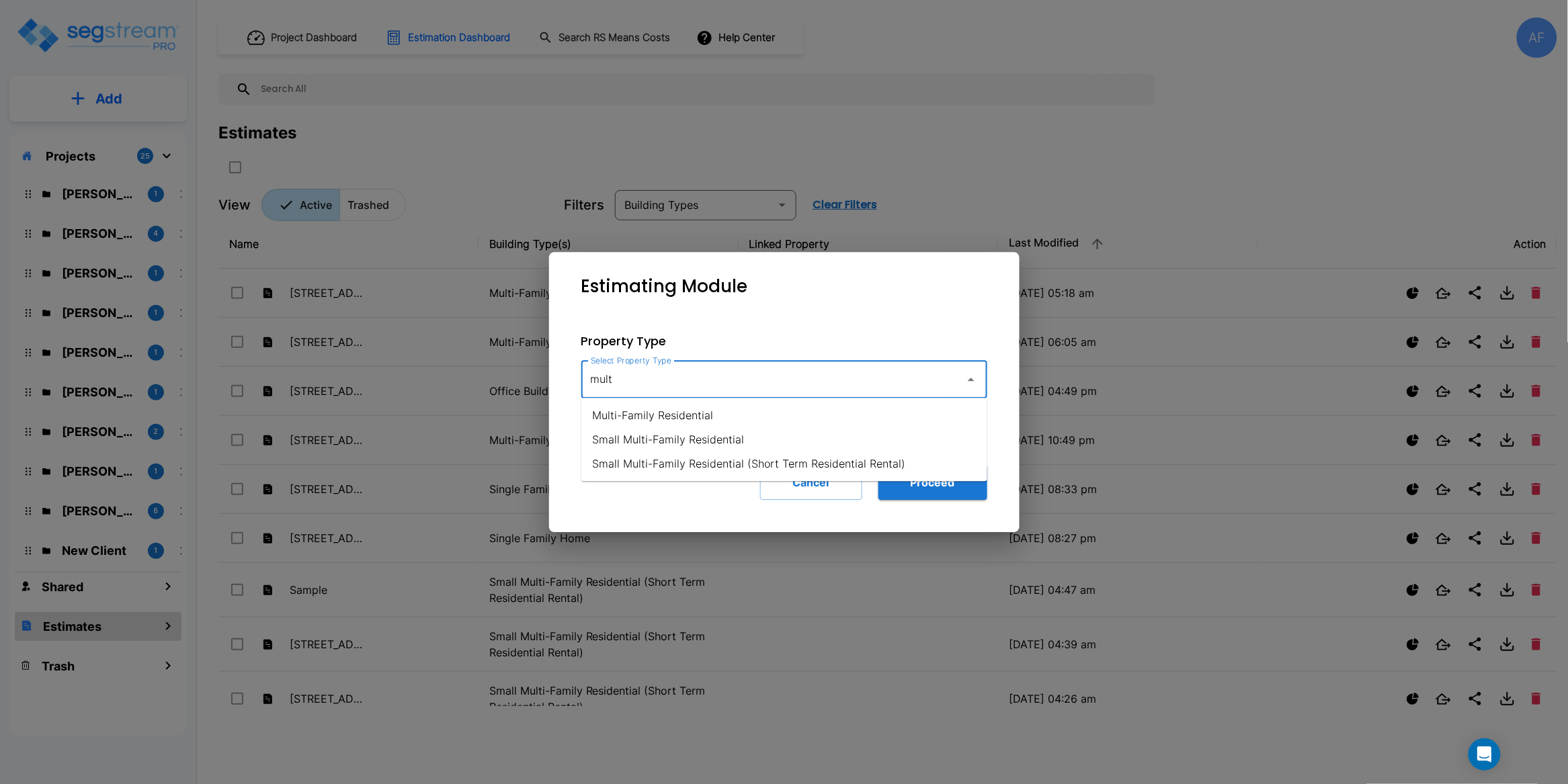
click at [678, 417] on li "Multi-Family Residential" at bounding box center [784, 416] width 406 height 24
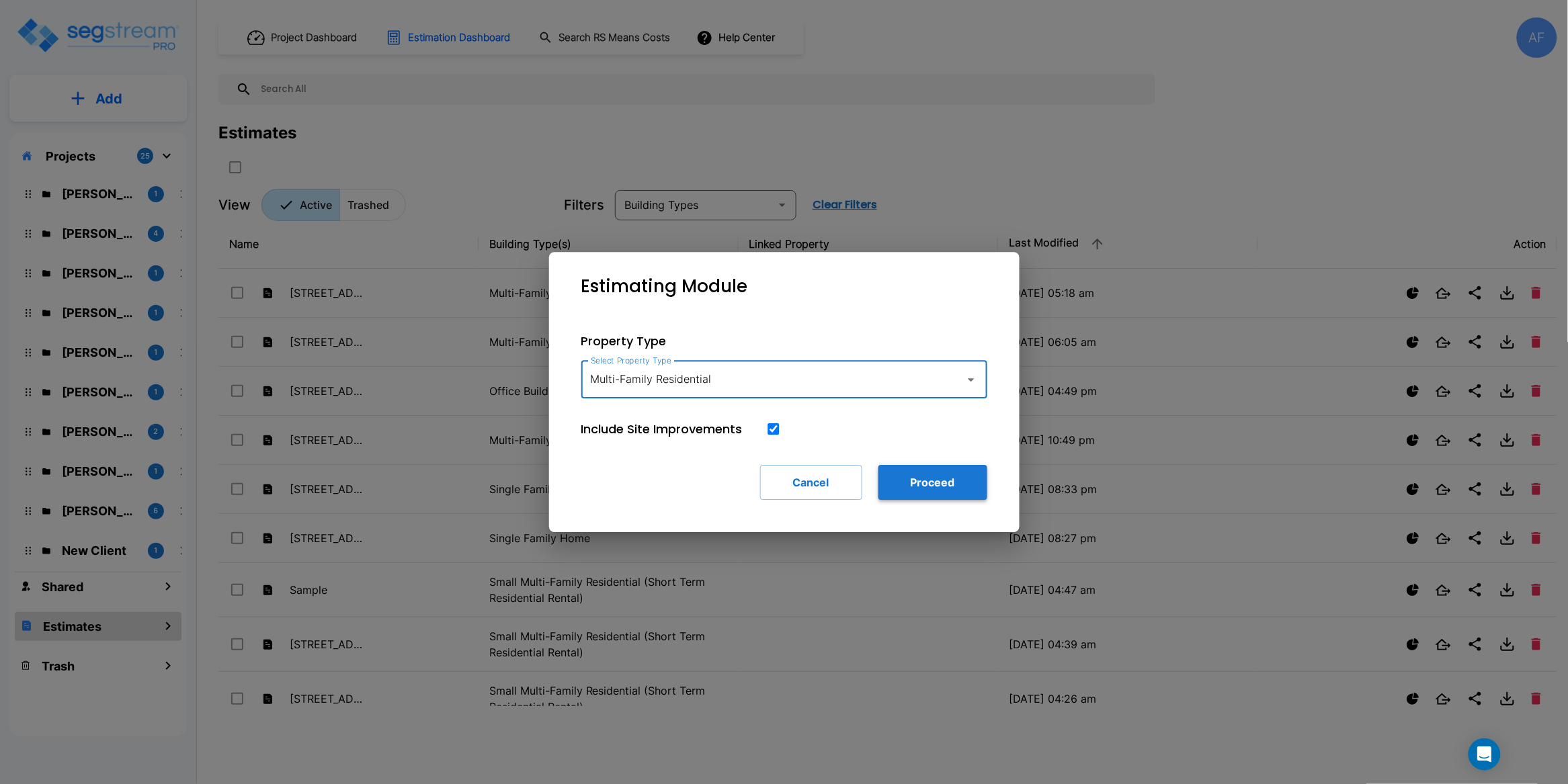
type input "Multi-Family Residential"
click at [954, 479] on button "Proceed" at bounding box center [933, 483] width 109 height 35
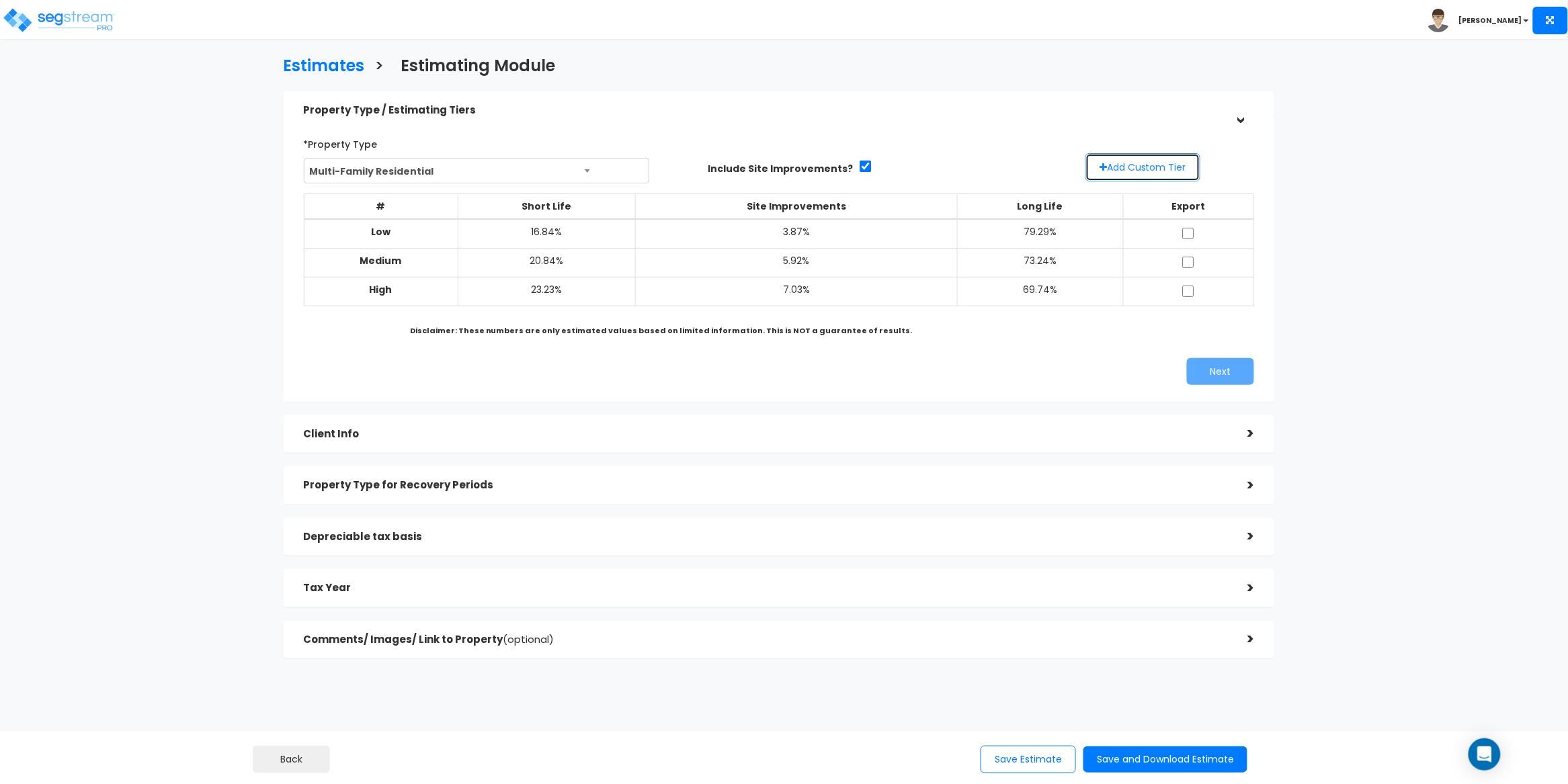
click at [1143, 167] on button "Add Custom Tier" at bounding box center [1143, 167] width 115 height 28
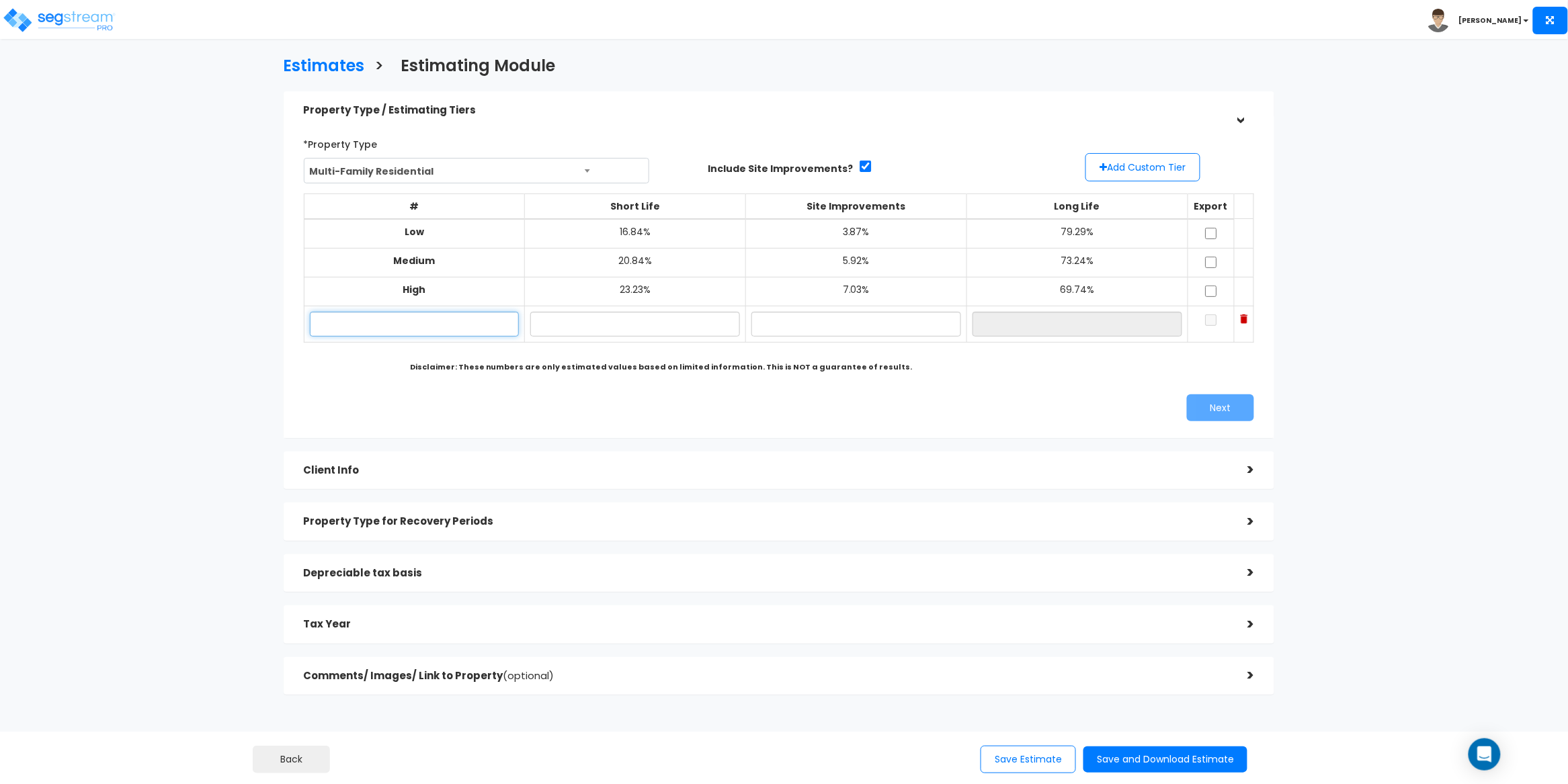
click at [358, 325] on input "text" at bounding box center [414, 324] width 210 height 25
paste input "[STREET_ADDRESS]"
click at [615, 327] on input "text" at bounding box center [635, 324] width 210 height 25
drag, startPoint x: 348, startPoint y: 324, endPoint x: 368, endPoint y: 403, distance: 81.5
click at [348, 325] on input "[STREET_ADDRESS]" at bounding box center [414, 324] width 210 height 25
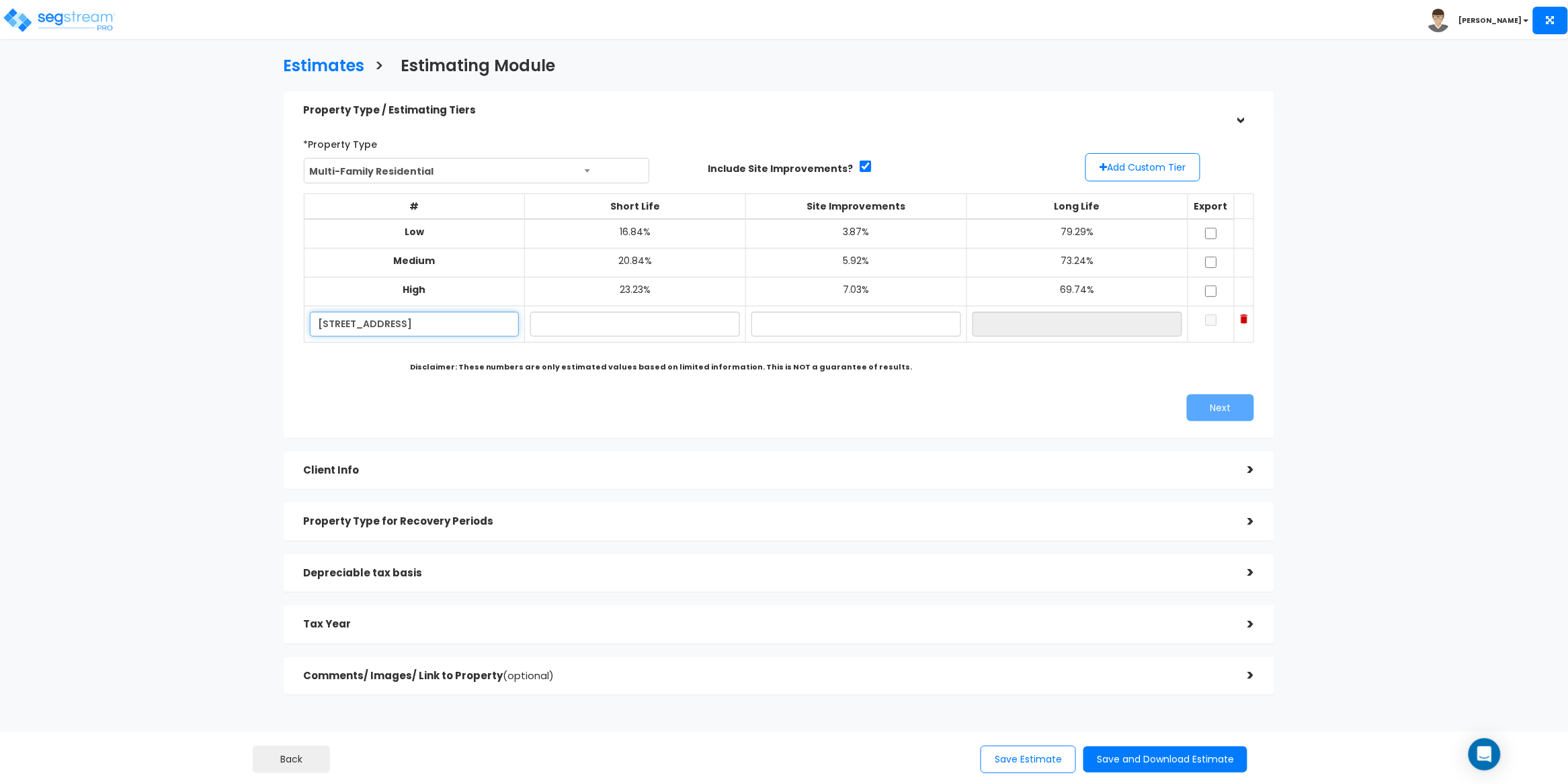
type input "[STREET_ADDRESS]"
click at [632, 332] on input "text" at bounding box center [635, 324] width 210 height 25
type input "16.23%"
type input "1.80%"
type input "81.97%"
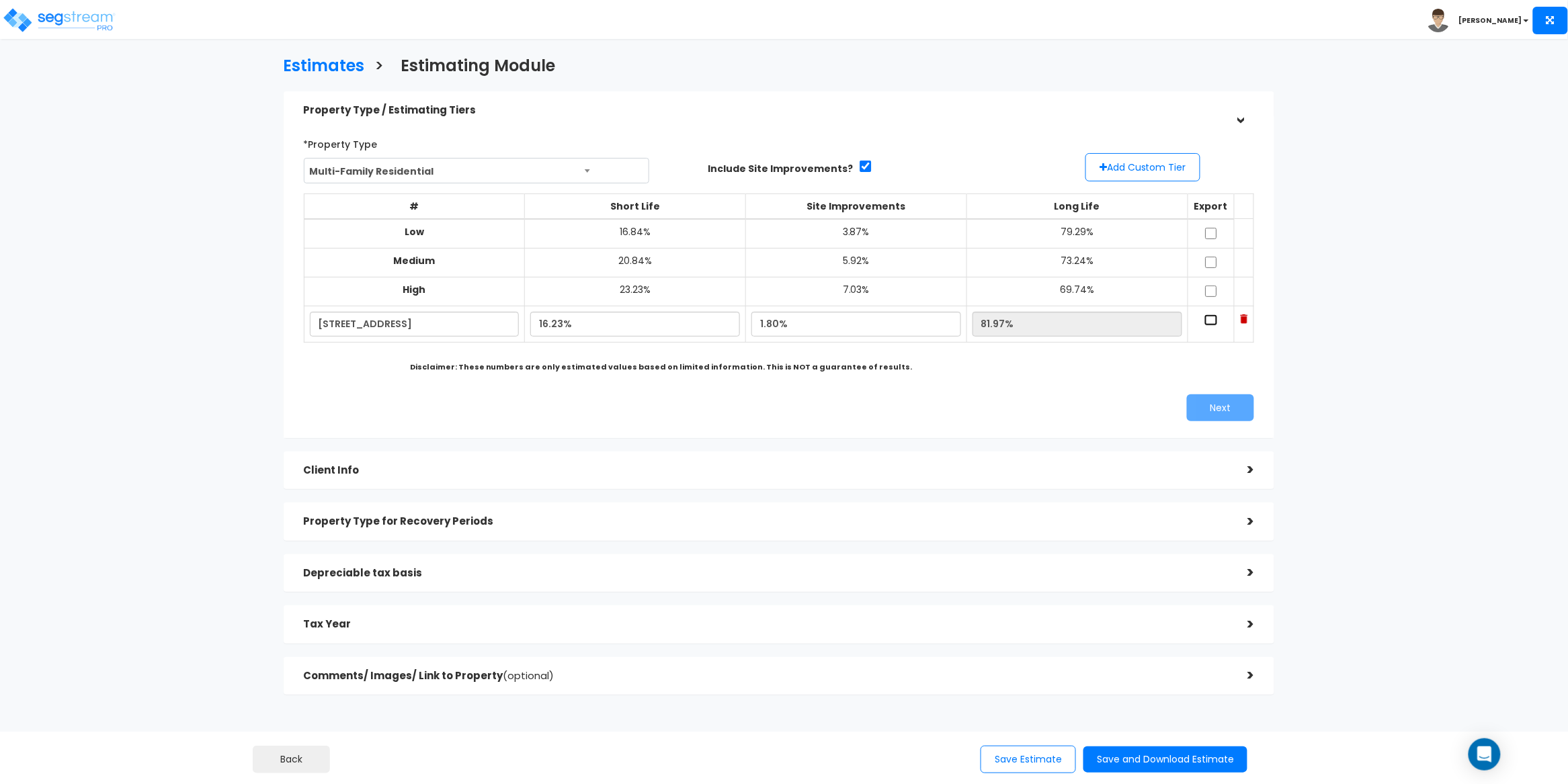
click at [1205, 320] on input "checkbox" at bounding box center [1211, 320] width 13 height 12
checkbox input "true"
click at [1218, 408] on button "Next" at bounding box center [1220, 408] width 67 height 27
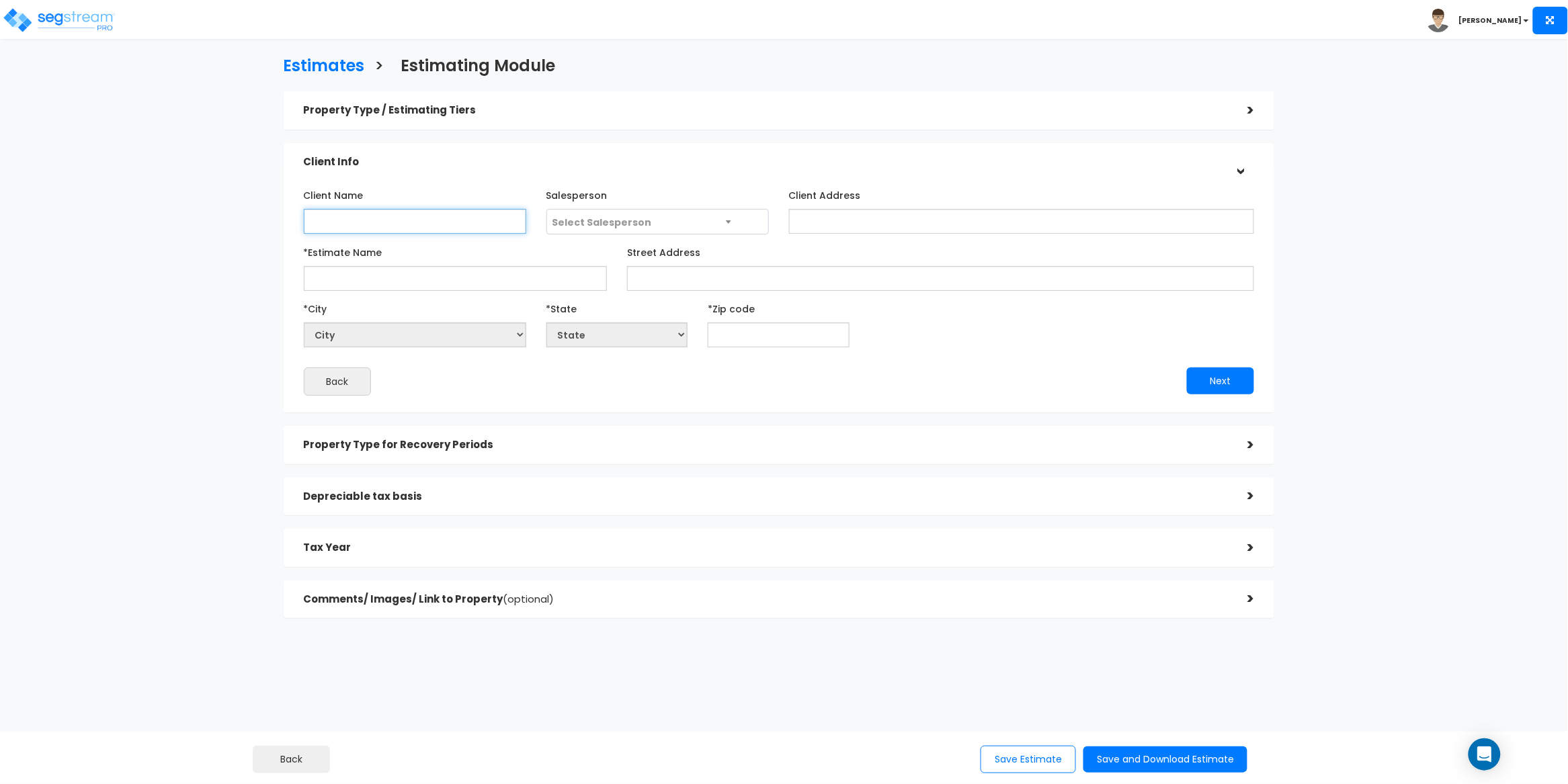
click at [341, 218] on input "Client Name" at bounding box center [415, 221] width 223 height 25
click at [354, 275] on input "*Estimate Name" at bounding box center [456, 279] width 304 height 25
paste input "[STREET_ADDRESS]"
drag, startPoint x: 342, startPoint y: 277, endPoint x: 349, endPoint y: 314, distance: 37.7
click at [342, 278] on input "[STREET_ADDRESS]" at bounding box center [456, 279] width 304 height 25
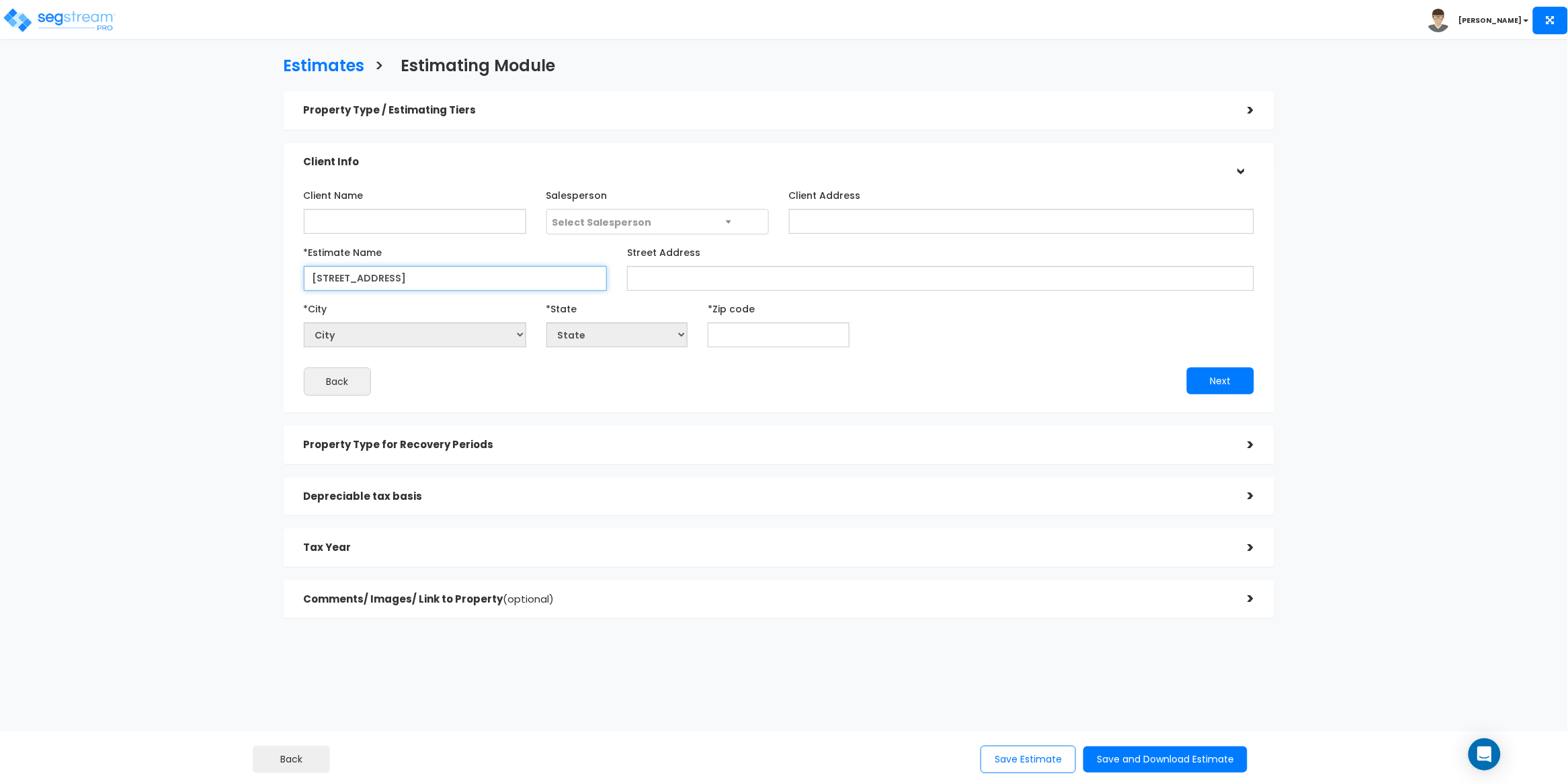
type input "[STREET_ADDRESS]"
click at [721, 281] on input "Street Address" at bounding box center [940, 279] width 627 height 25
paste input "[STREET_ADDRESS]"
drag, startPoint x: 865, startPoint y: 281, endPoint x: 790, endPoint y: 278, distance: 75.1
click at [790, 278] on input "[STREET_ADDRESS]" at bounding box center [940, 279] width 627 height 25
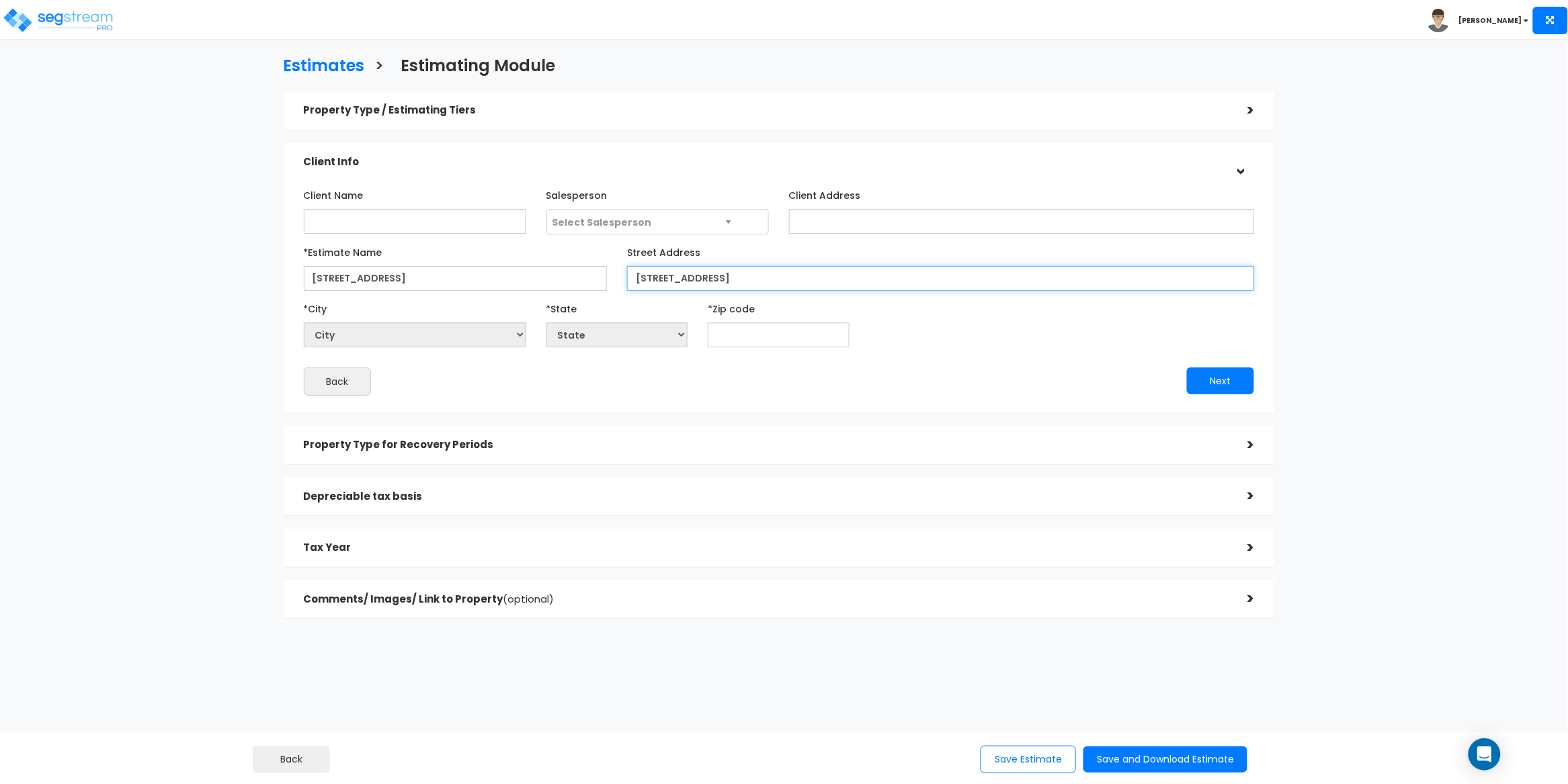
click at [824, 273] on input "[STREET_ADDRESS]" at bounding box center [940, 279] width 627 height 25
click at [821, 279] on input "[STREET_ADDRESS]" at bounding box center [940, 279] width 627 height 25
type input "[STREET_ADDRESS]"
click at [752, 334] on input "text" at bounding box center [778, 335] width 142 height 25
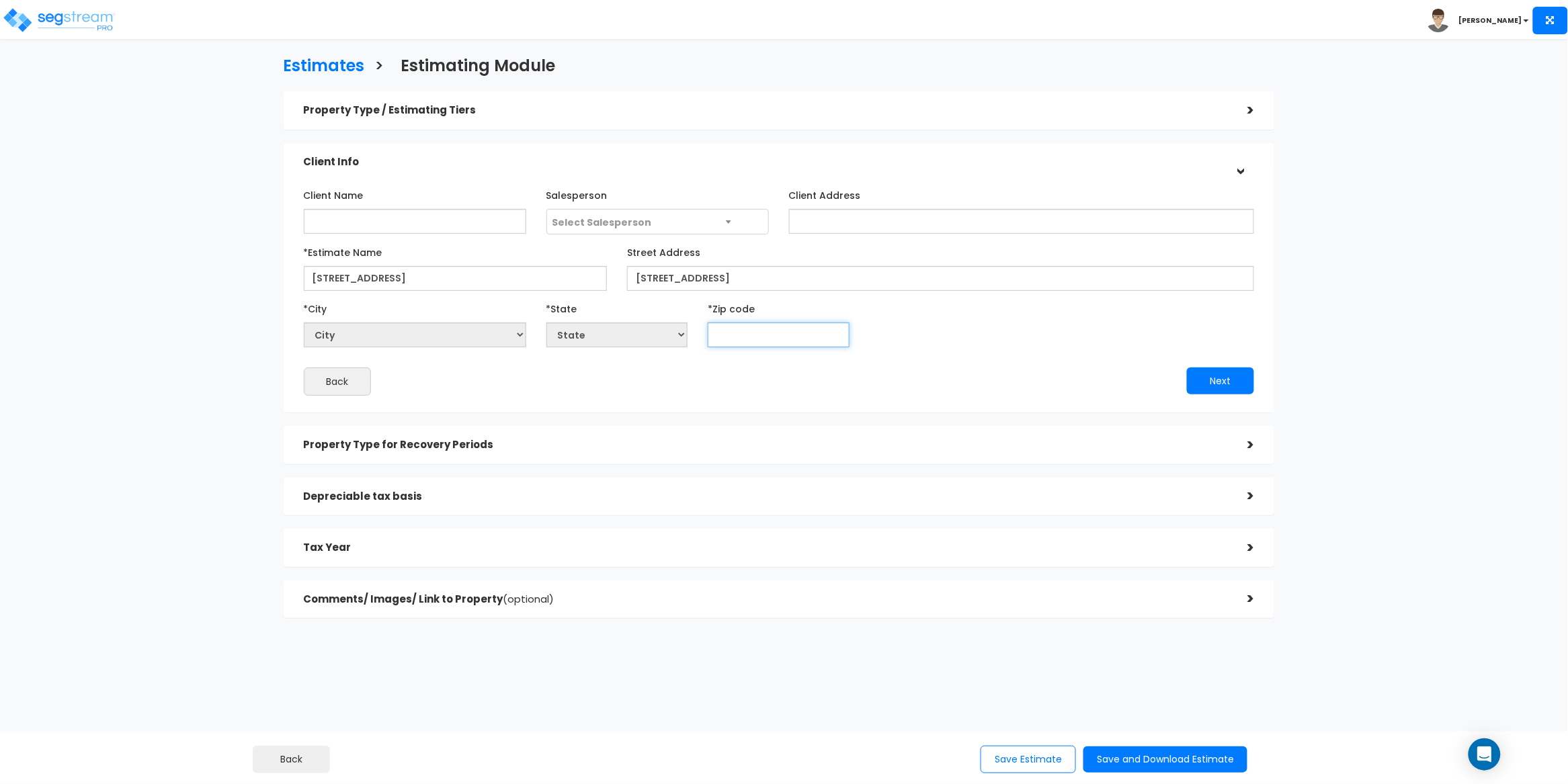
paste input "11210"
type input "11210"
click at [956, 349] on div "Client Name Salesperson Select Salesperson Client Address" at bounding box center [779, 290] width 951 height 212
select select "NY"
drag, startPoint x: 842, startPoint y: 278, endPoint x: 746, endPoint y: 278, distance: 96.0
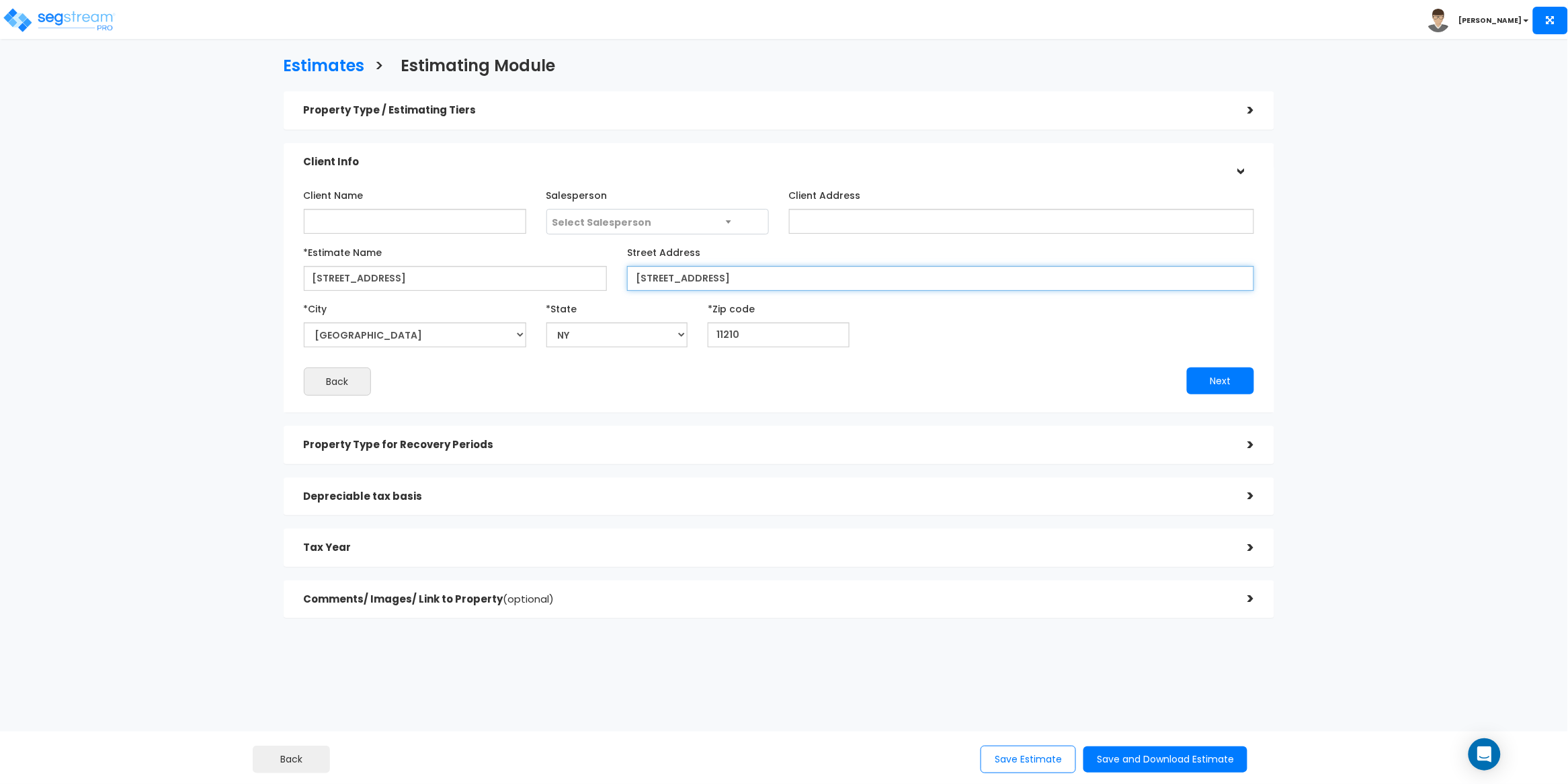
click at [746, 278] on input "[STREET_ADDRESS]" at bounding box center [940, 279] width 627 height 25
type input "[STREET_ADDRESS]"
click at [941, 330] on div "*City City Accord Acra [PERSON_NAME] [PERSON_NAME][GEOGRAPHIC_DATA] [PERSON_NAM…" at bounding box center [779, 323] width 971 height 50
click at [1225, 383] on button "Next" at bounding box center [1220, 381] width 67 height 27
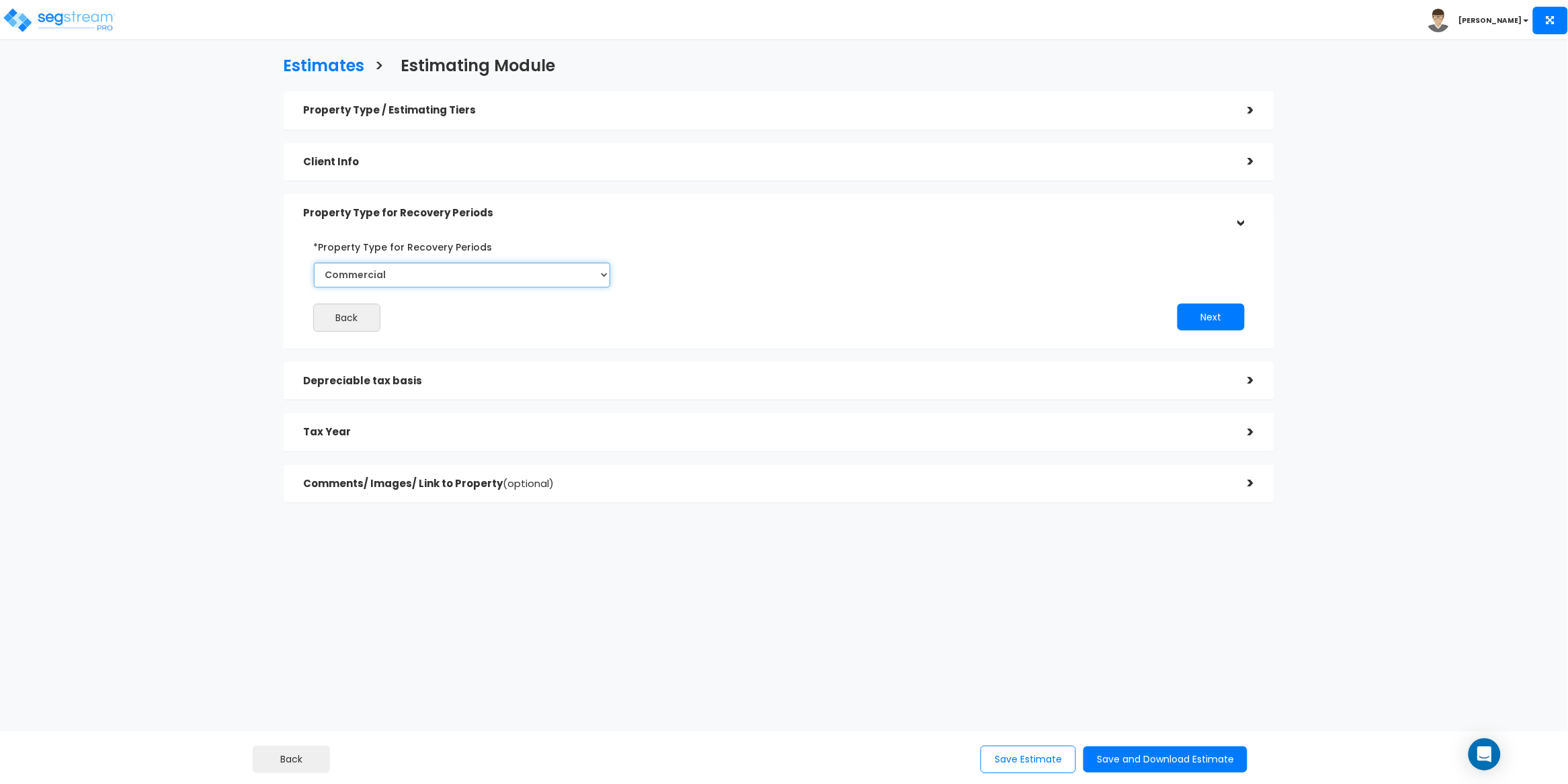
click at [492, 279] on select "Commercial Residential" at bounding box center [462, 275] width 297 height 25
select select "Residential"
click at [314, 263] on select "Commercial Residential" at bounding box center [462, 275] width 297 height 25
click at [698, 301] on div "Back Next" at bounding box center [779, 283] width 971 height 96
click at [1220, 320] on button "Next" at bounding box center [1211, 317] width 67 height 27
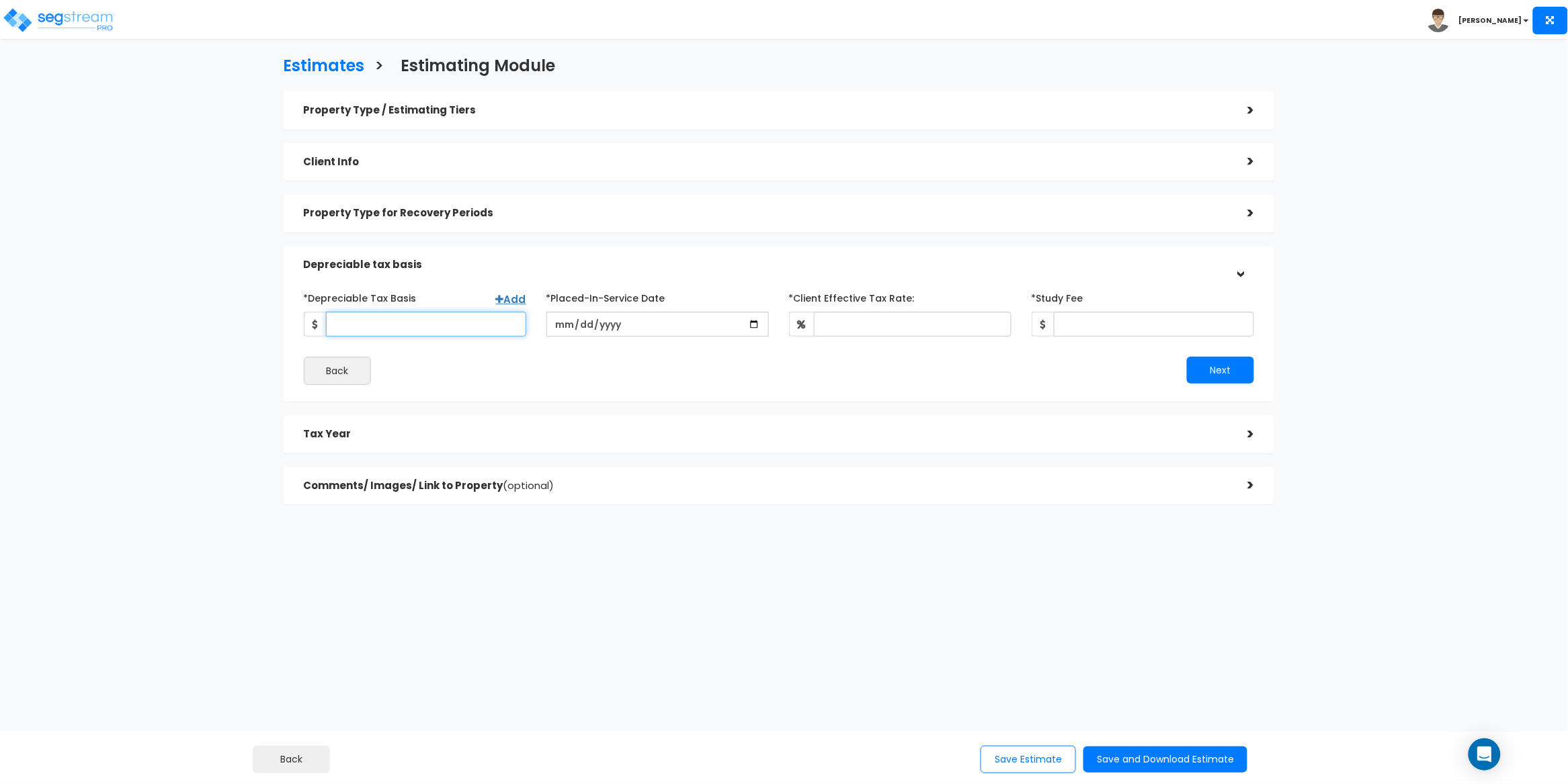
click at [345, 322] on input "*Depreciable Tax Basis" at bounding box center [426, 324] width 200 height 25
paste input "$7,225,000"
type input "7,225,000"
click at [548, 328] on input "date" at bounding box center [657, 324] width 223 height 25
type input "[DATE]"
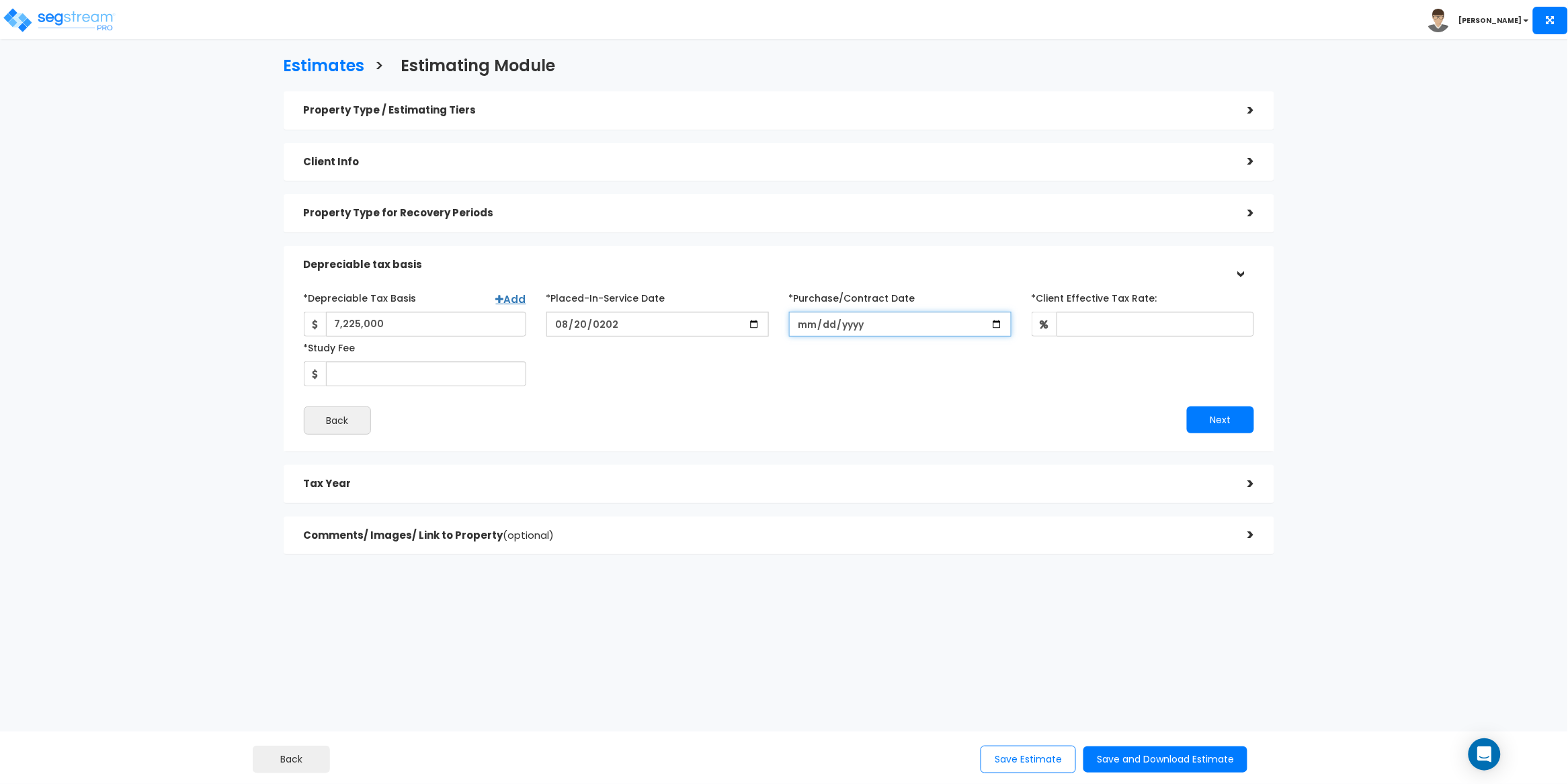
click at [810, 327] on input "*Purchase/Contract Date" at bounding box center [900, 324] width 223 height 25
type input "[DATE]"
click at [822, 396] on div "*Depreciable Tax Basis Add 7,225,000 *Placed-In-Service Date [DATE]" at bounding box center [779, 361] width 951 height 148
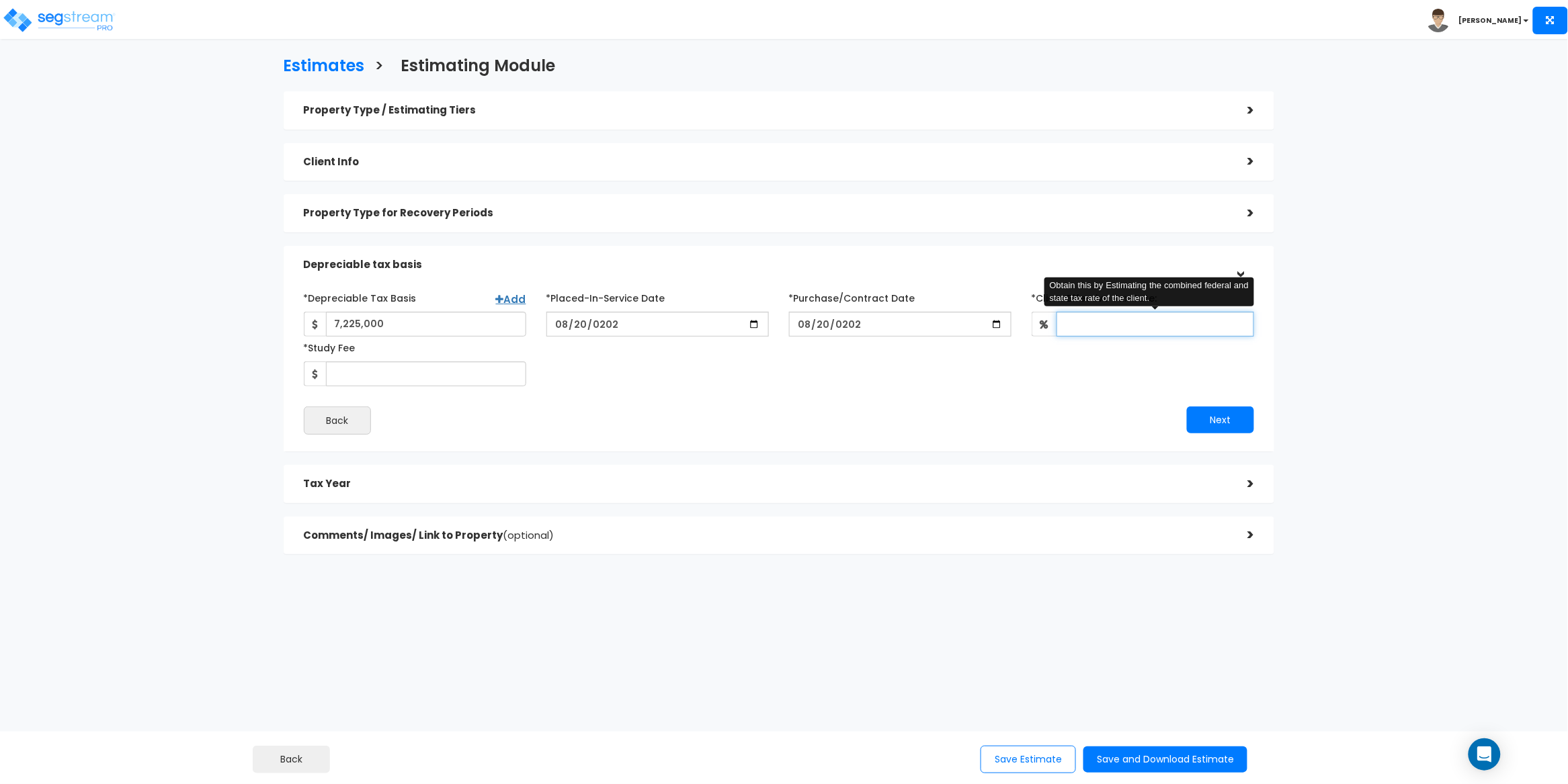
click at [1098, 325] on input "*Client Effective Tax Rate:" at bounding box center [1155, 324] width 198 height 25
type input "30"
click at [997, 393] on div "*Depreciable Tax Basis Add 7,225,000 *Placed-In-Service Date [DATE]" at bounding box center [779, 361] width 951 height 148
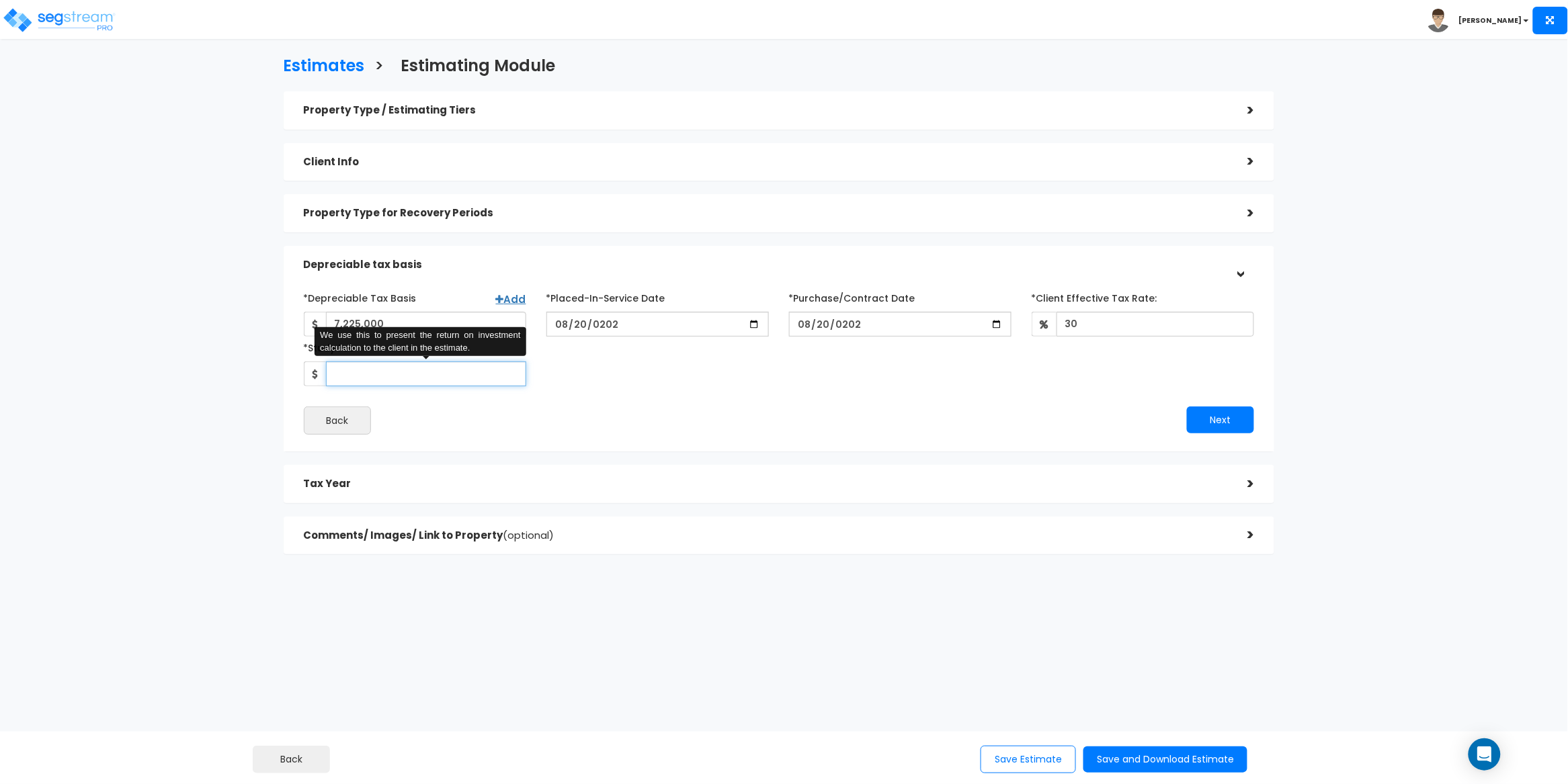
click at [472, 379] on input "*Study Fee" at bounding box center [426, 374] width 200 height 25
type input "3,500"
click at [701, 388] on div "*Depreciable Tax Basis Add 7,225,000 *Placed-In-Service Date 2025-08-20" at bounding box center [779, 361] width 951 height 148
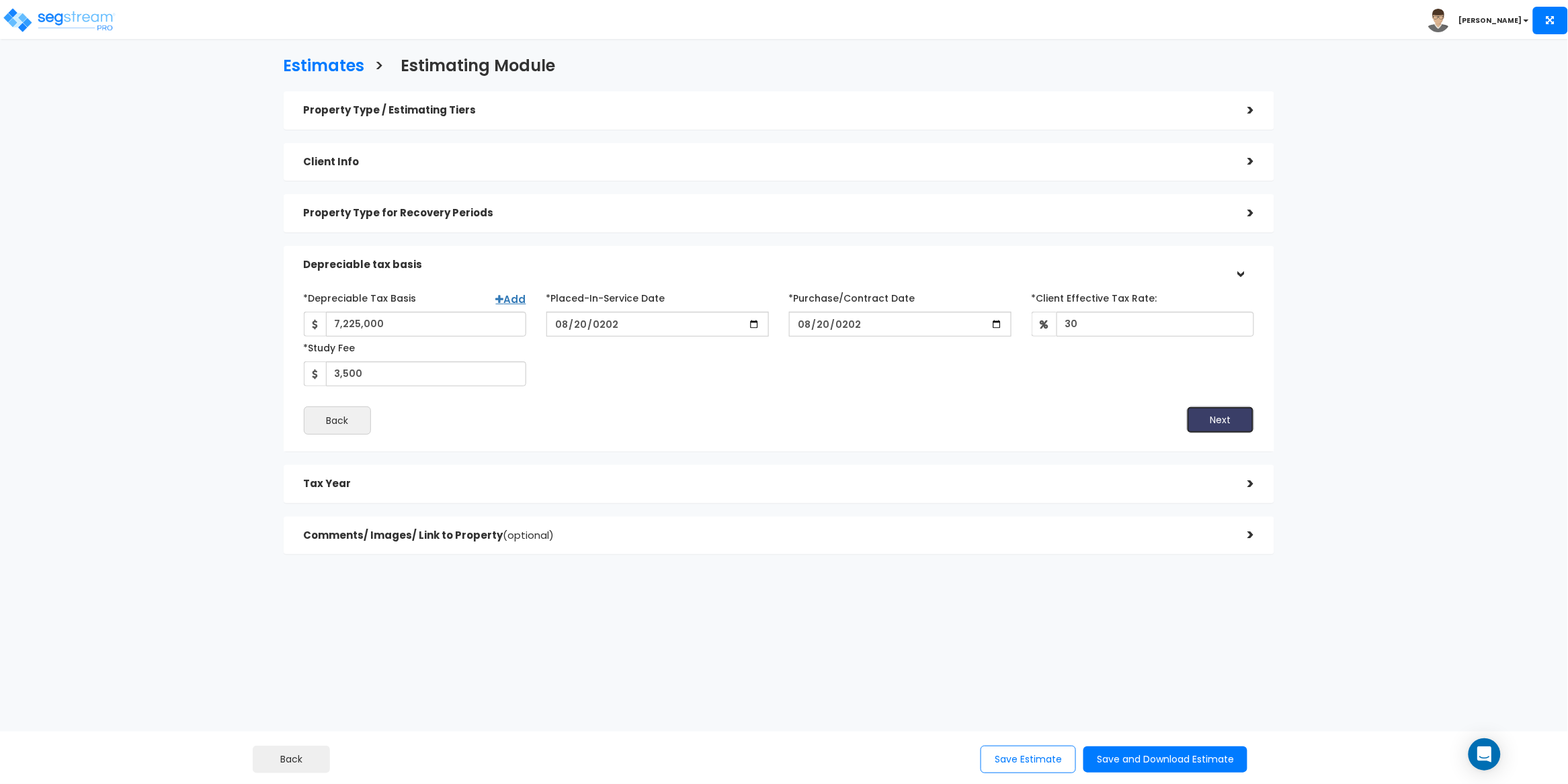
click at [1236, 414] on button "Next" at bounding box center [1220, 420] width 67 height 27
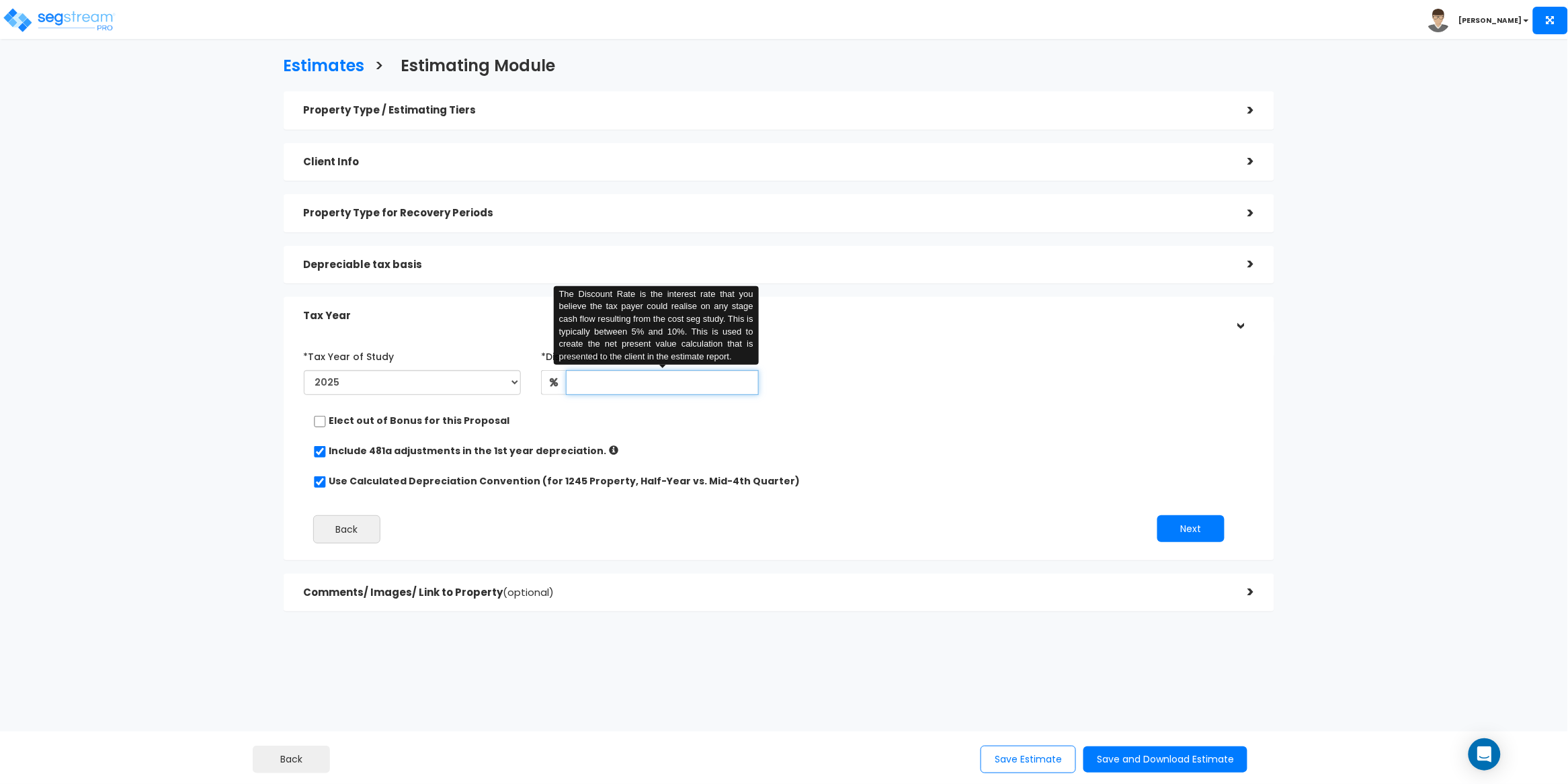
click at [603, 381] on input "text" at bounding box center [663, 383] width 193 height 25
type input "5"
click at [890, 444] on div "Include 481a adjustments in the 1st year depreciation." at bounding box center [774, 452] width 921 height 17
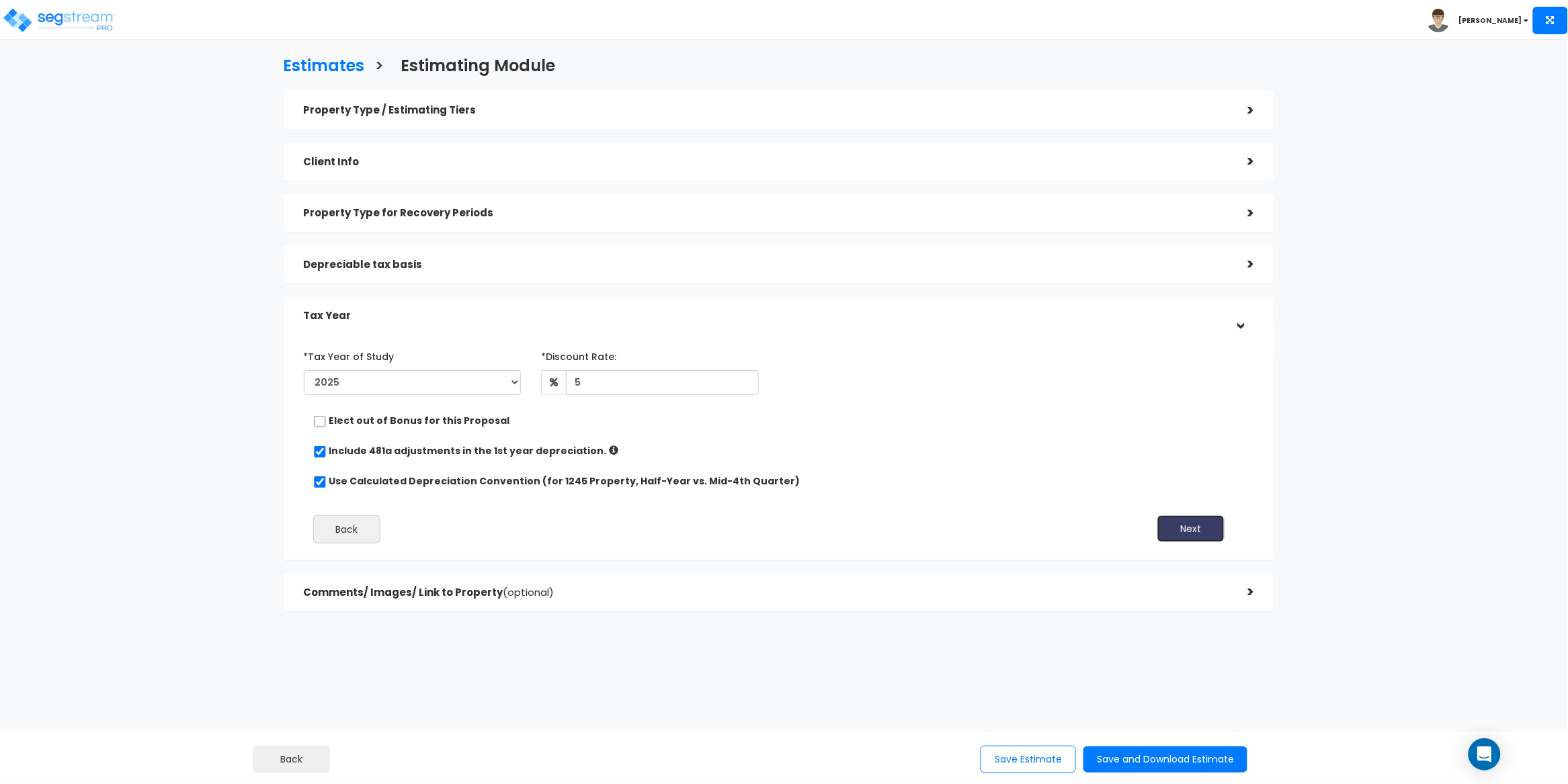
click at [1180, 529] on button "Next" at bounding box center [1190, 529] width 67 height 27
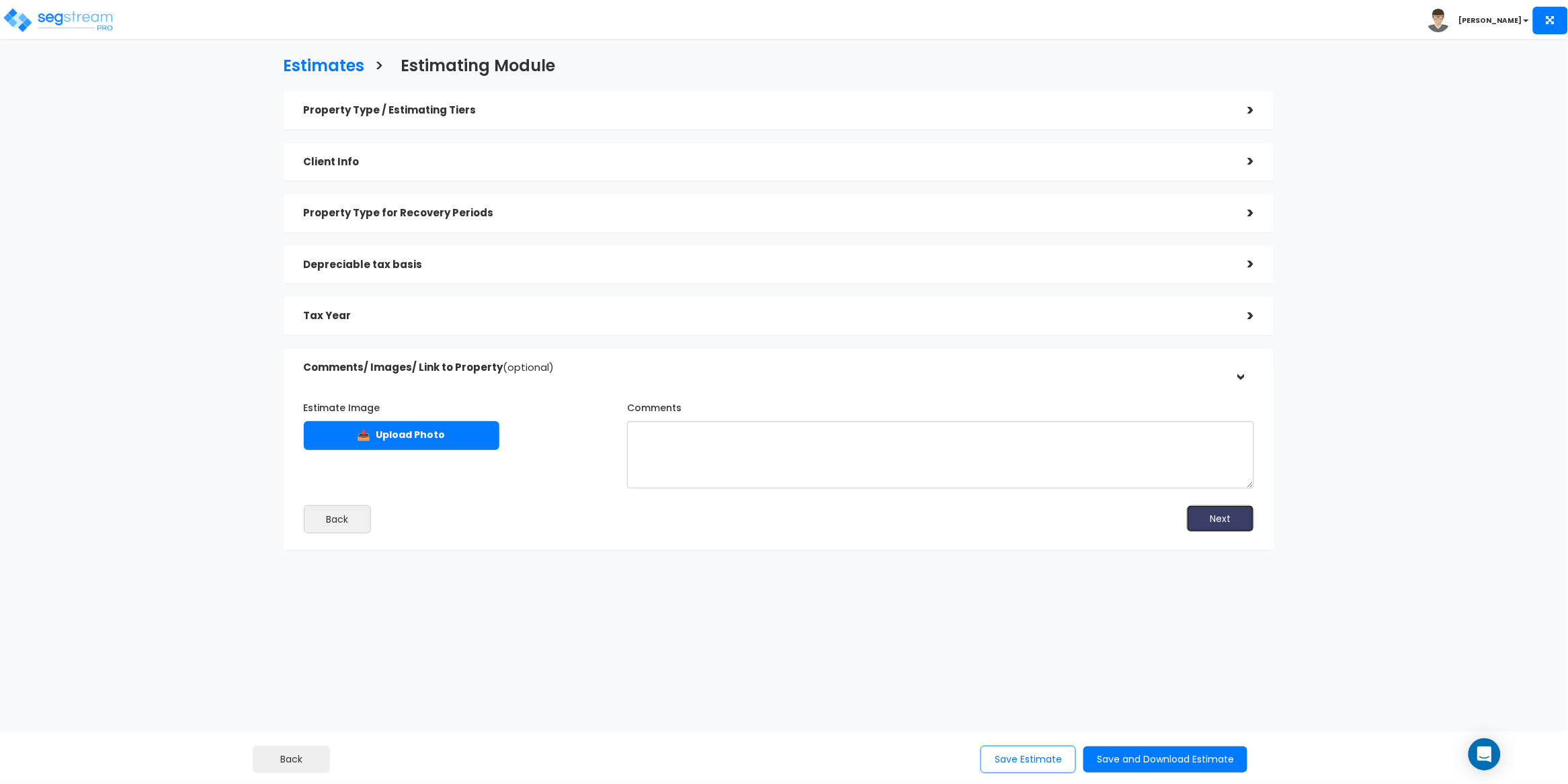
click at [1232, 527] on button "Next" at bounding box center [1220, 519] width 67 height 27
click at [1145, 758] on button "Save and Download Estimate" at bounding box center [1165, 760] width 164 height 26
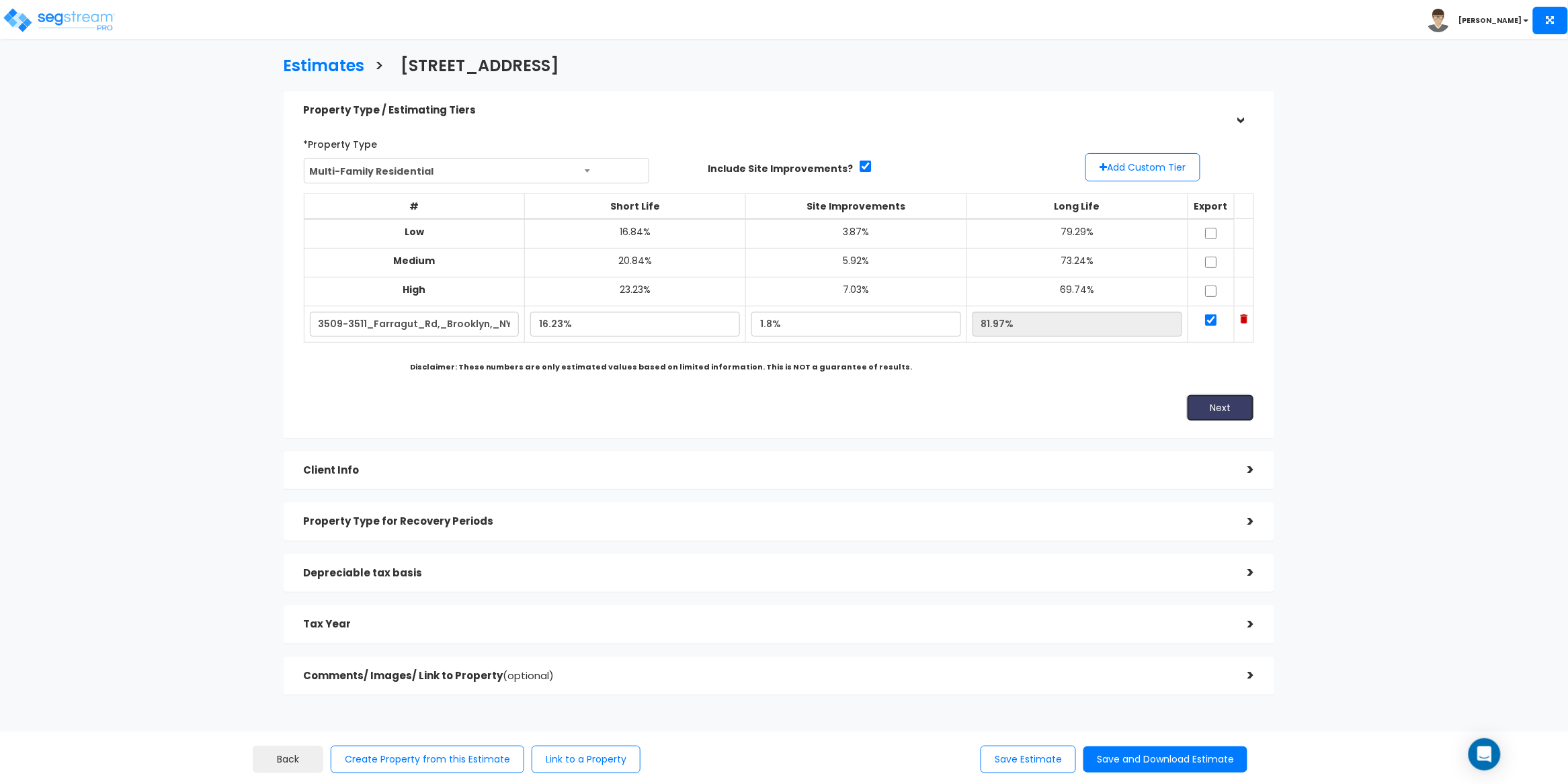
click at [1238, 412] on button "Next" at bounding box center [1220, 408] width 67 height 27
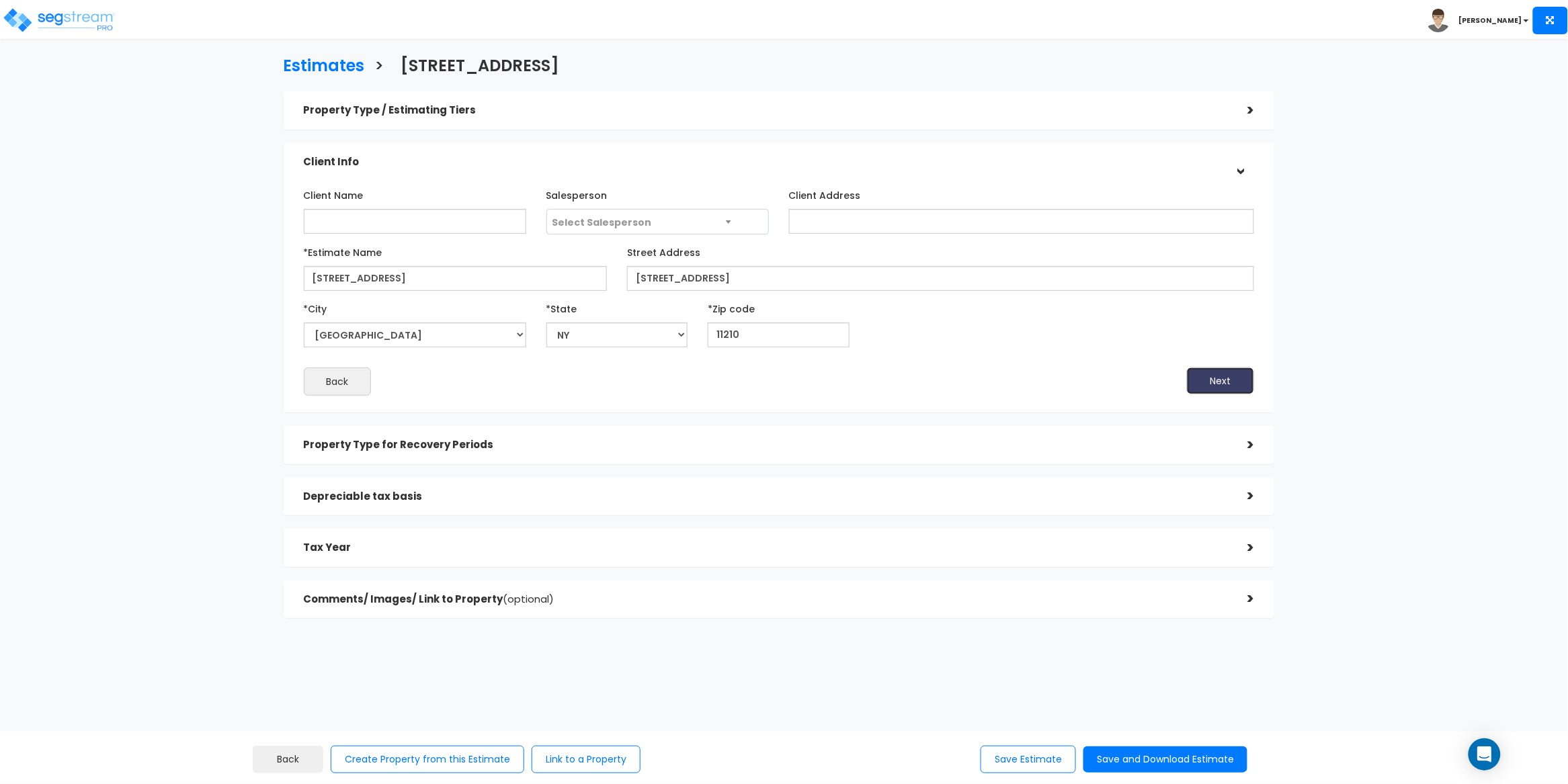
click at [1228, 374] on button "Next" at bounding box center [1220, 381] width 67 height 27
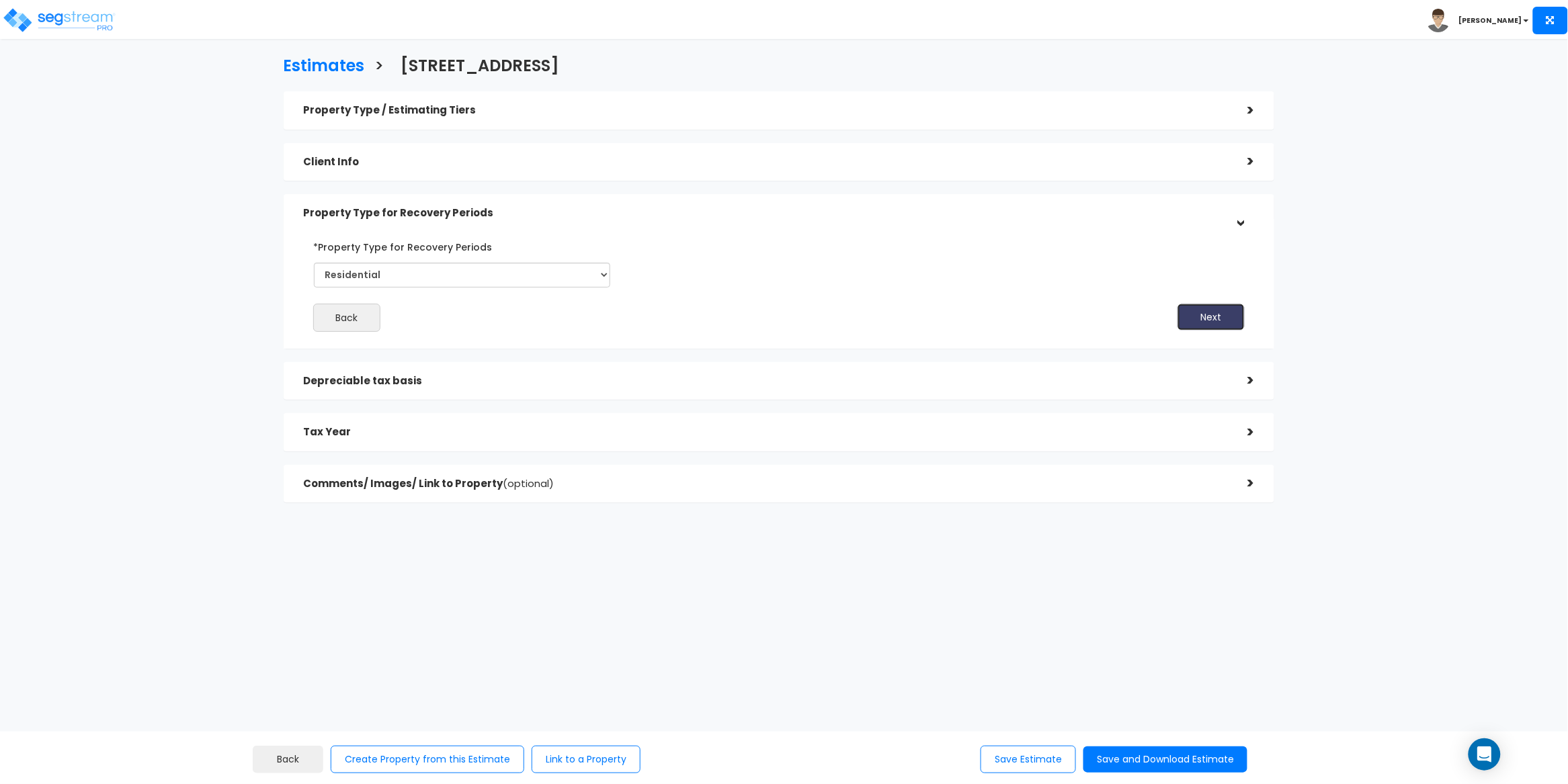
click at [1218, 310] on button "Next" at bounding box center [1211, 317] width 67 height 27
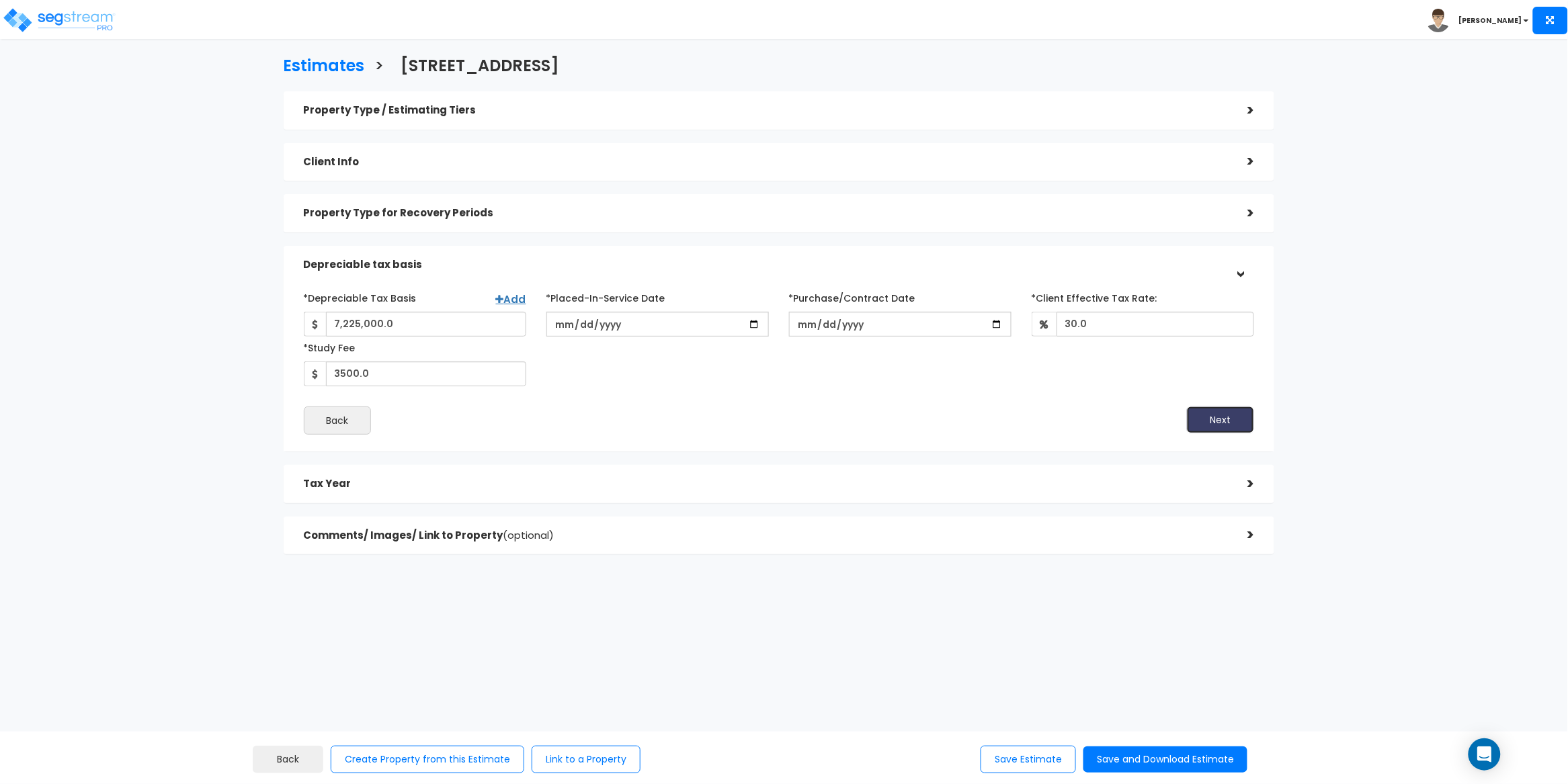
click at [1236, 419] on button "Next" at bounding box center [1220, 420] width 67 height 27
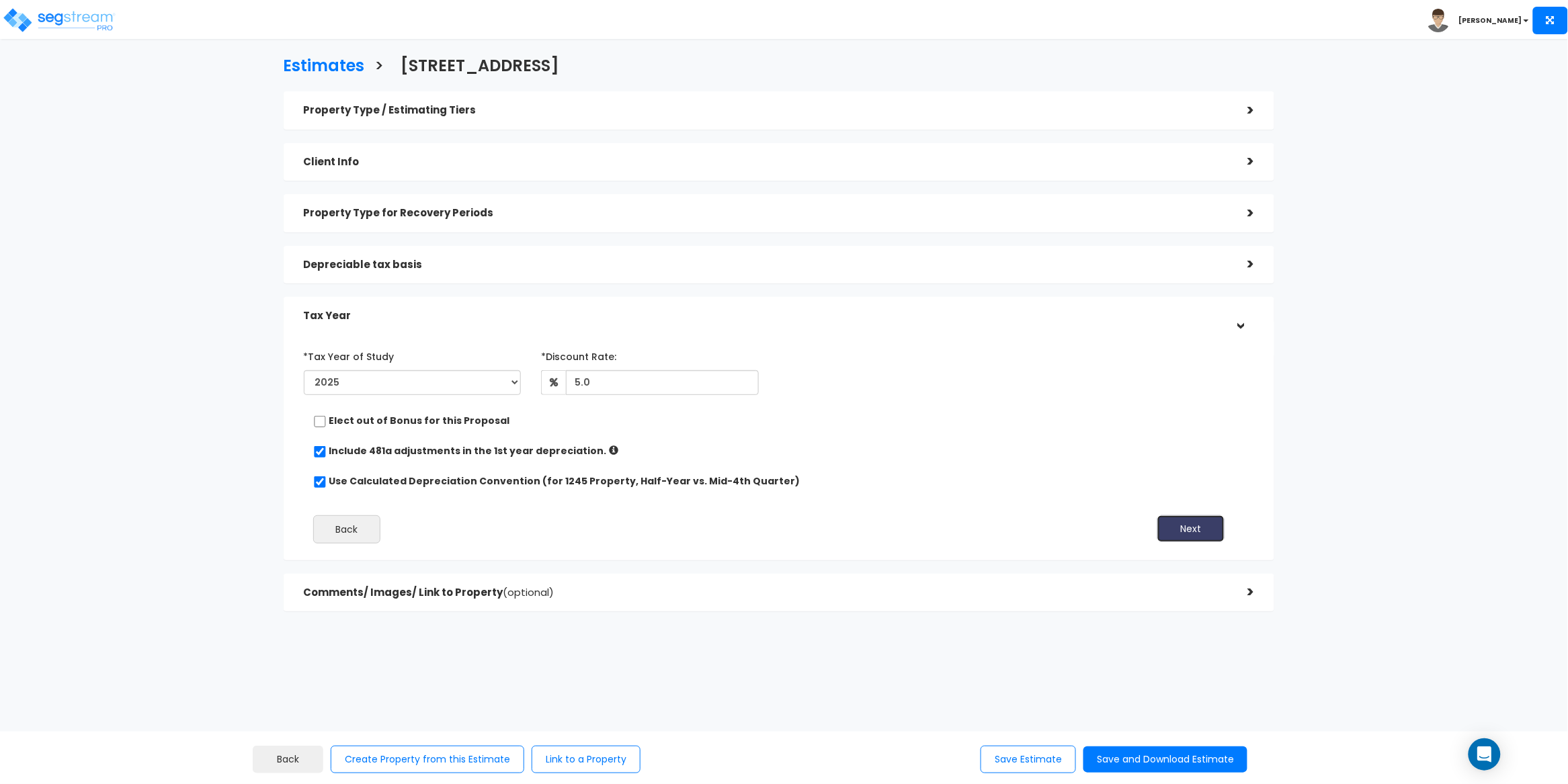
click at [1209, 523] on button "Next" at bounding box center [1190, 529] width 67 height 27
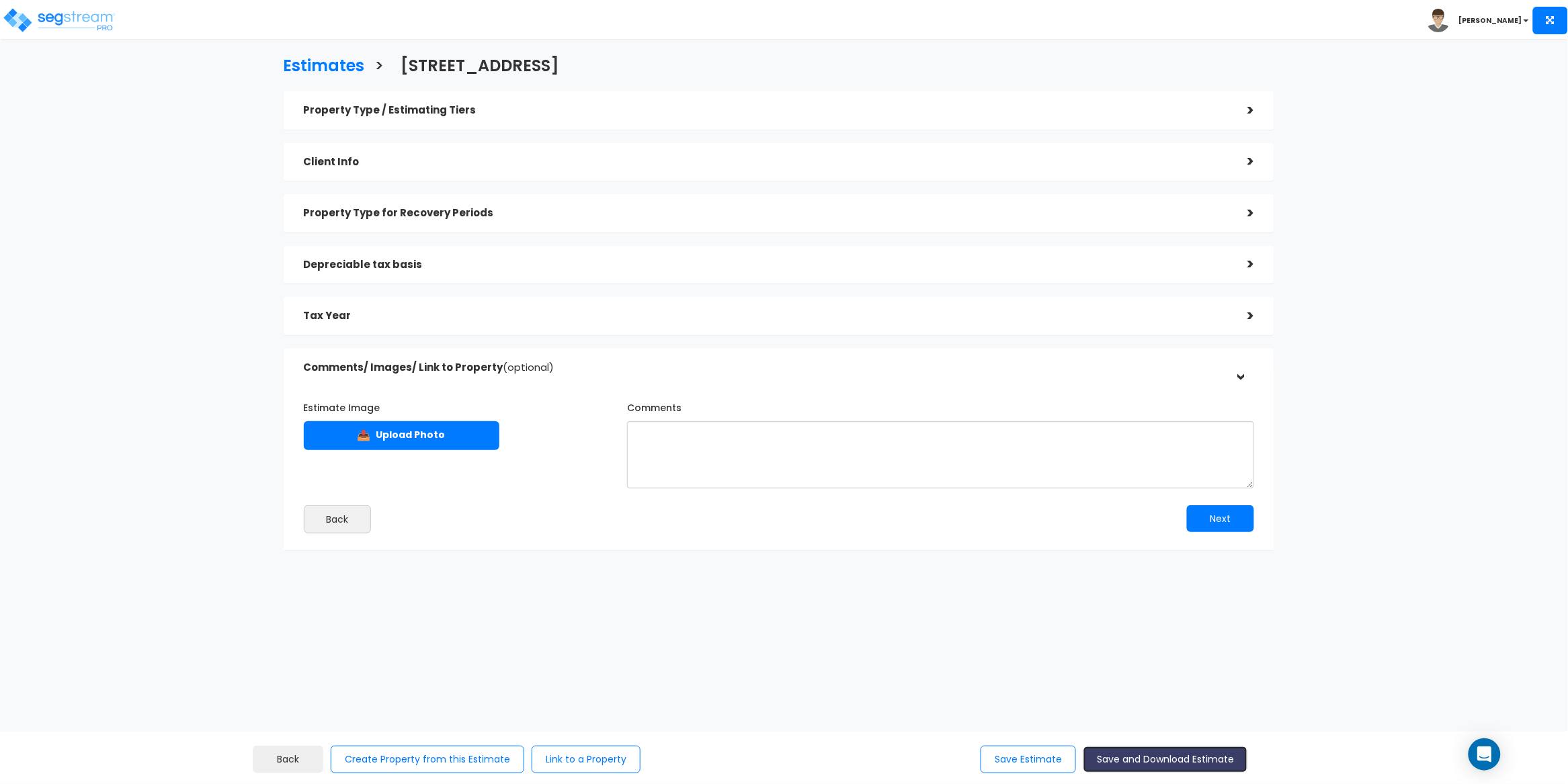
click at [1125, 755] on button "Save and Download Estimate" at bounding box center [1165, 760] width 164 height 26
click at [995, 769] on button "Save Estimate" at bounding box center [1028, 760] width 95 height 28
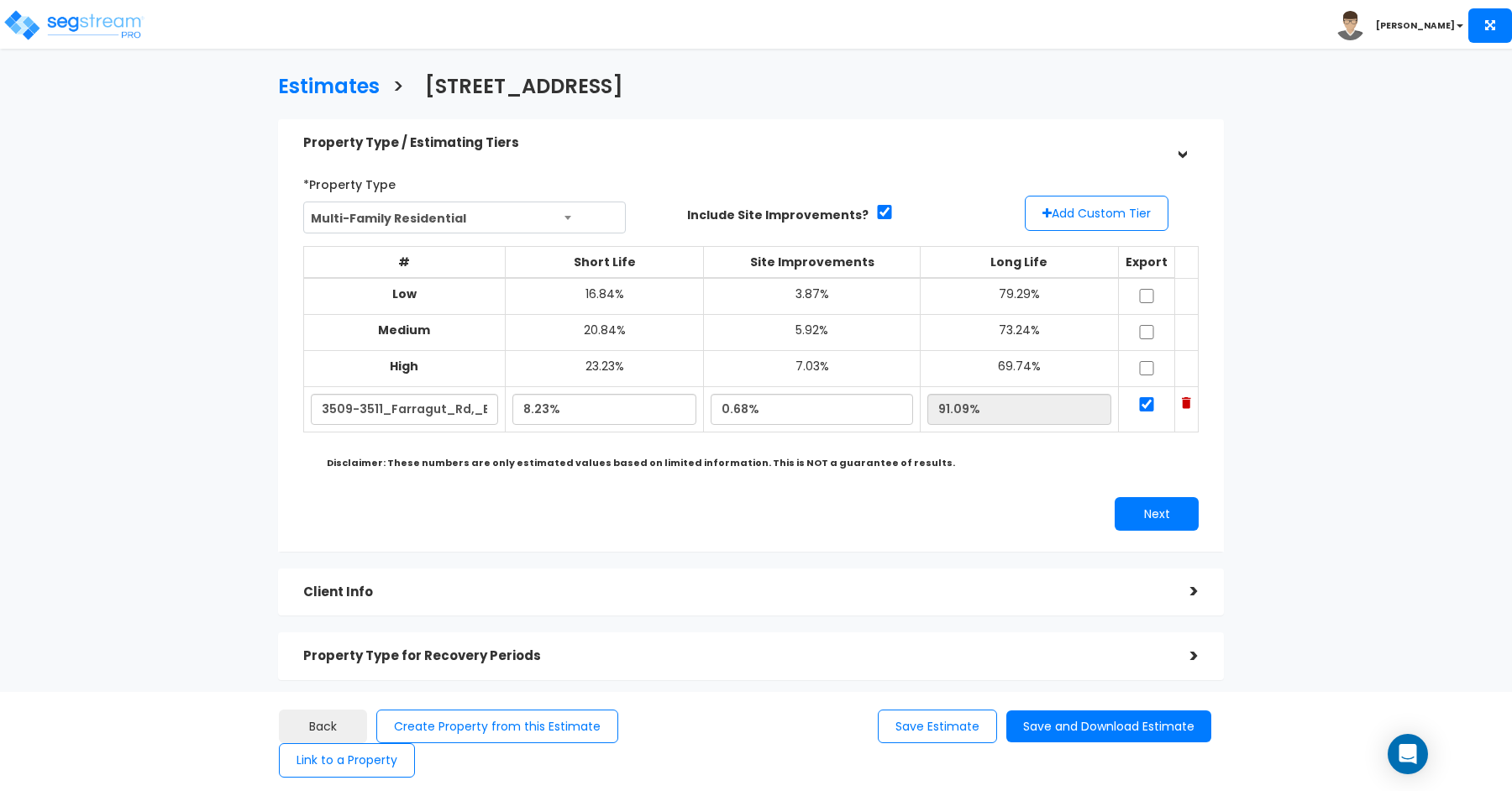
select select "NY"
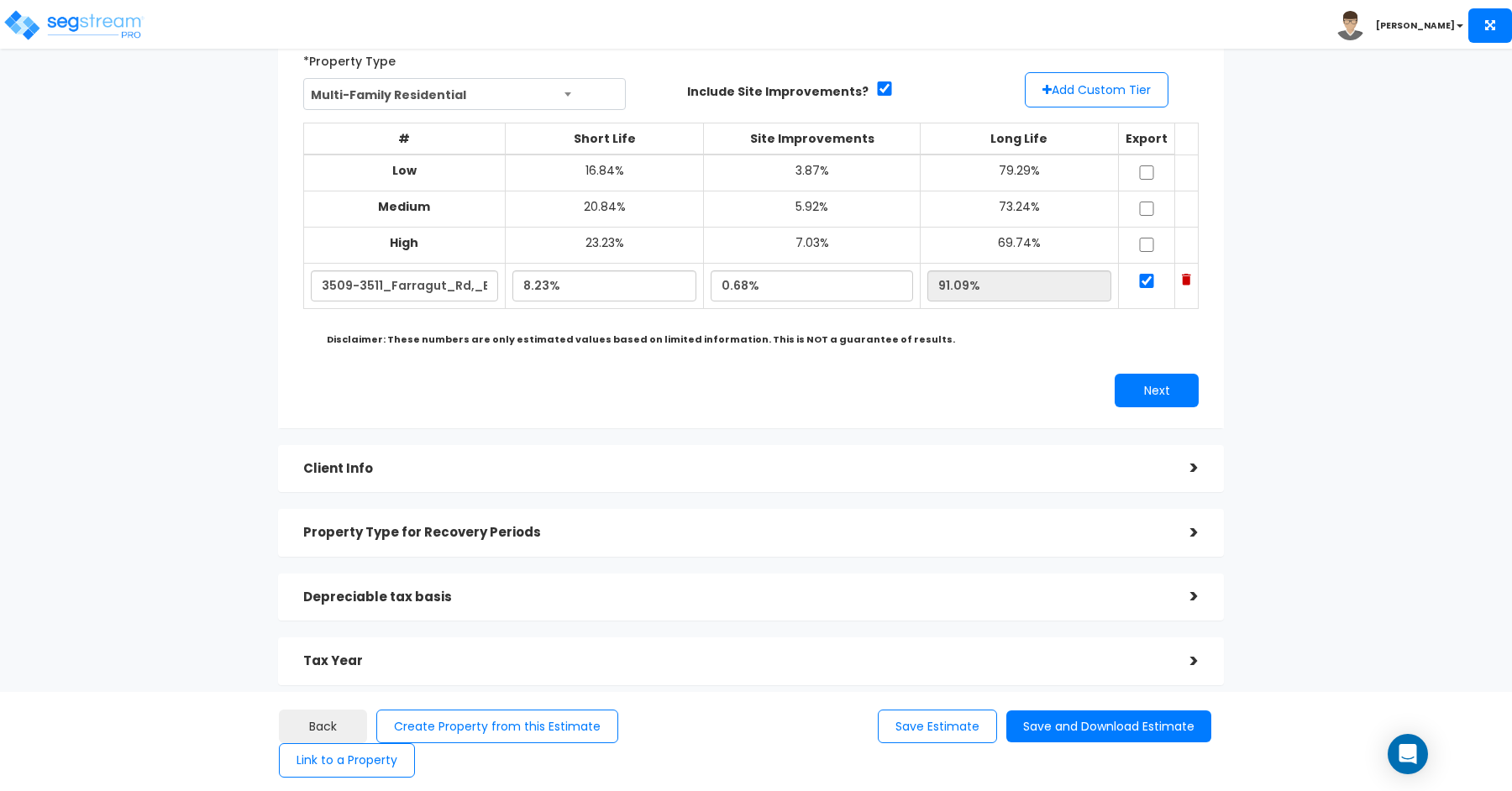
scroll to position [239, 0]
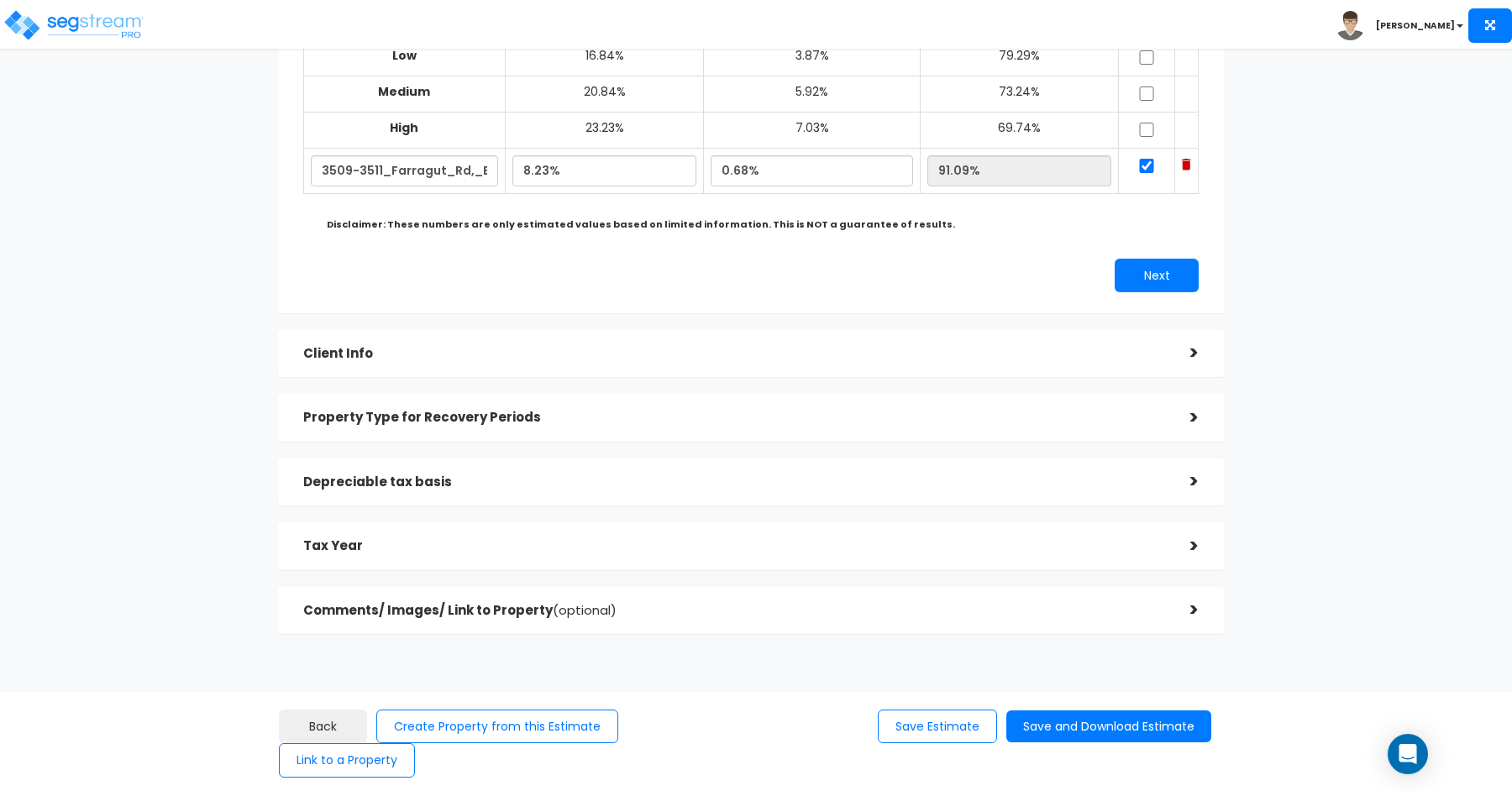
click at [586, 334] on div "Client Info >" at bounding box center [752, 354] width 947 height 48
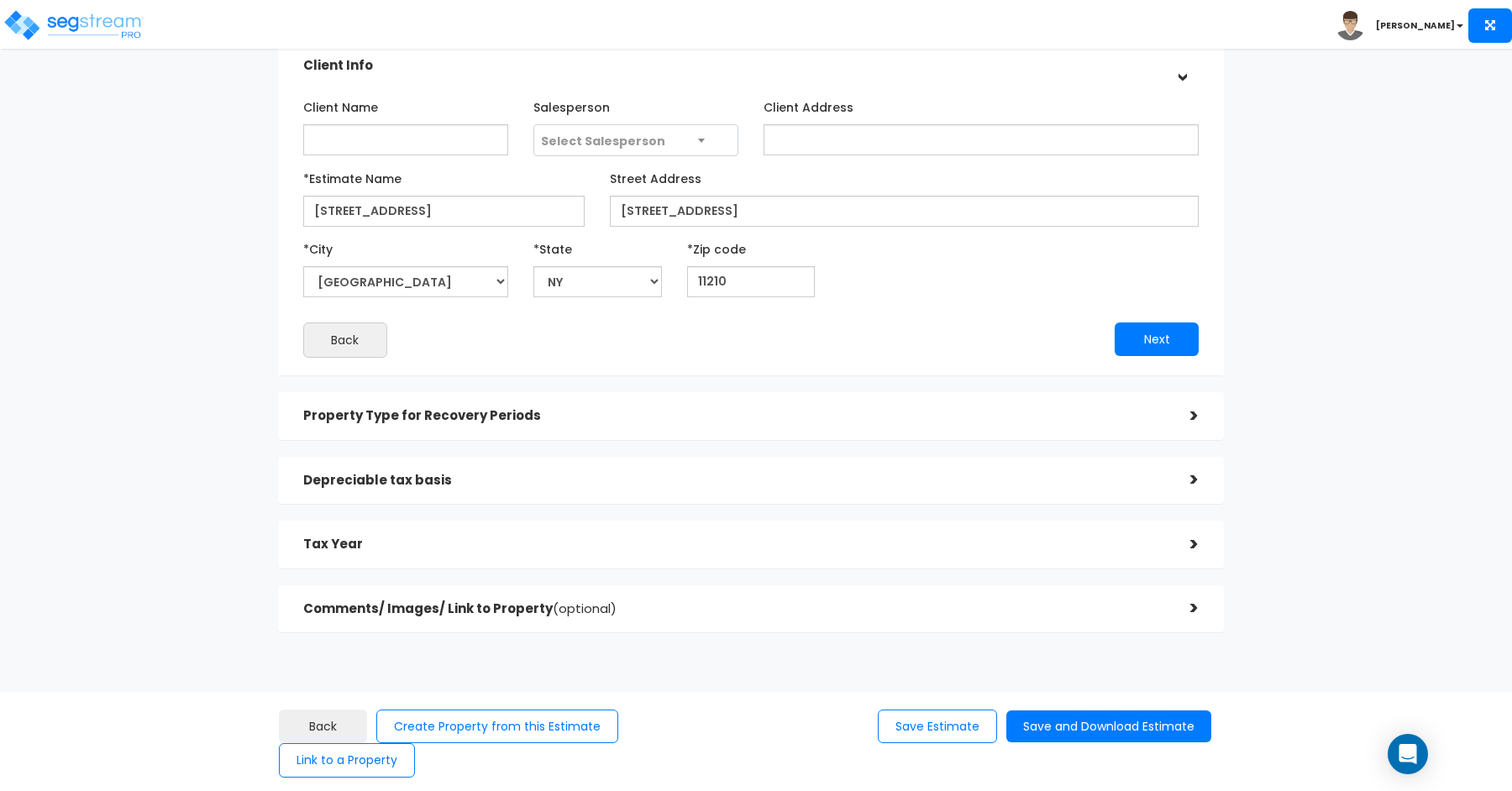
scroll to position [144, 0]
click at [614, 426] on div "Property Type for Recovery Periods" at bounding box center [734, 418] width 862 height 31
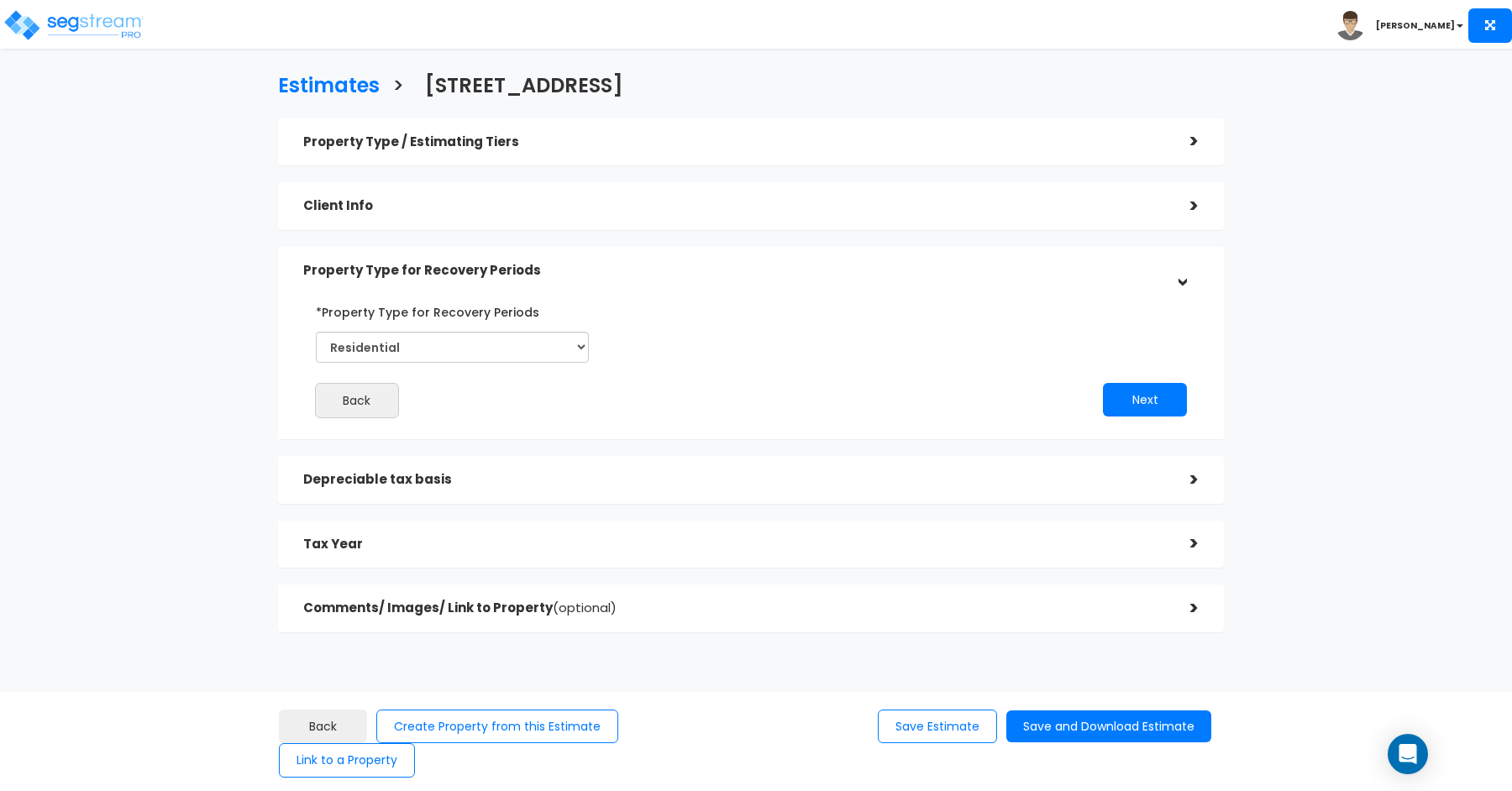
scroll to position [0, 0]
click at [616, 493] on div "Depreciable tax basis" at bounding box center [734, 481] width 862 height 31
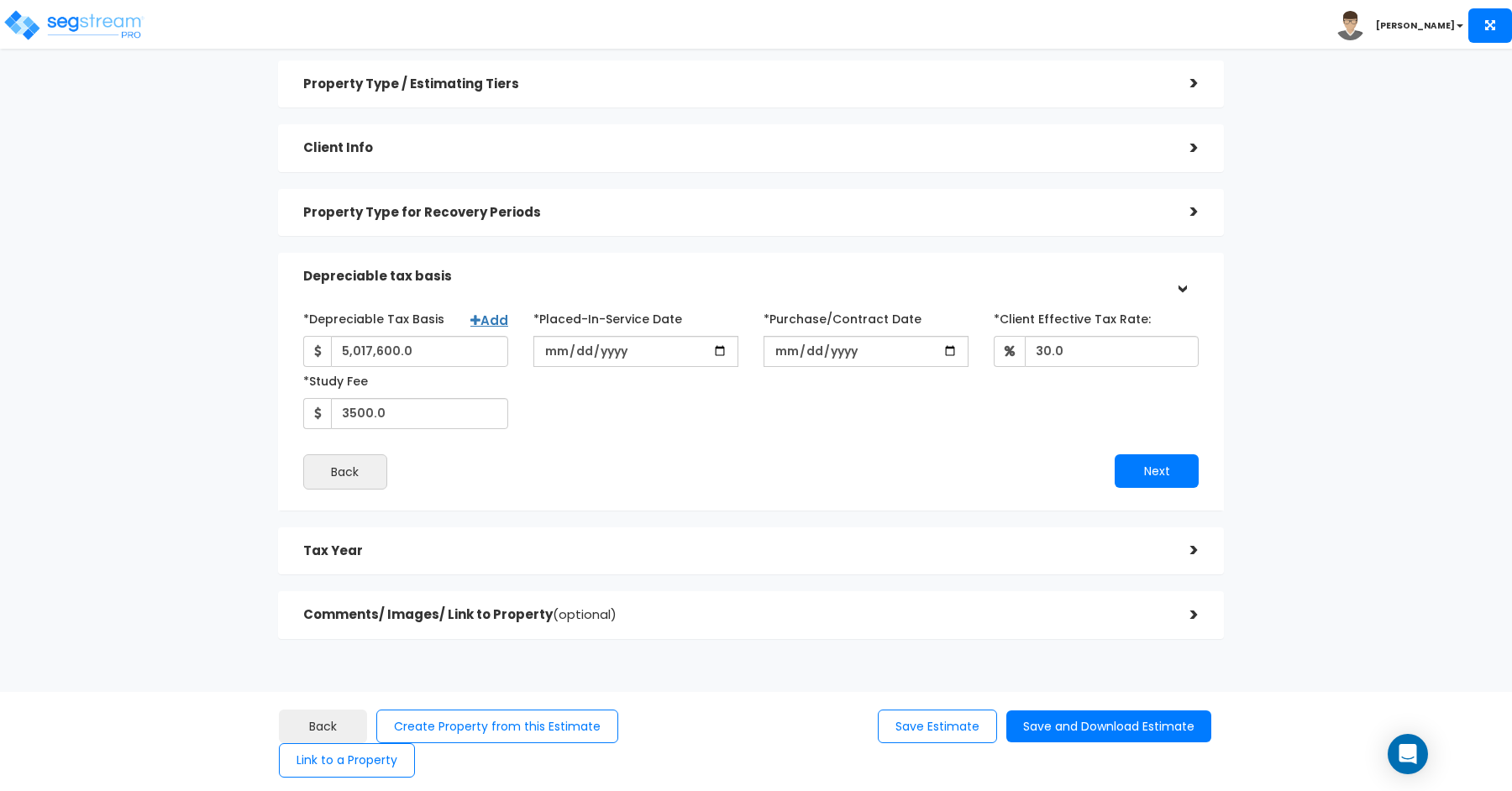
scroll to position [59, 0]
click at [619, 554] on h5 "Tax Year" at bounding box center [734, 551] width 862 height 15
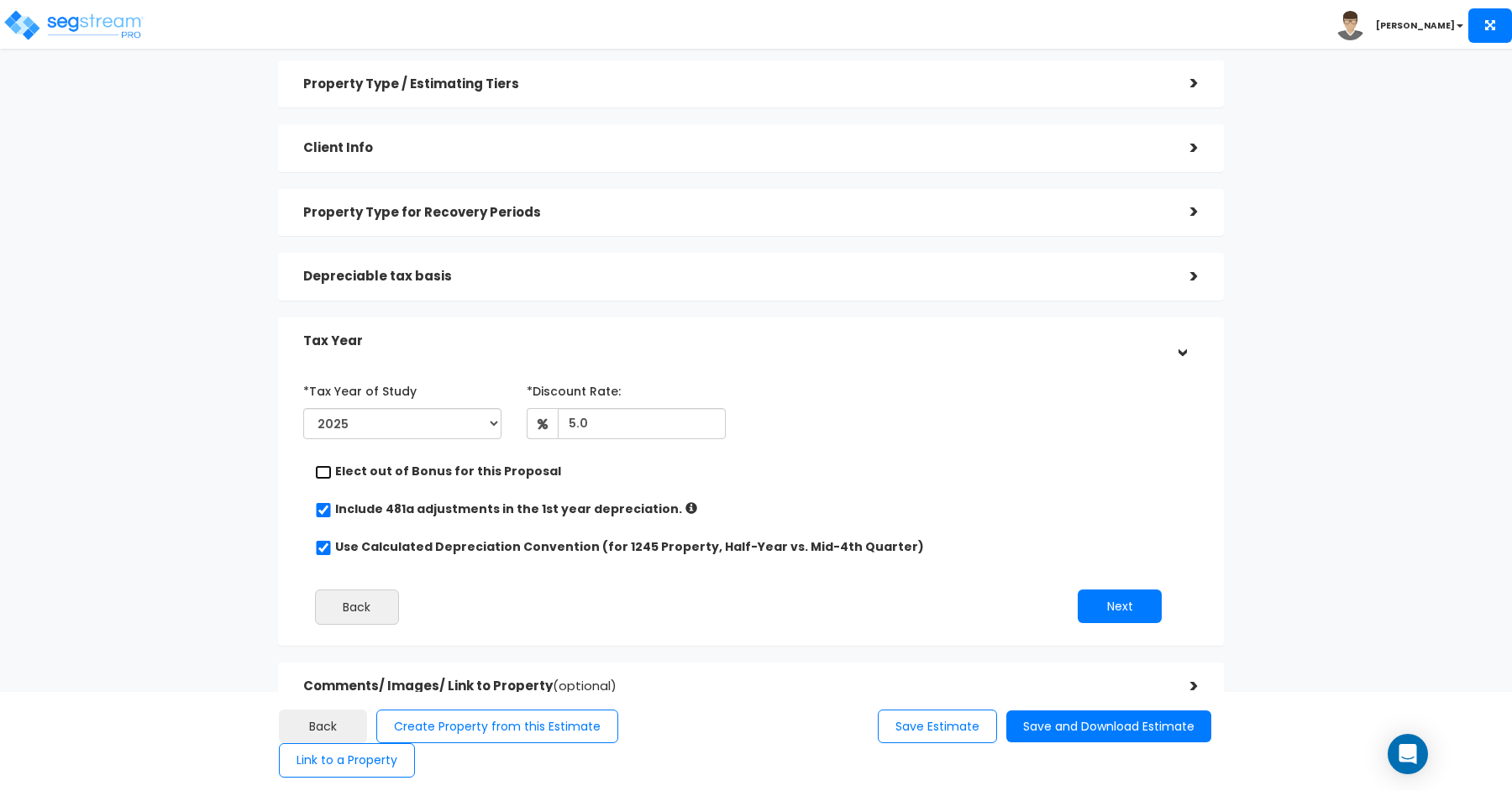
click at [327, 470] on input "checkbox" at bounding box center [323, 472] width 16 height 15
checkbox input "true"
click at [1119, 607] on button "Next" at bounding box center [1120, 606] width 84 height 34
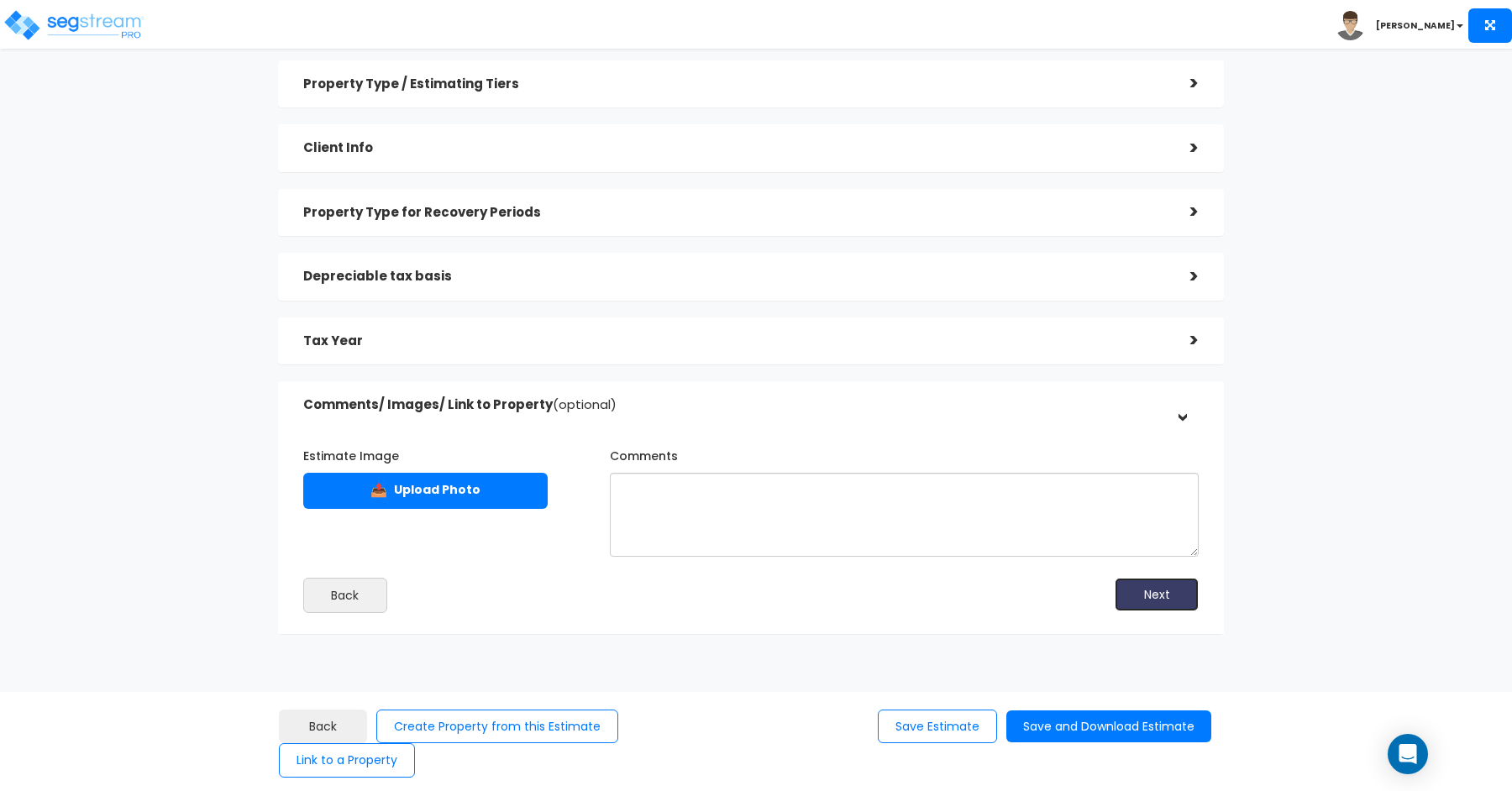
click at [1157, 593] on button "Next" at bounding box center [1156, 595] width 84 height 34
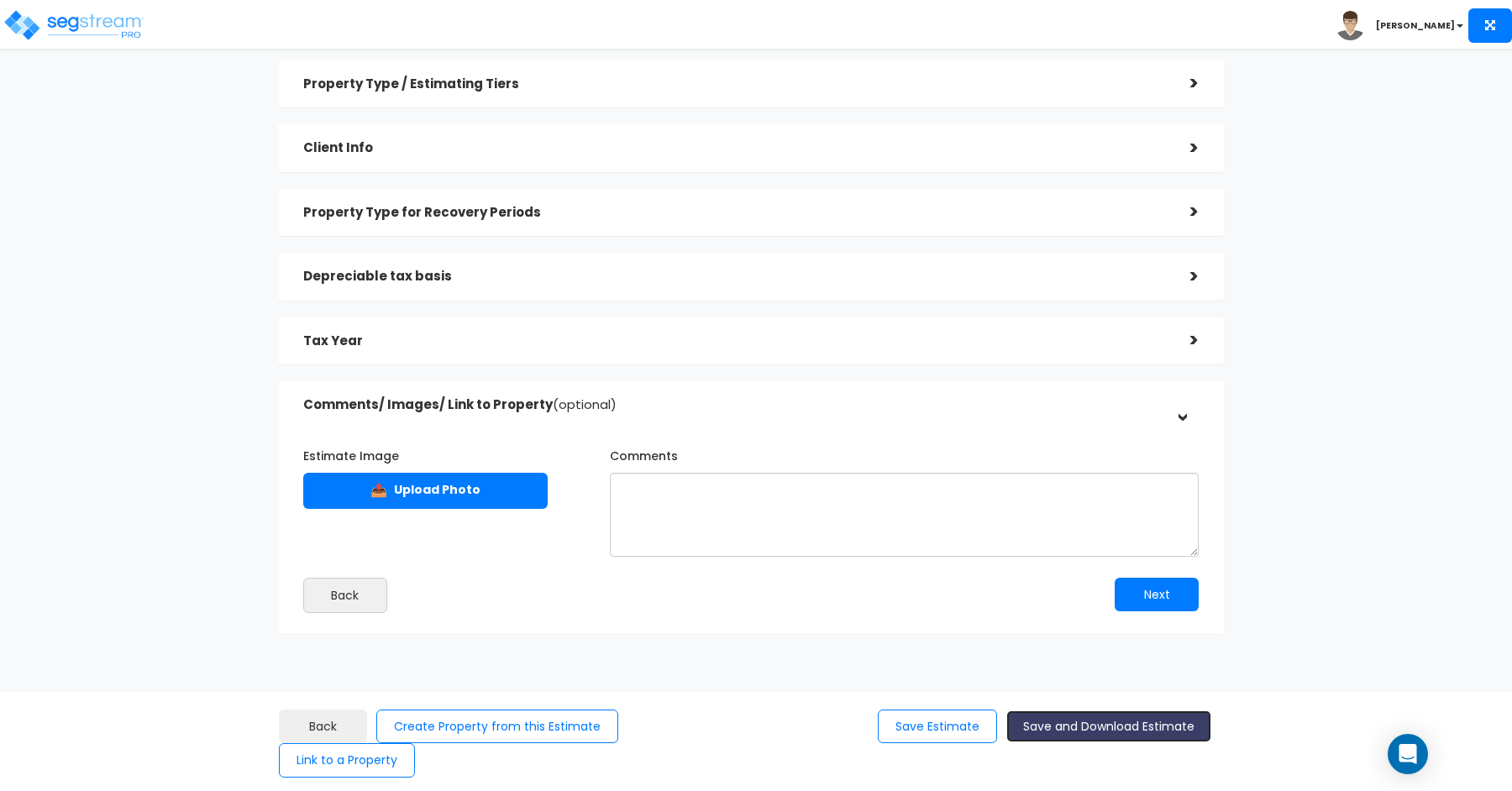
click at [1127, 723] on button "Save and Download Estimate" at bounding box center [1109, 727] width 205 height 33
click at [810, 342] on h5 "Tax Year" at bounding box center [734, 341] width 862 height 15
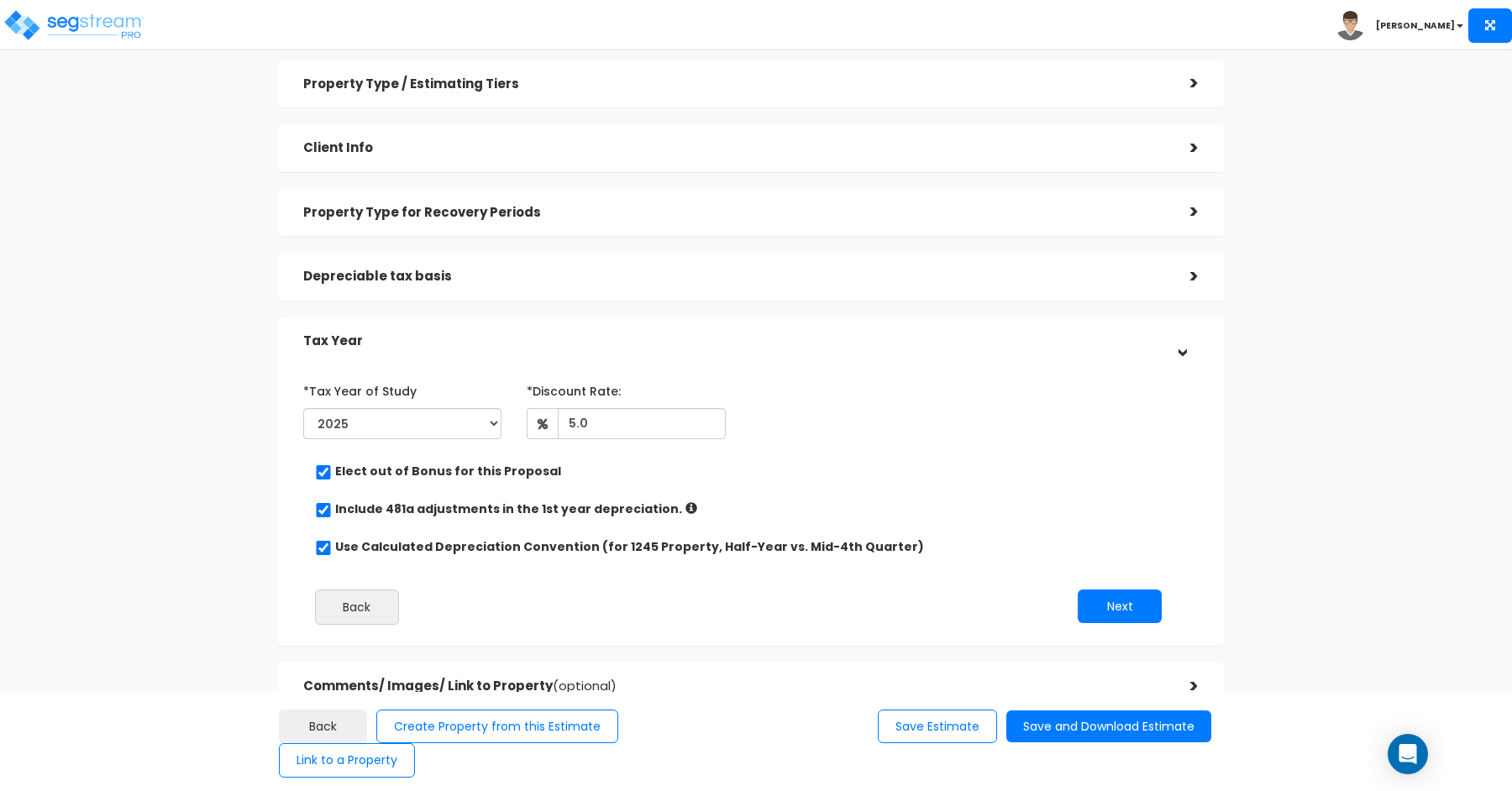
click at [813, 340] on h5 "Tax Year" at bounding box center [734, 341] width 862 height 15
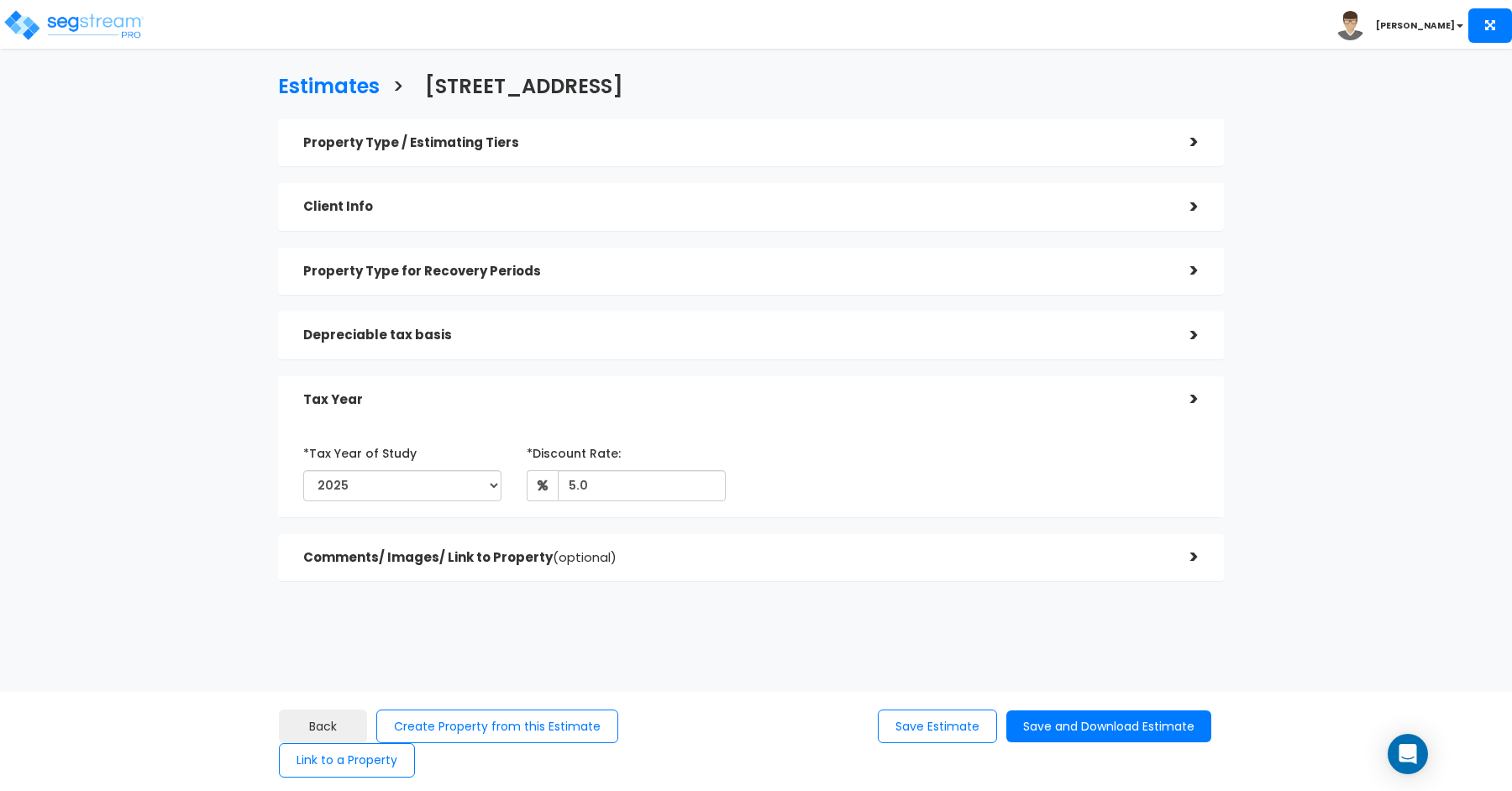
scroll to position [0, 0]
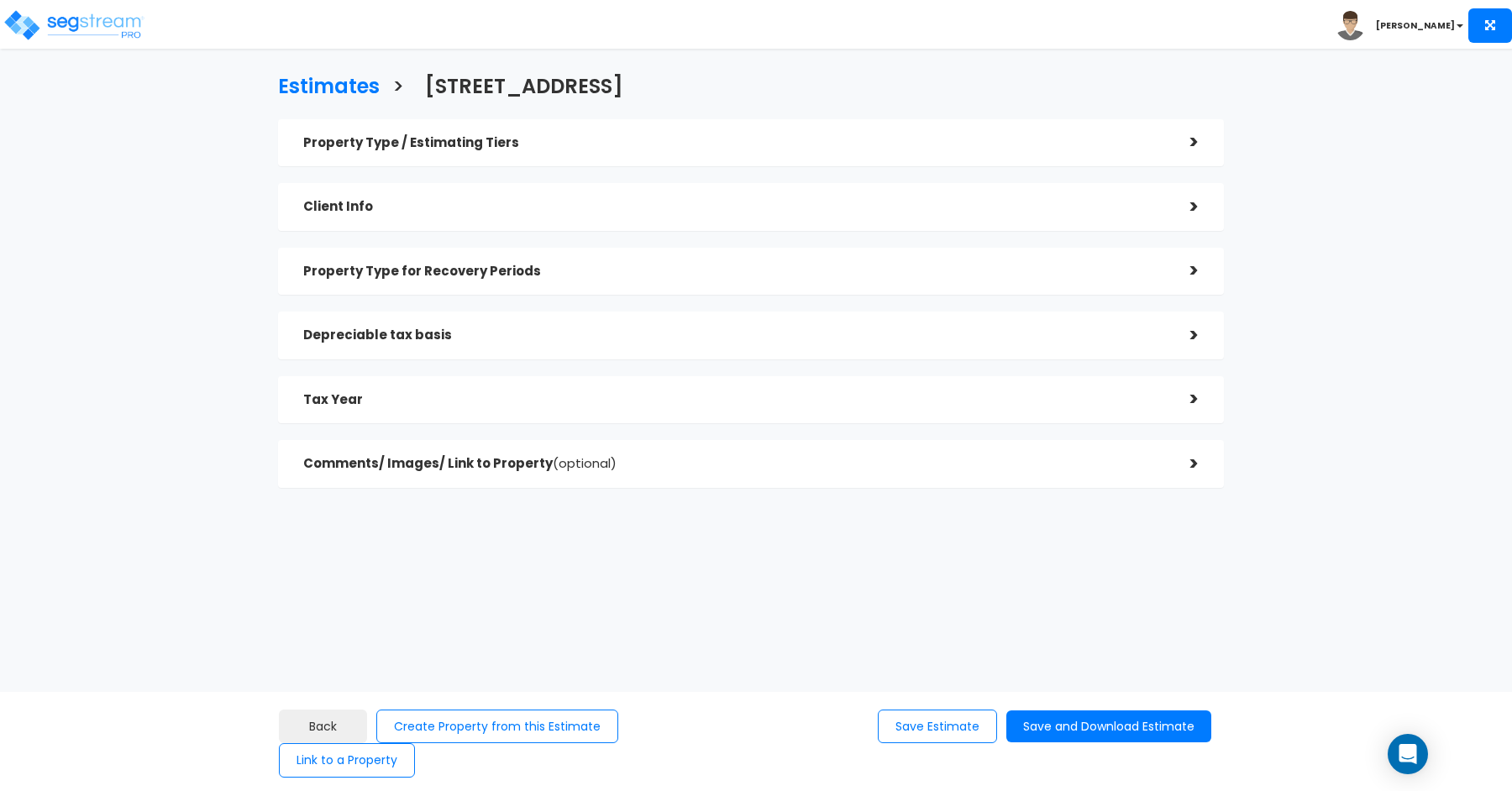
click at [813, 340] on h5 "Depreciable tax basis" at bounding box center [734, 335] width 862 height 15
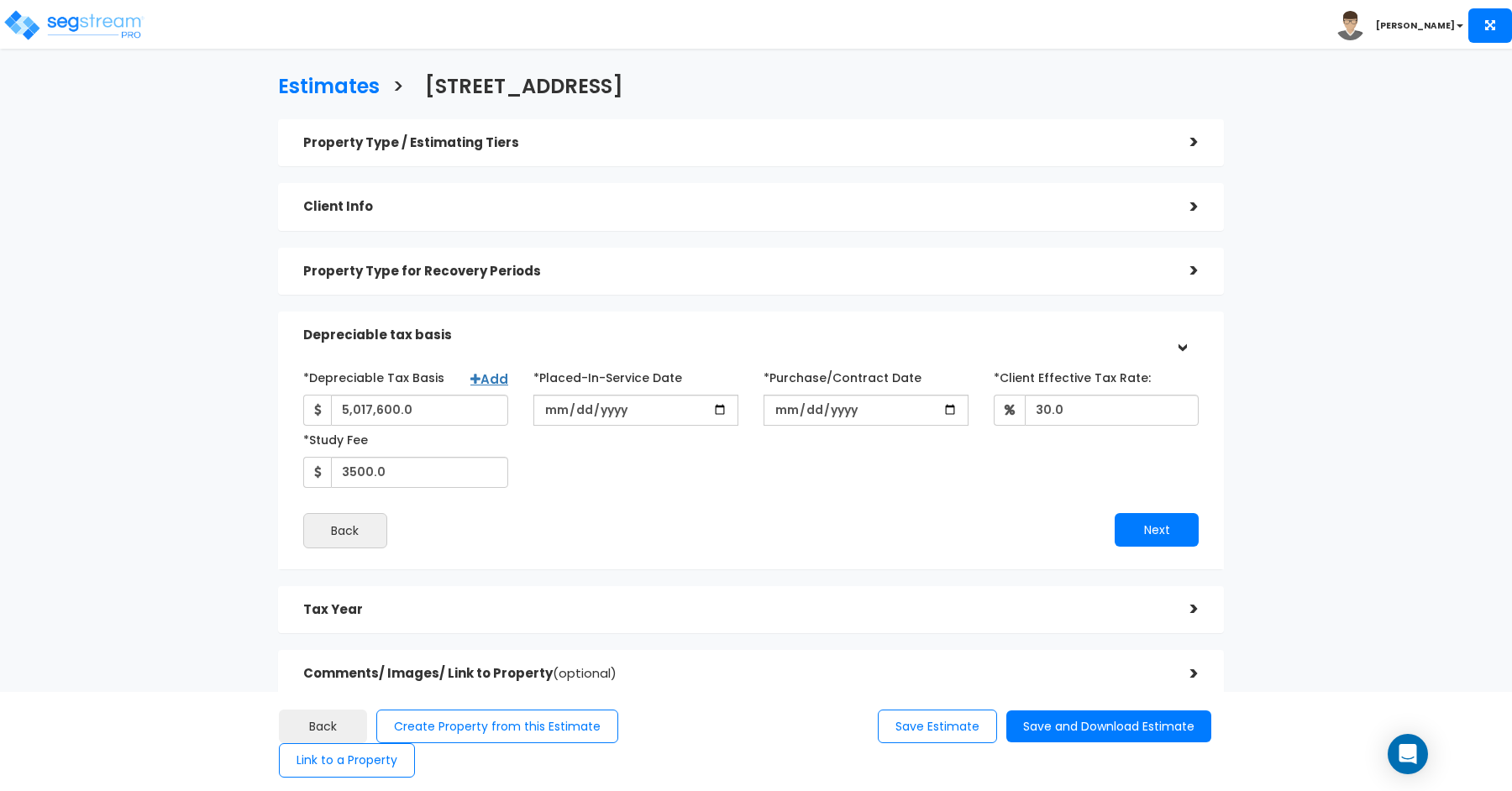
click at [813, 340] on h5 "Depreciable tax basis" at bounding box center [734, 335] width 862 height 15
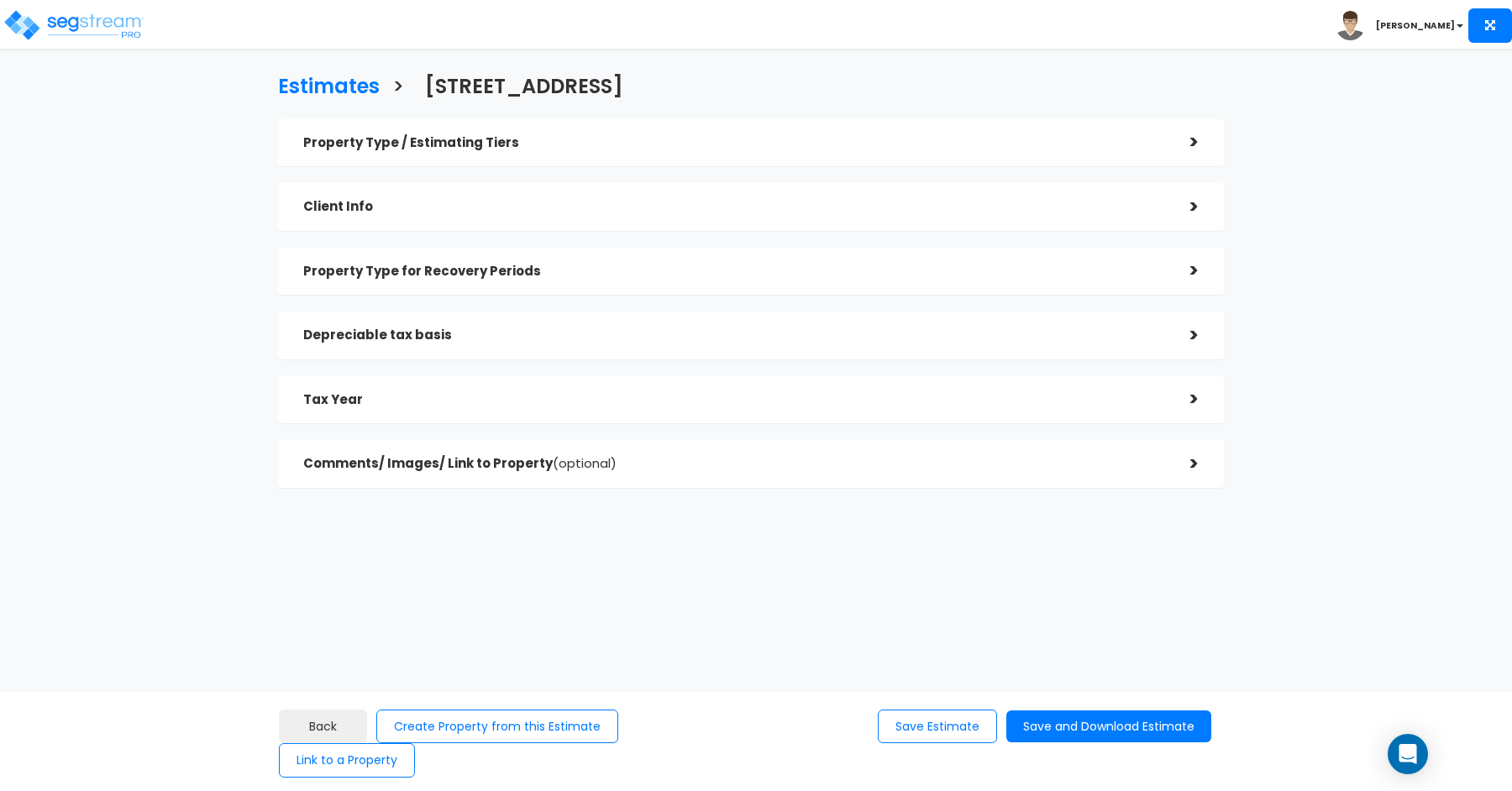
click at [809, 386] on div "Tax Year" at bounding box center [734, 400] width 862 height 31
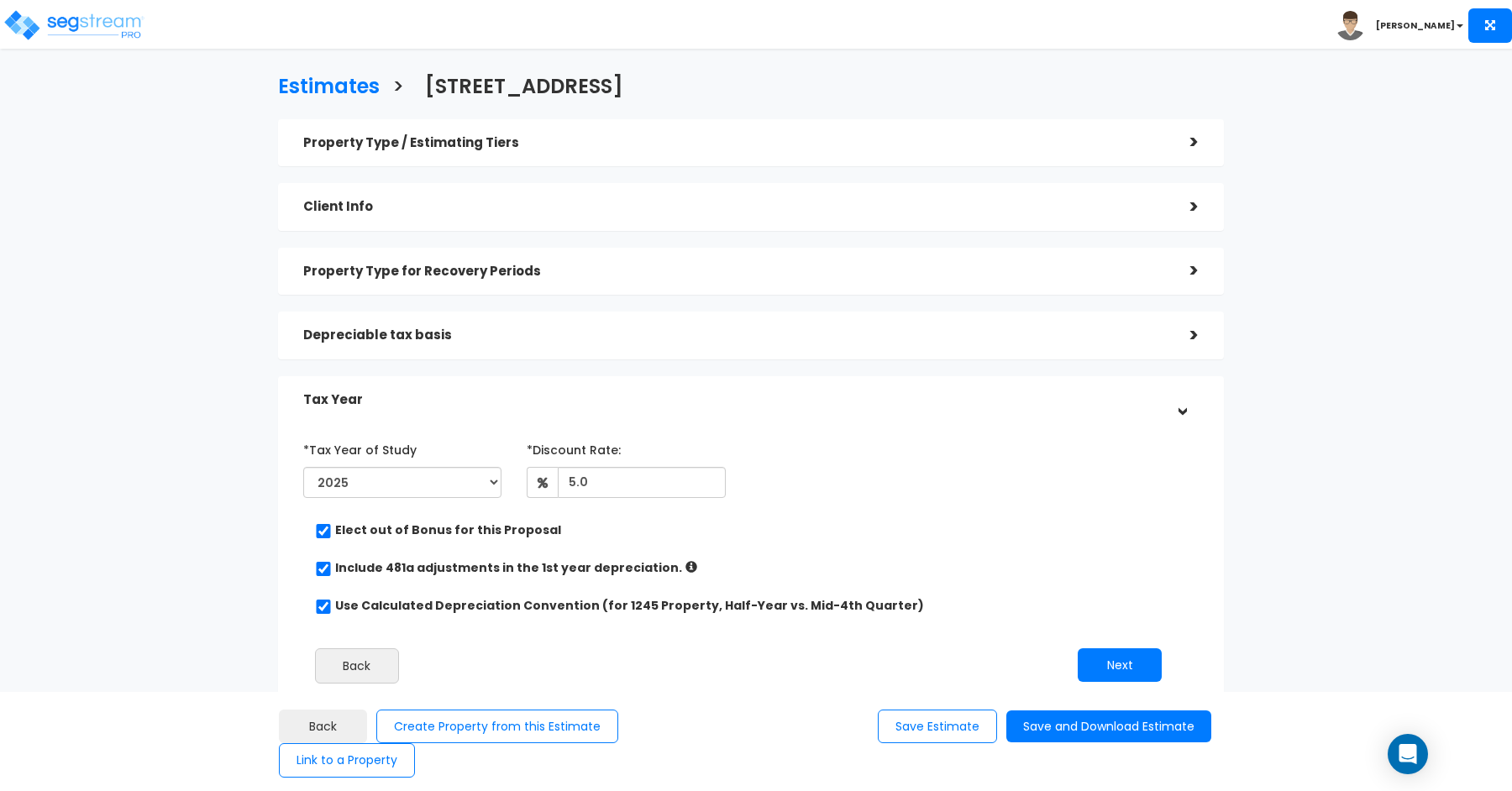
click at [814, 395] on h5 "Tax Year" at bounding box center [734, 400] width 862 height 15
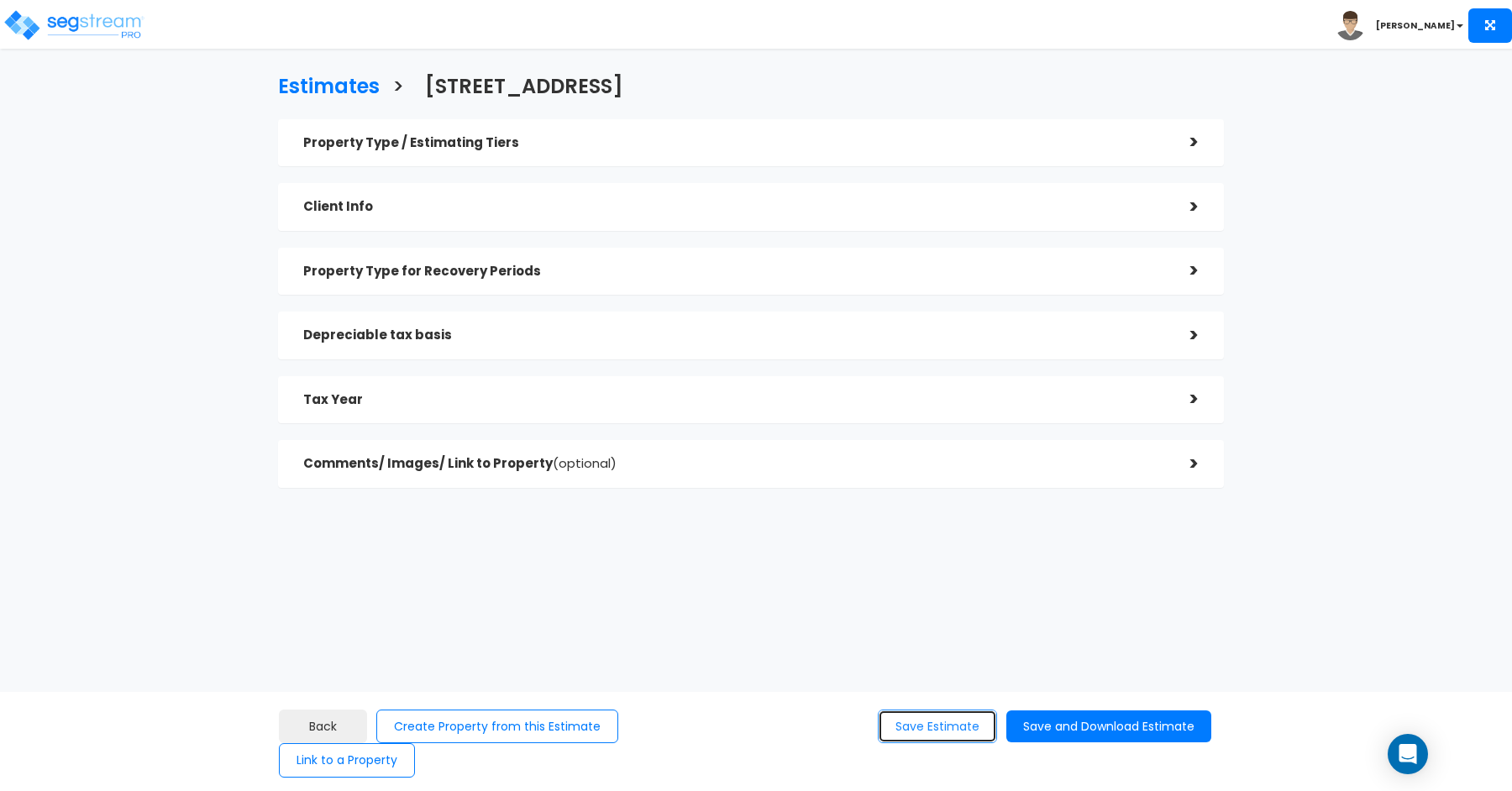
click at [927, 726] on button "Save Estimate" at bounding box center [938, 727] width 119 height 34
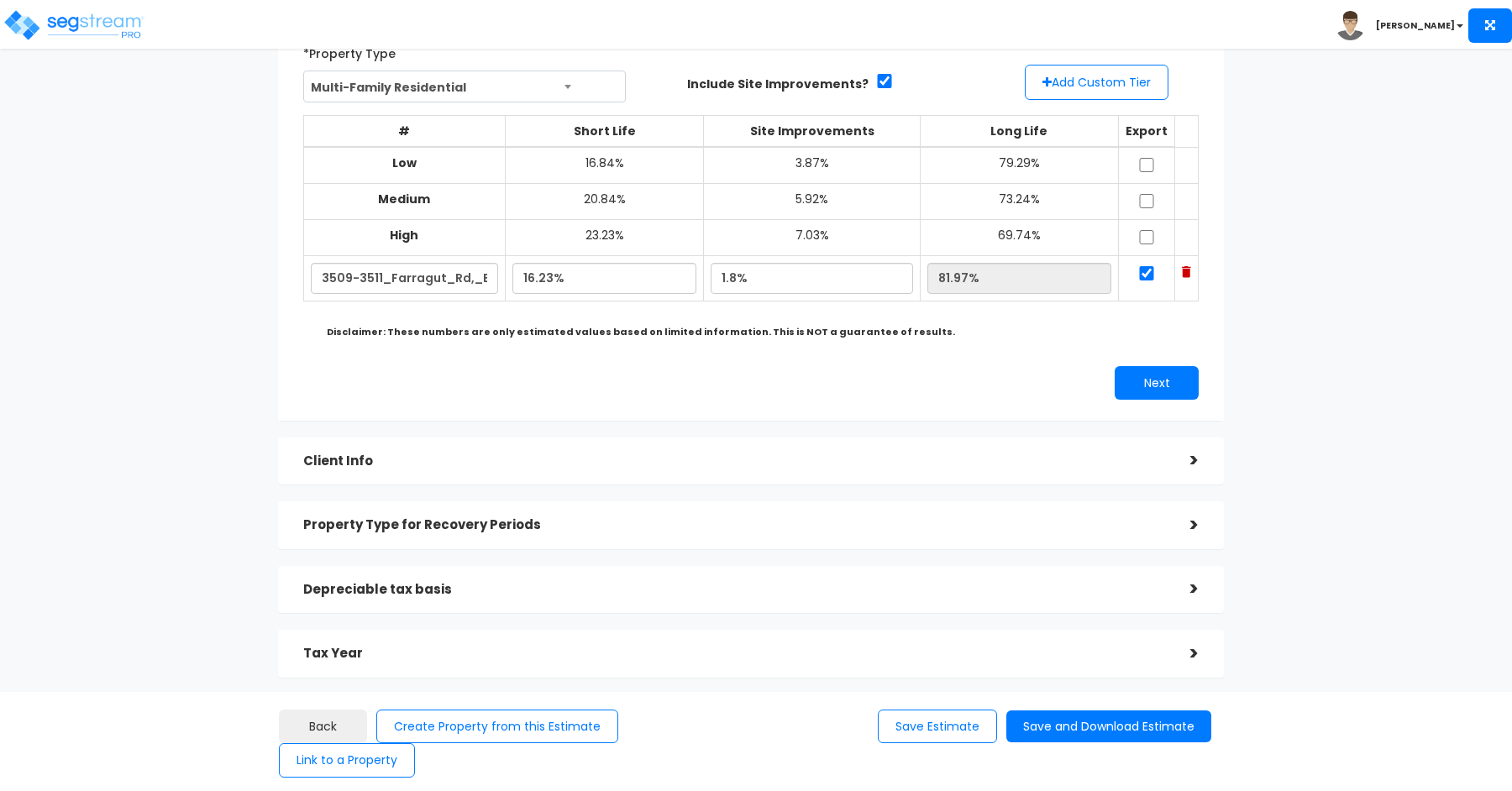
scroll to position [239, 0]
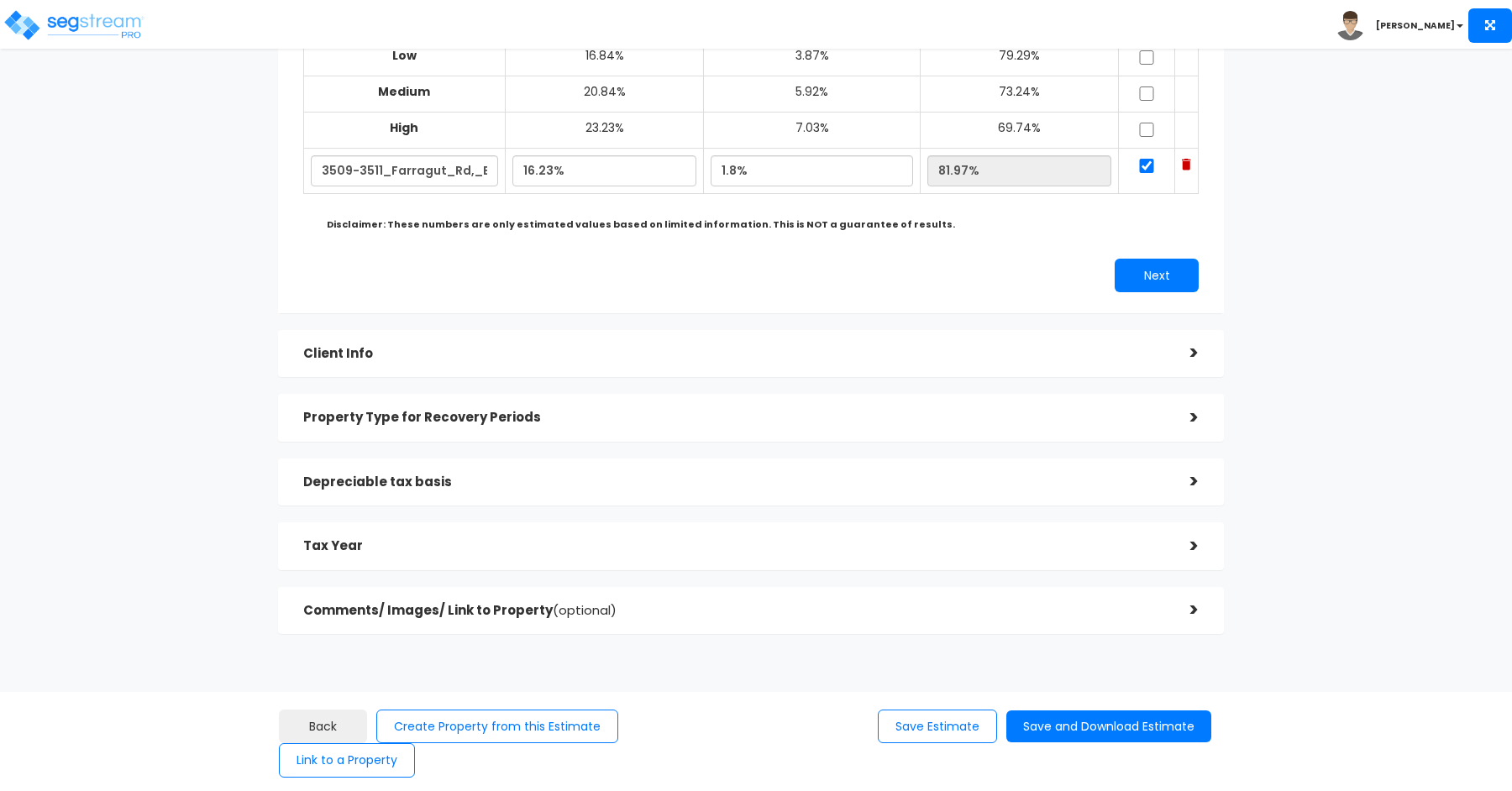
click at [659, 548] on h5 "Tax Year" at bounding box center [734, 546] width 862 height 15
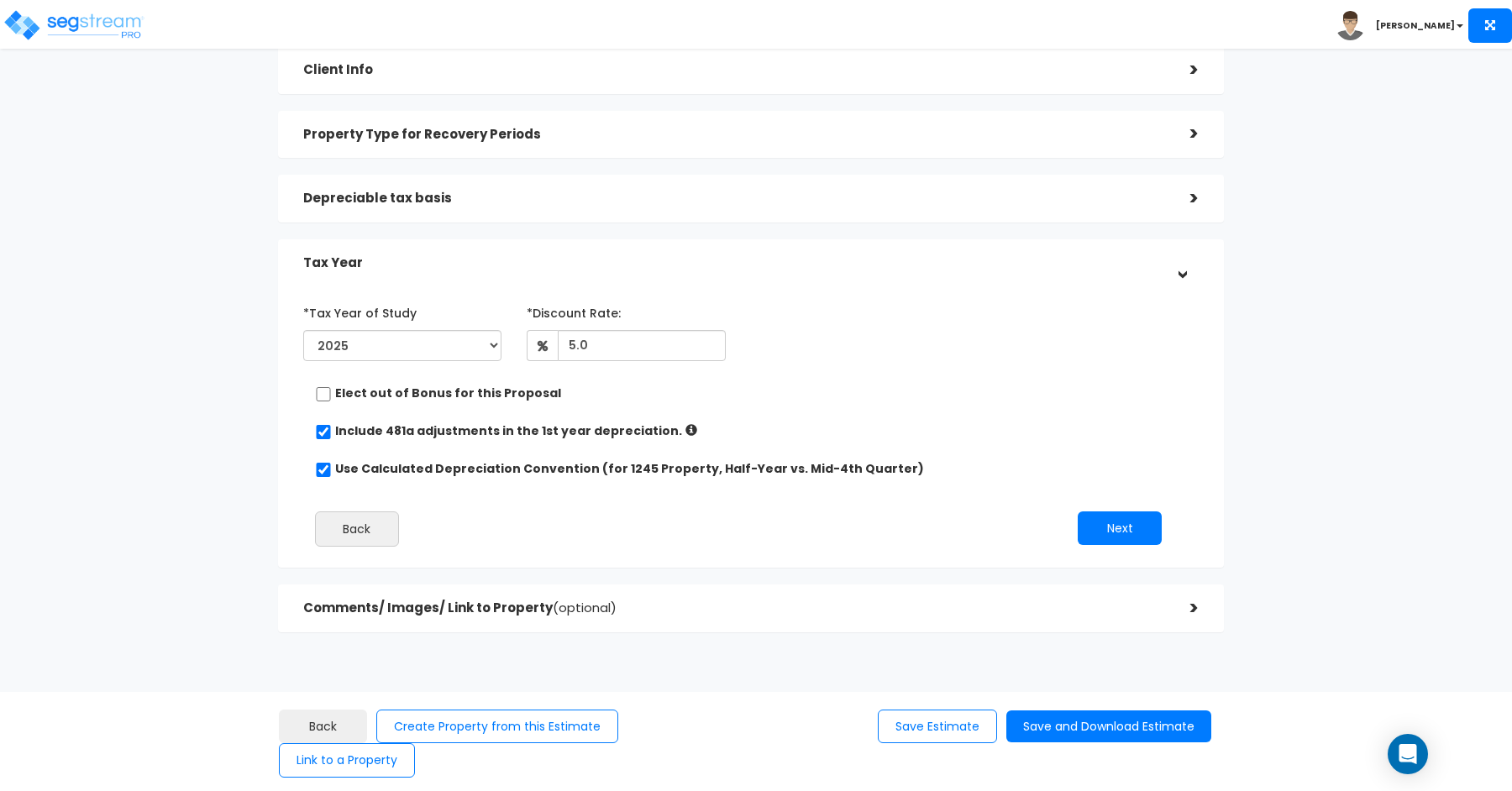
scroll to position [135, 0]
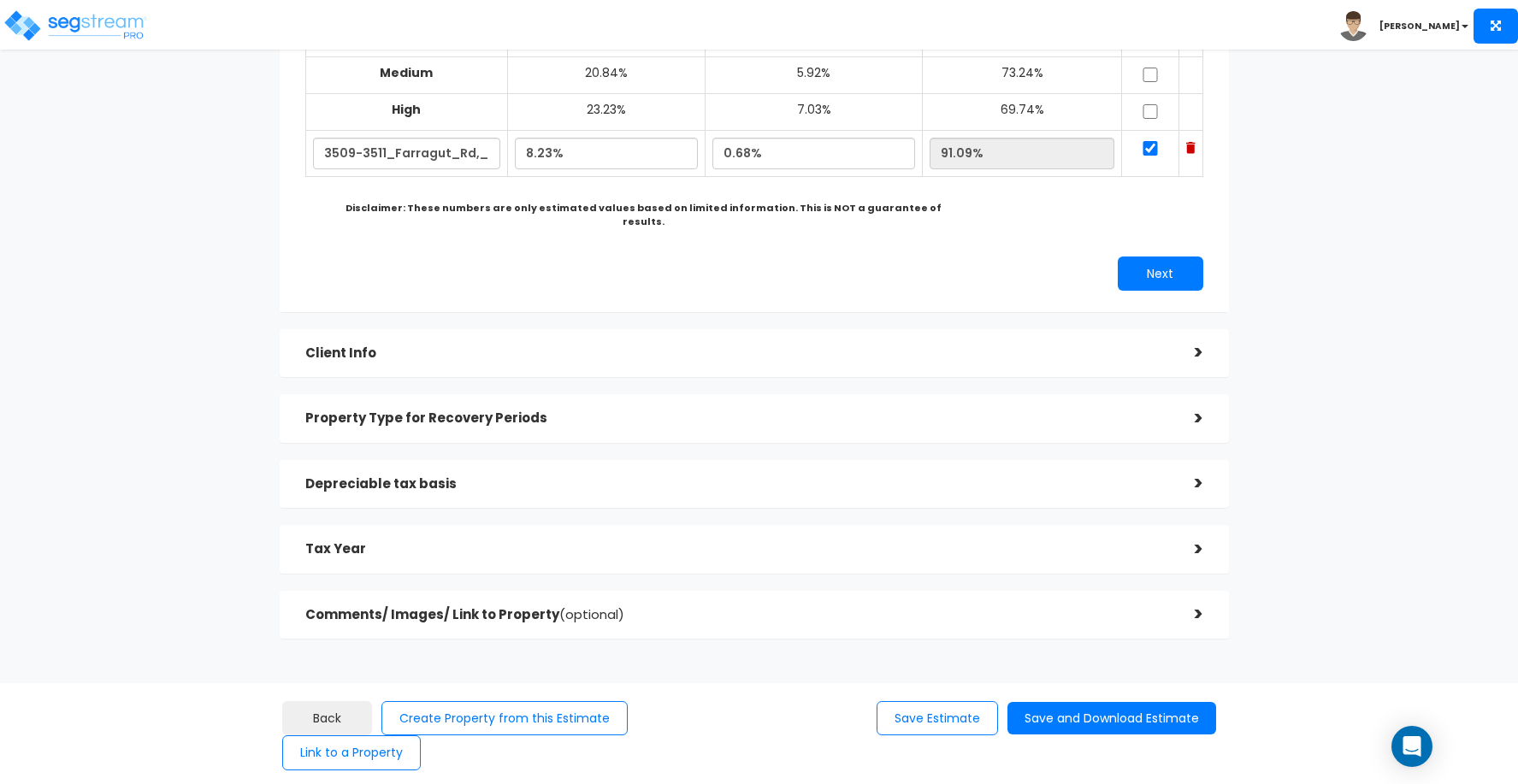
click at [342, 542] on h5 "Tax Year" at bounding box center [737, 549] width 863 height 15
click at [416, 554] on div "Tax Year >" at bounding box center [755, 549] width 949 height 49
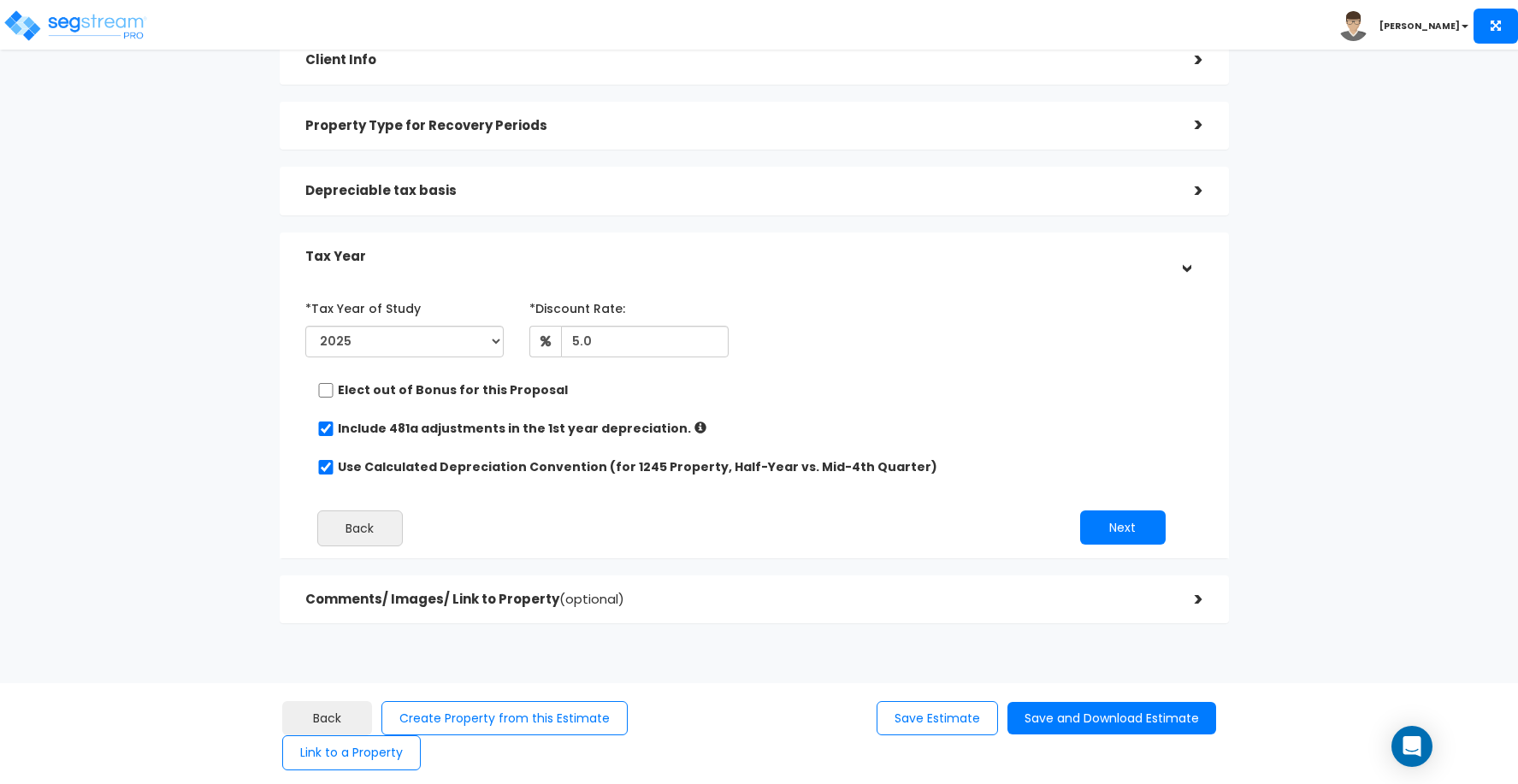
scroll to position [159, 0]
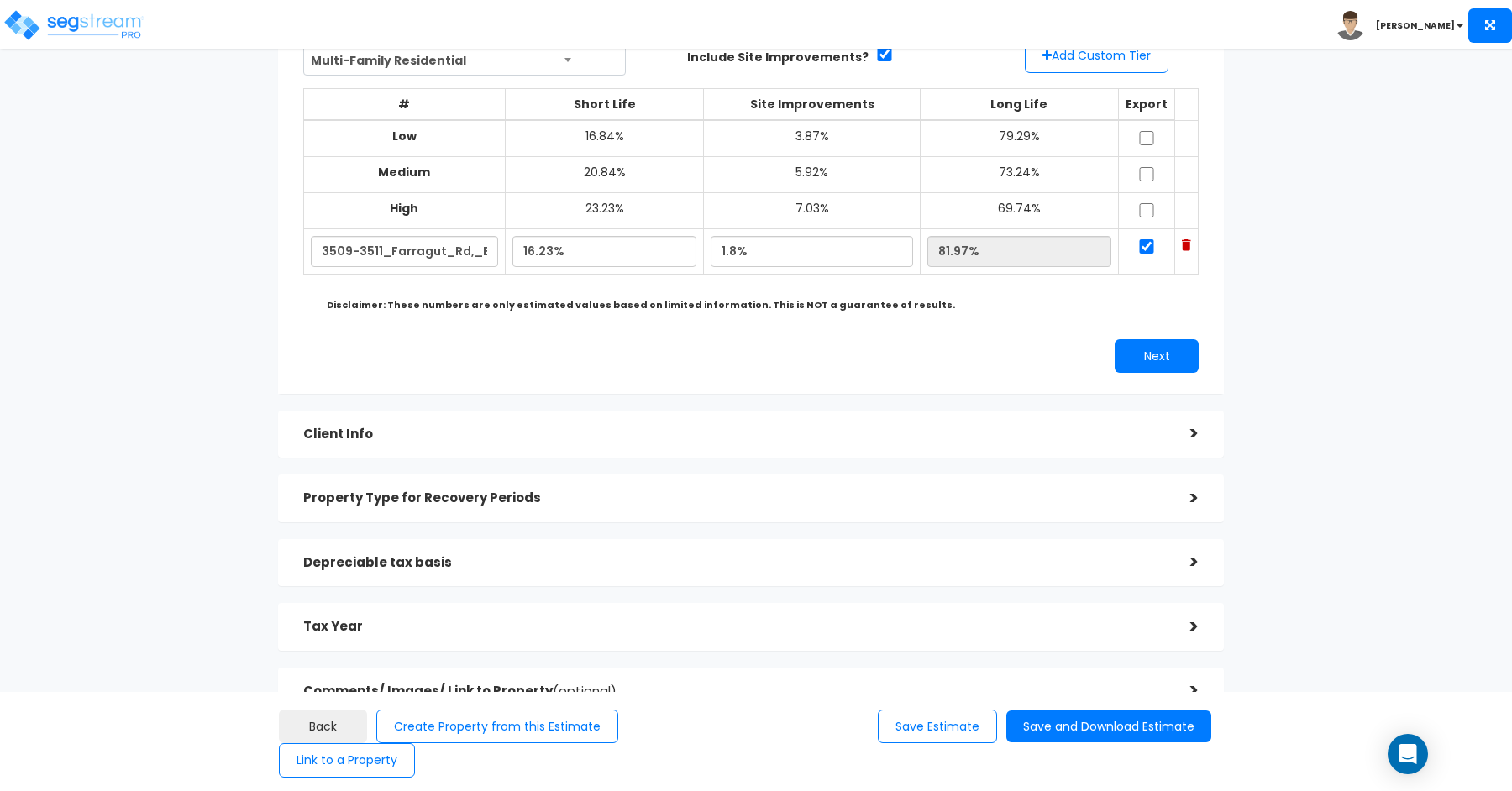
scroll to position [168, 0]
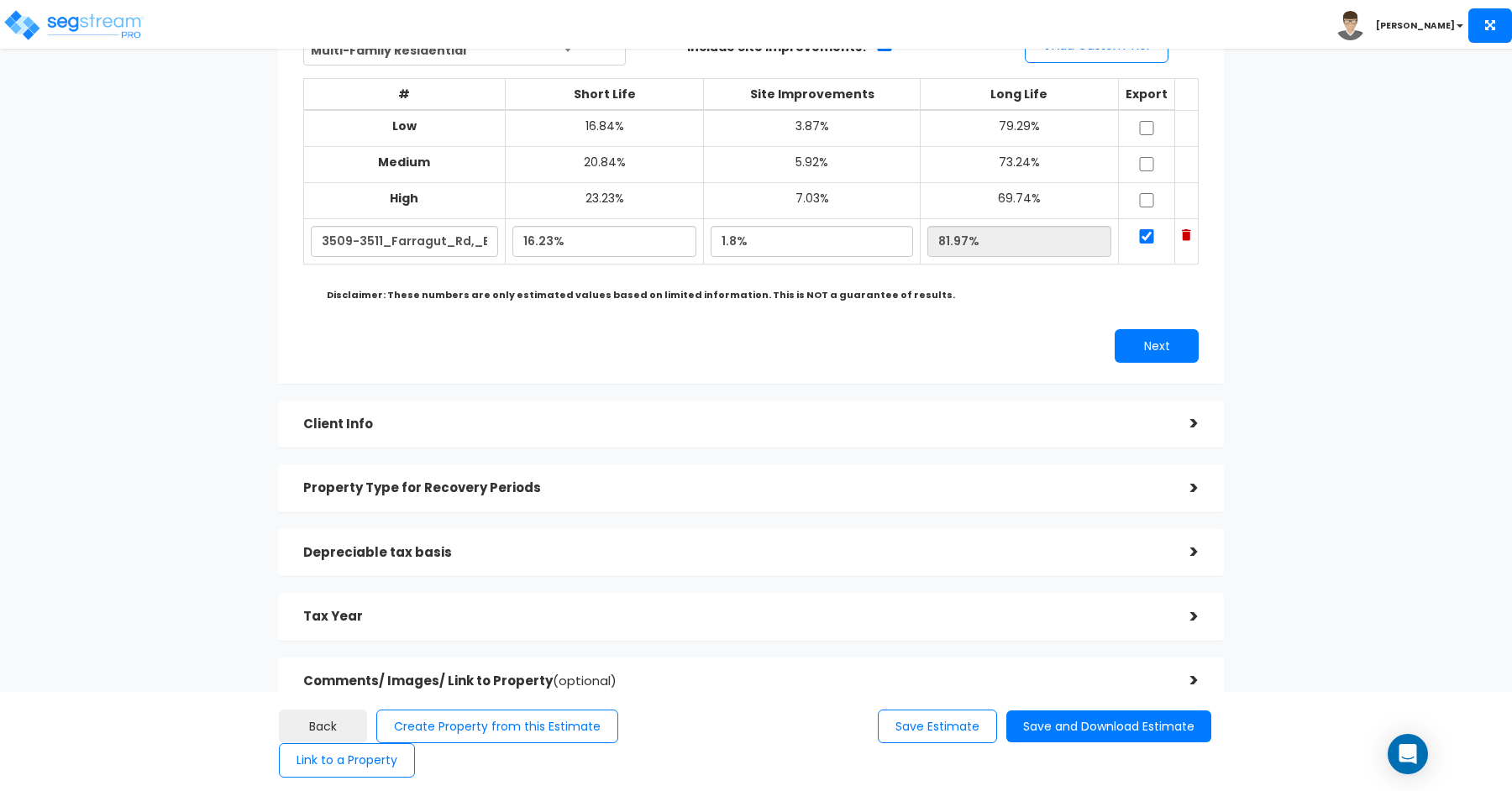
click at [587, 601] on div "Tax Year" at bounding box center [734, 617] width 862 height 31
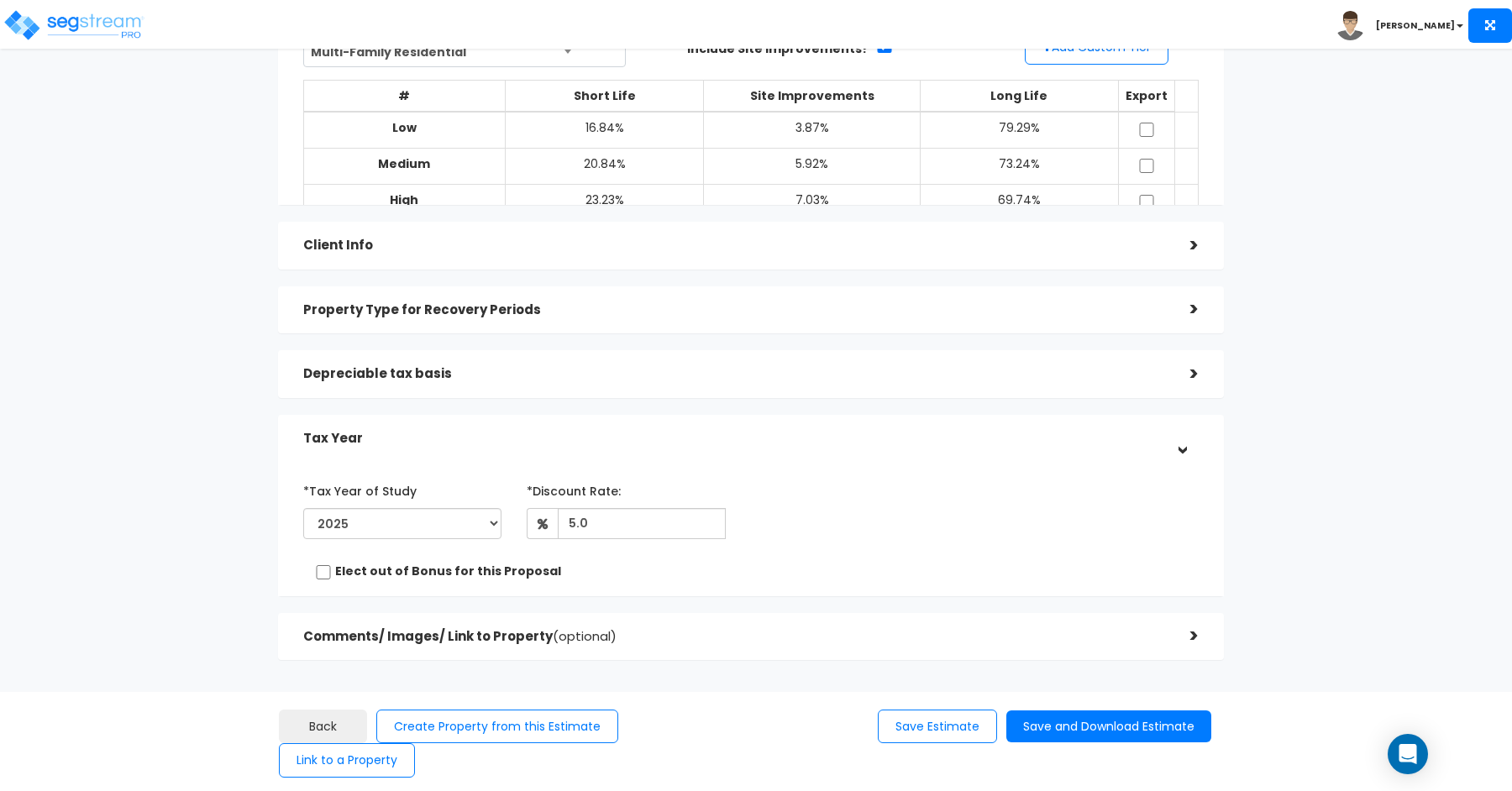
scroll to position [135, 0]
